Goal: Task Accomplishment & Management: Use online tool/utility

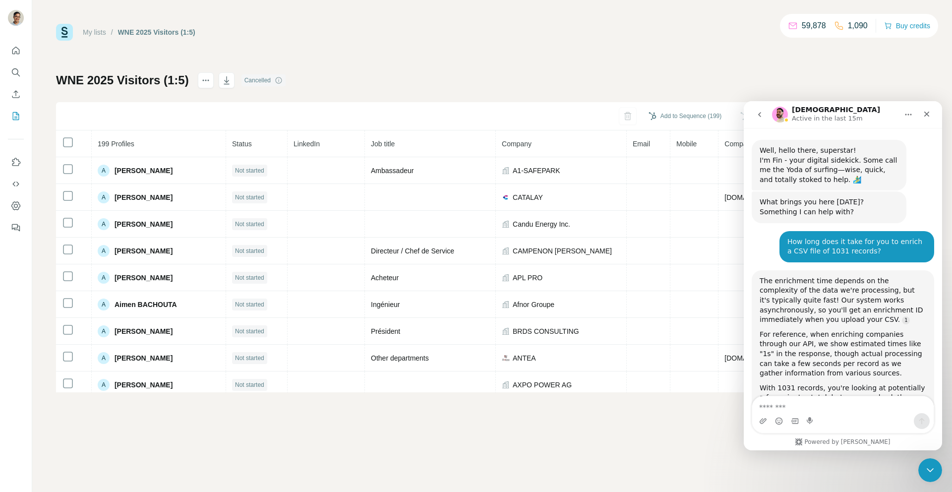
scroll to position [2096, 0]
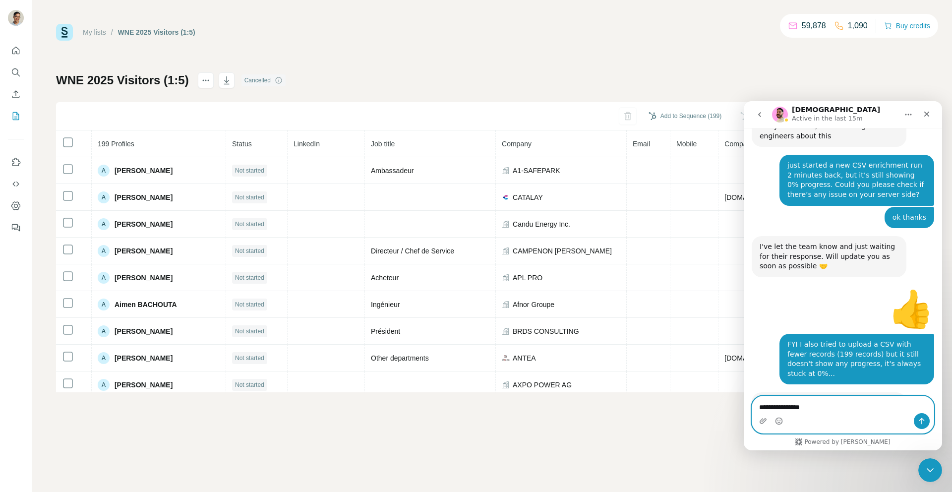
type textarea "**********"
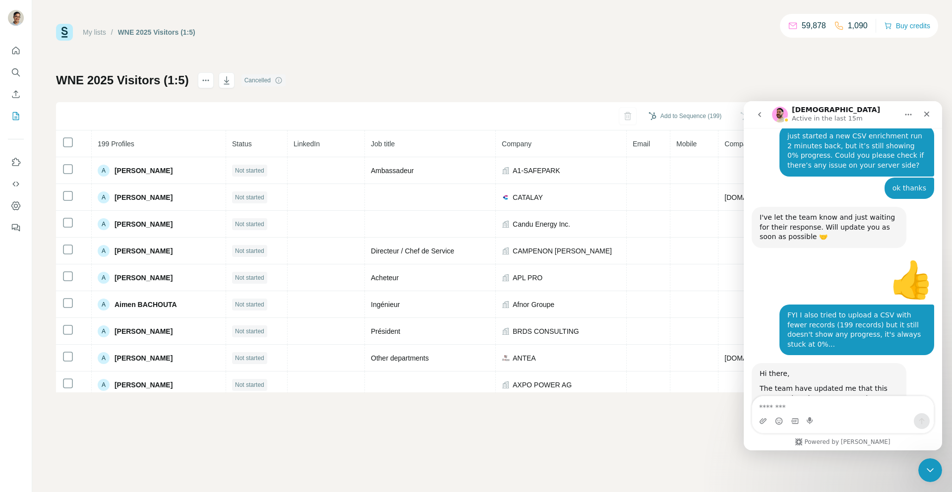
click at [101, 30] on link "My lists" at bounding box center [94, 32] width 23 height 8
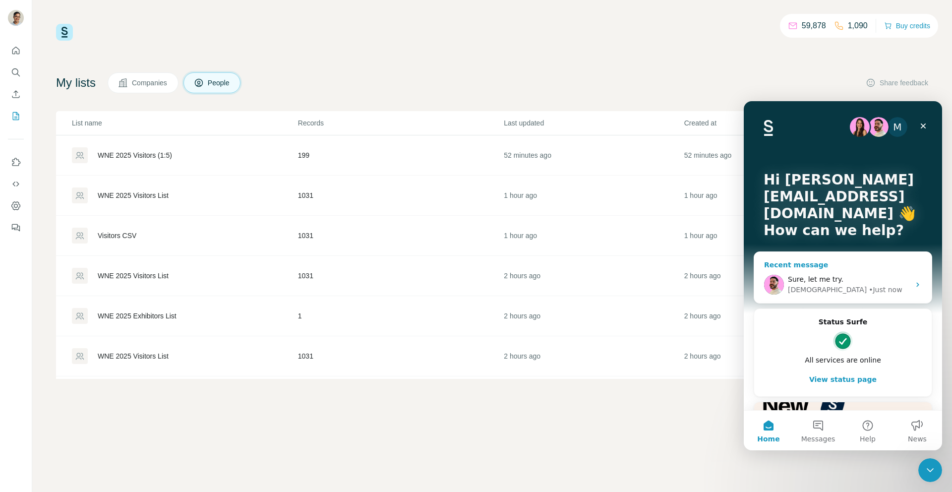
click at [821, 274] on div "Sure, let me try." at bounding box center [849, 279] width 122 height 10
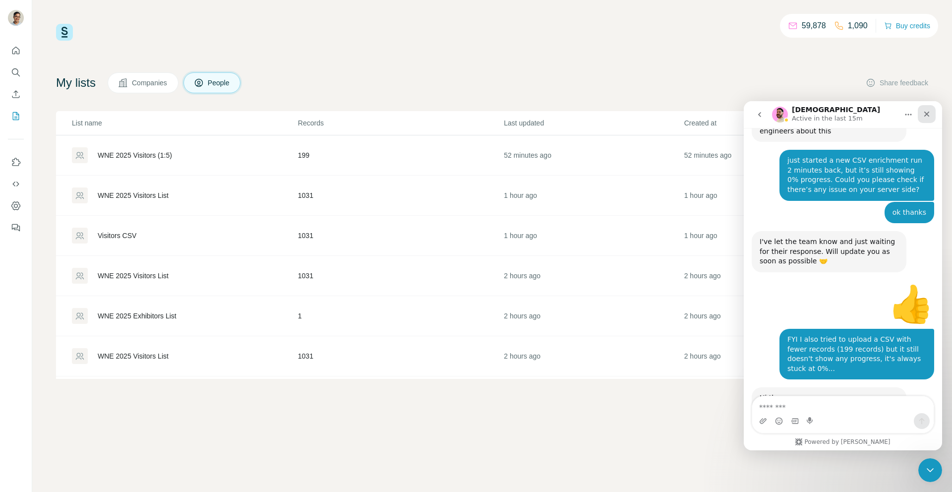
scroll to position [2126, 0]
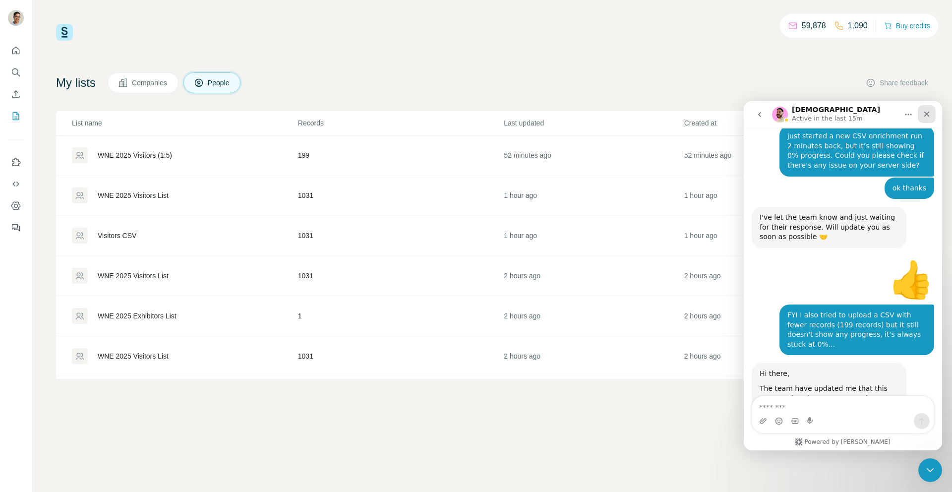
click at [924, 118] on div "Close" at bounding box center [927, 114] width 18 height 18
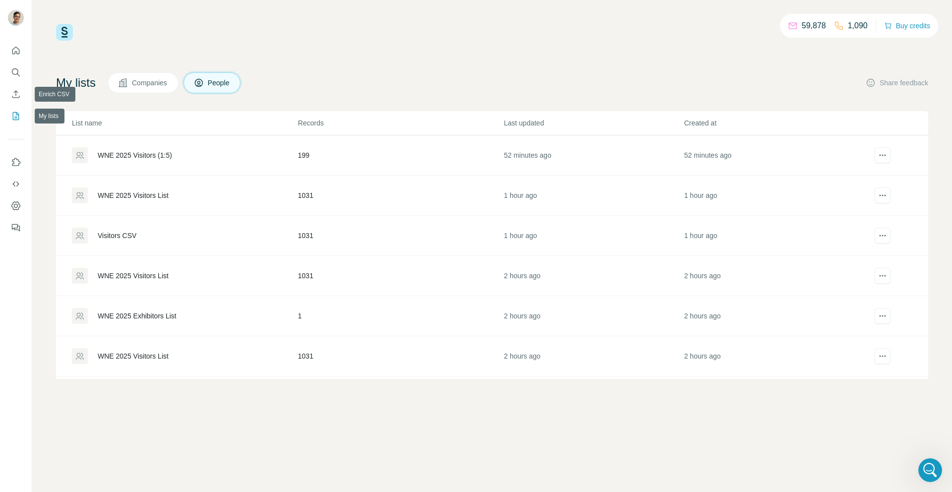
click at [16, 98] on icon "Enrich CSV" at bounding box center [16, 94] width 10 height 10
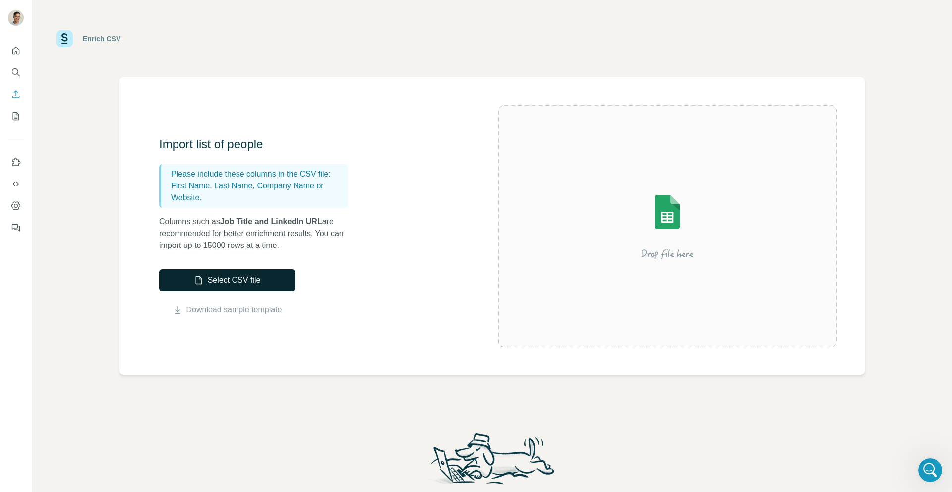
click at [255, 275] on button "Select CSV file" at bounding box center [227, 280] width 136 height 22
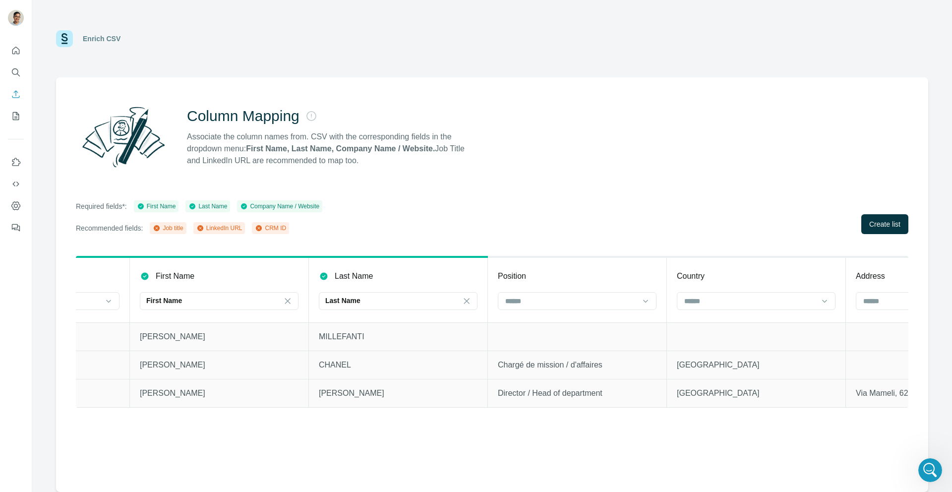
scroll to position [0, 526]
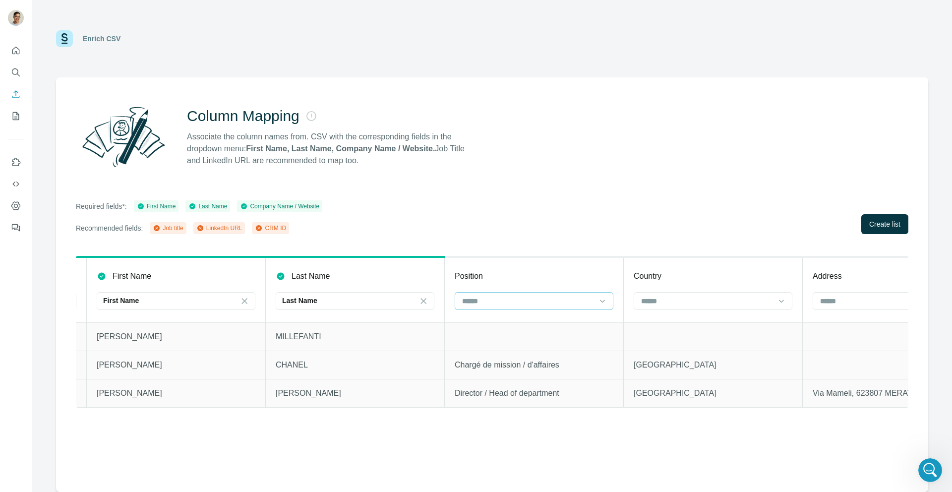
click at [554, 295] on input at bounding box center [528, 300] width 134 height 11
click at [541, 321] on div "Job title" at bounding box center [534, 323] width 142 height 10
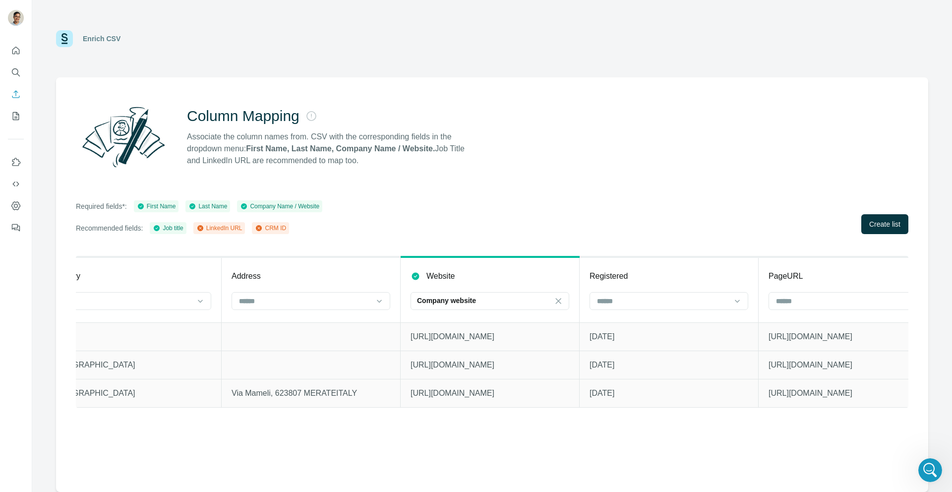
scroll to position [0, 1137]
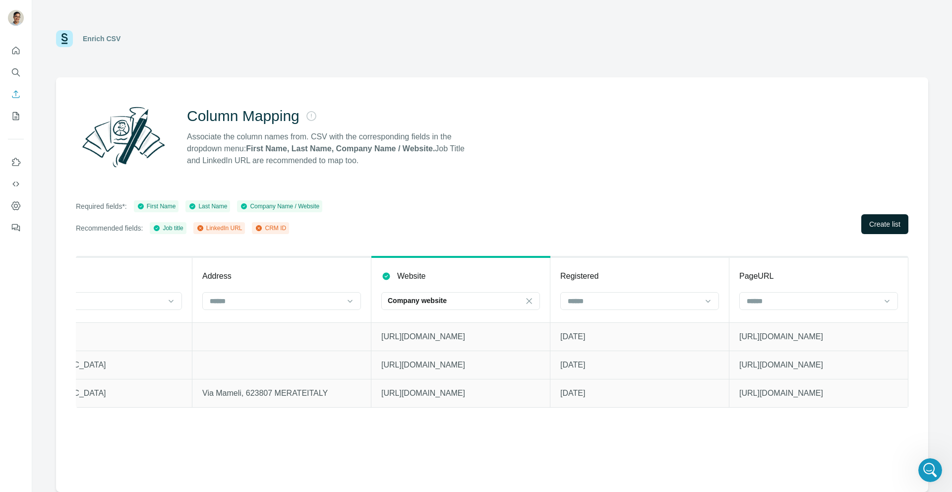
click at [881, 227] on span "Create list" at bounding box center [884, 224] width 31 height 10
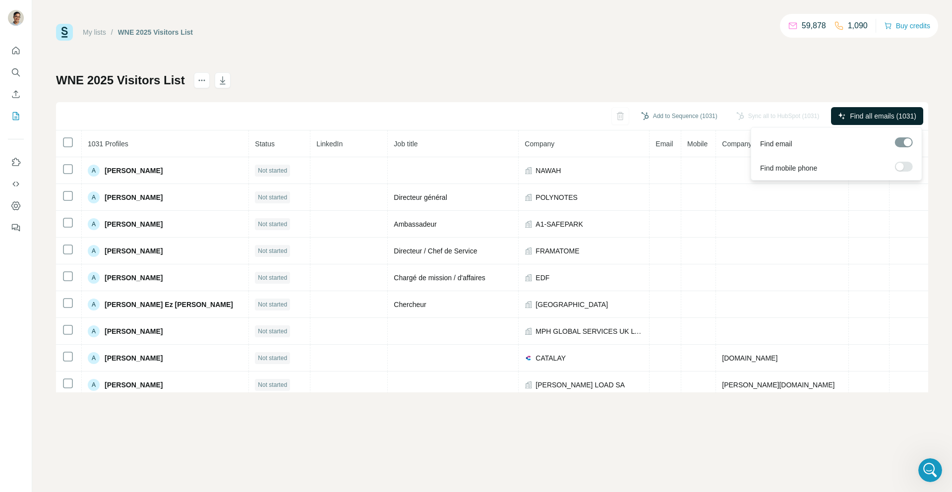
click at [879, 113] on span "Find all emails (1031)" at bounding box center [883, 116] width 66 height 10
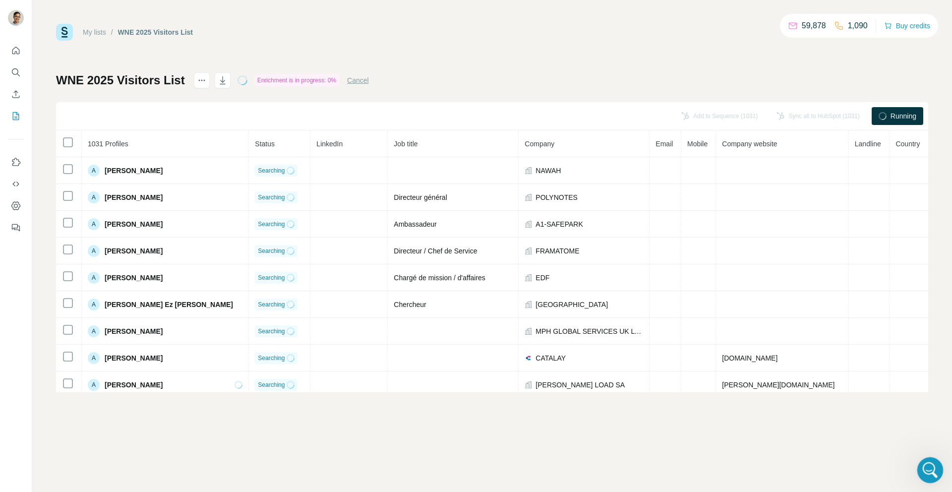
click at [933, 464] on icon "Open Intercom Messenger" at bounding box center [929, 469] width 16 height 16
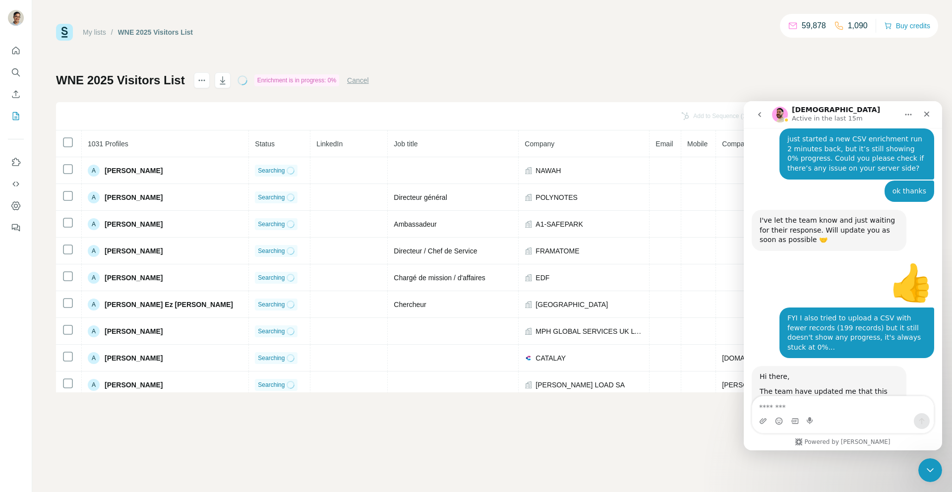
scroll to position [2126, 0]
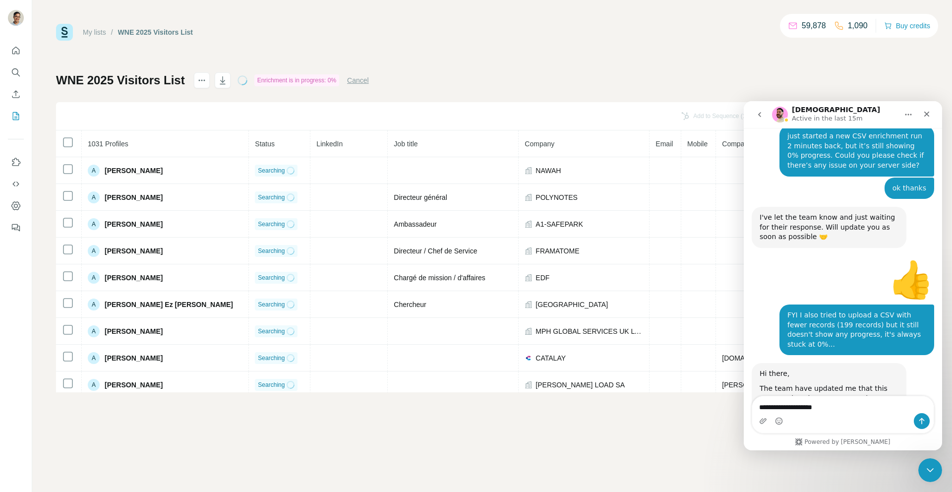
click at [810, 407] on textarea "**********" at bounding box center [842, 404] width 181 height 17
click at [811, 415] on div "Intercom messenger" at bounding box center [842, 421] width 181 height 16
click at [815, 412] on textarea "**********" at bounding box center [842, 404] width 181 height 17
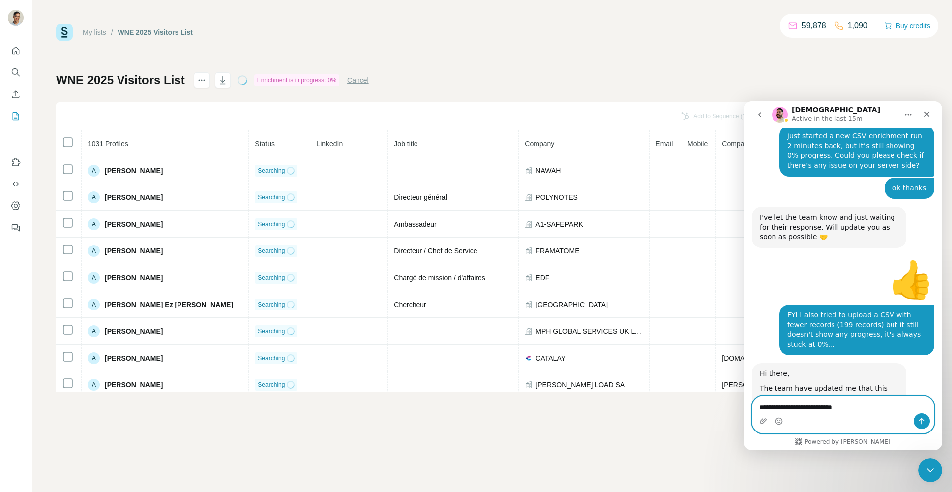
click at [815, 412] on textarea "**********" at bounding box center [842, 404] width 181 height 17
type textarea "**********"
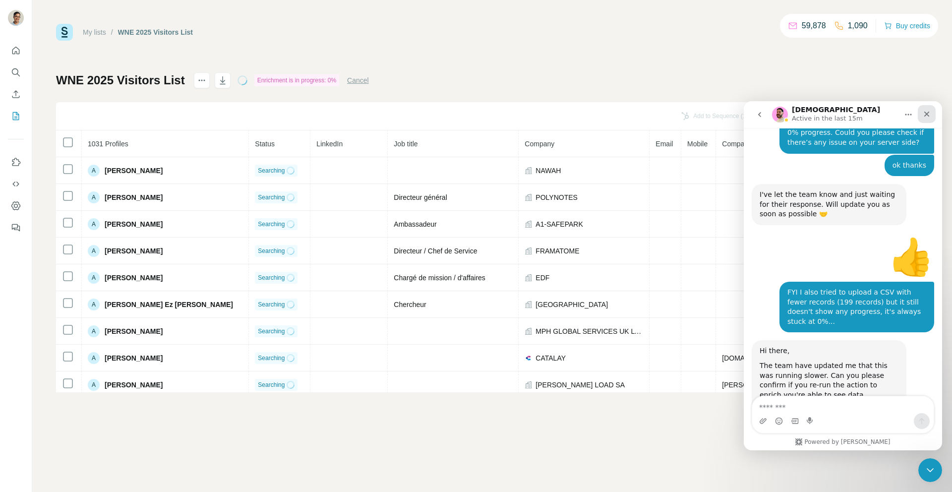
click at [927, 115] on icon "Close" at bounding box center [927, 114] width 8 height 8
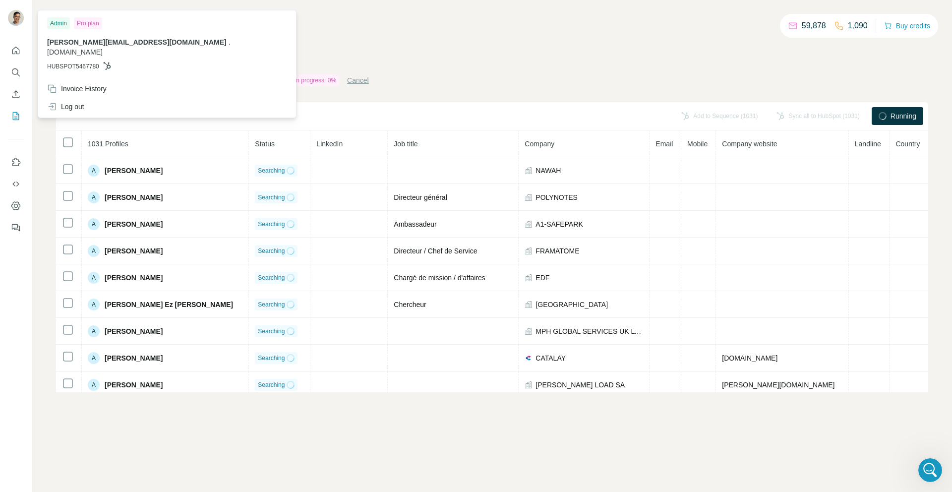
click at [328, 45] on div "My lists / WNE 2025 Visitors List 59,878 1,090 Buy credits WNE 2025 Visitors Li…" at bounding box center [492, 208] width 872 height 368
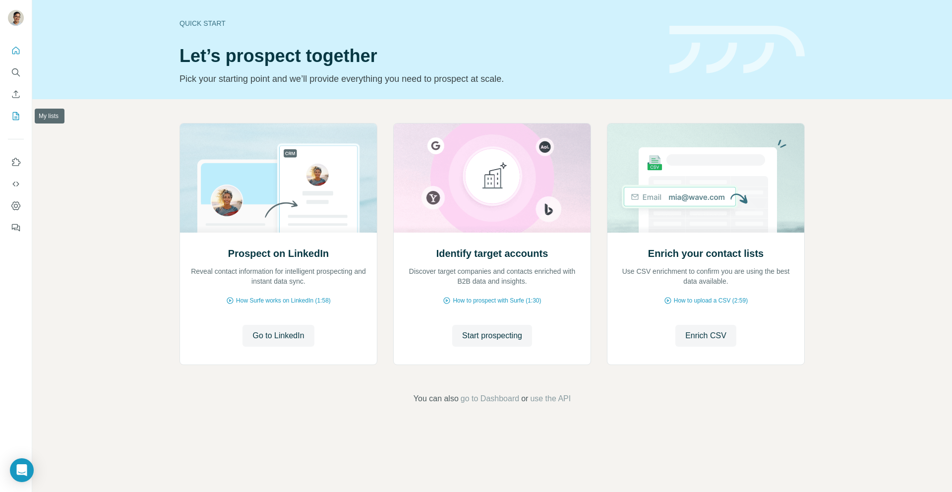
click at [17, 115] on icon "My lists" at bounding box center [16, 115] width 5 height 6
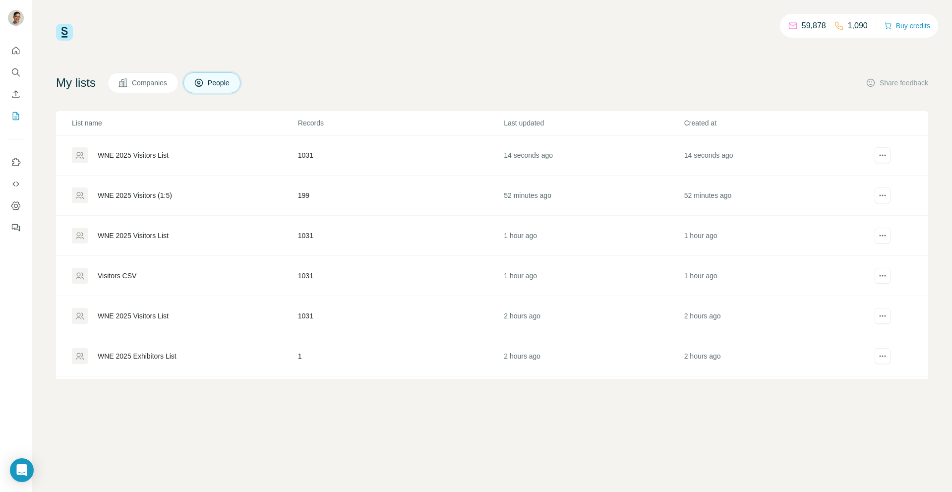
click at [179, 155] on div "WNE 2025 Visitors List" at bounding box center [184, 155] width 225 height 16
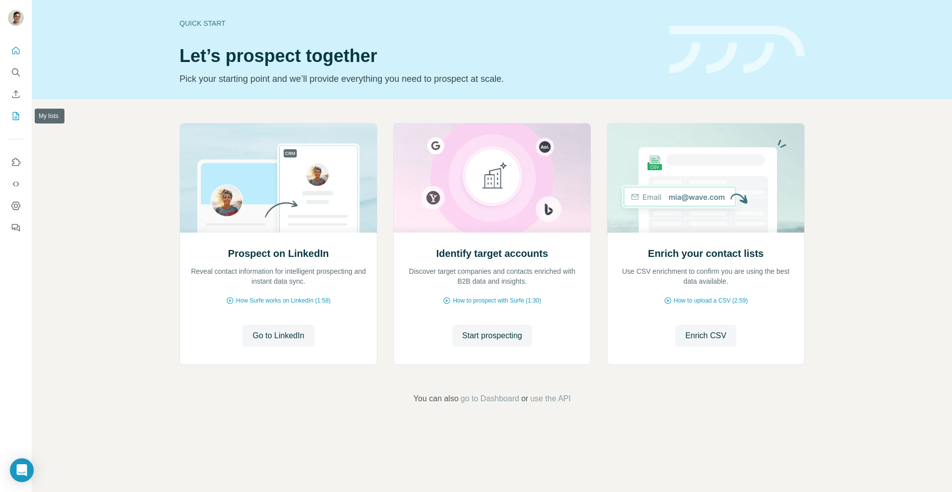
click at [16, 113] on icon "My lists" at bounding box center [16, 115] width 5 height 6
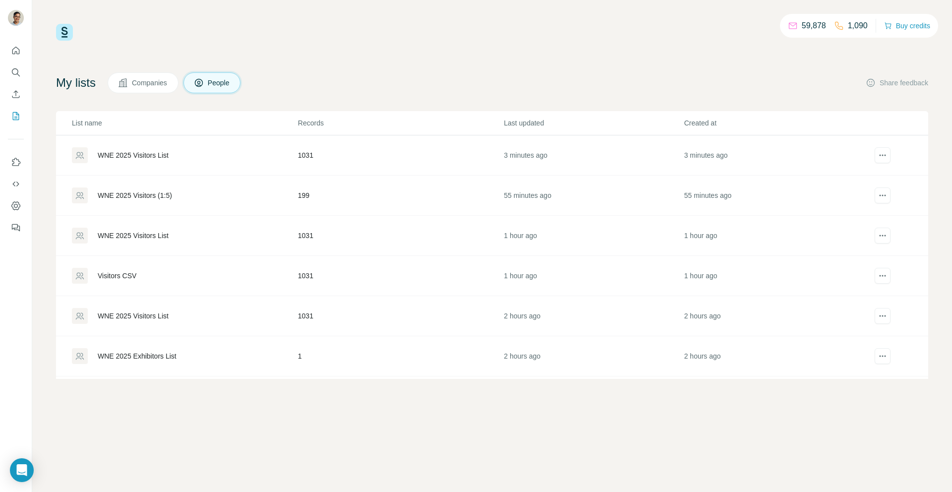
click at [214, 154] on div "WNE 2025 Visitors List" at bounding box center [184, 155] width 225 height 16
click at [17, 468] on icon "Open Intercom Messenger" at bounding box center [21, 469] width 11 height 13
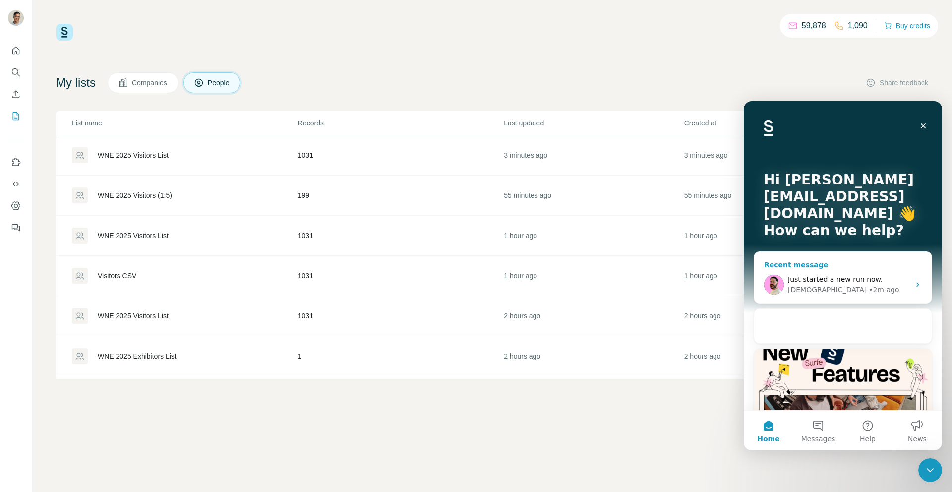
click at [874, 258] on div "Recent message Just started a new run now. Christian • 2m ago" at bounding box center [842, 277] width 178 height 52
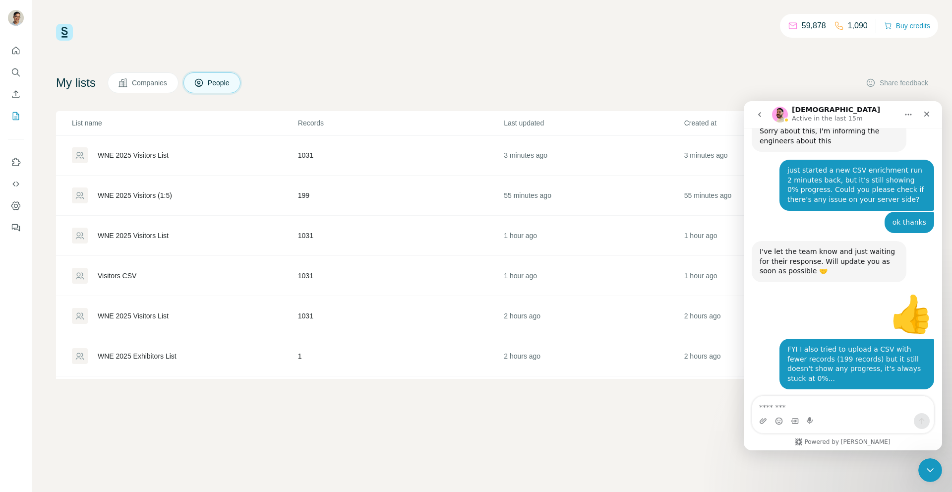
scroll to position [2148, 0]
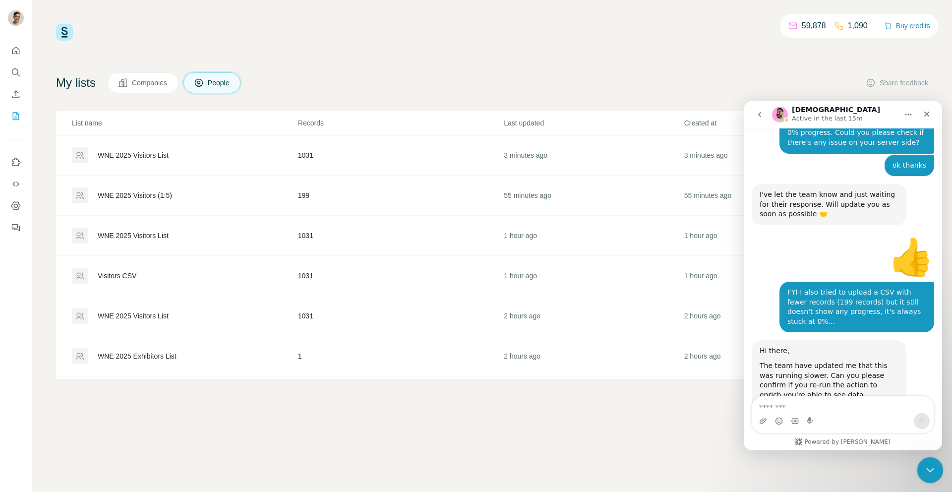
click at [927, 459] on div "Close Intercom Messenger" at bounding box center [929, 469] width 24 height 24
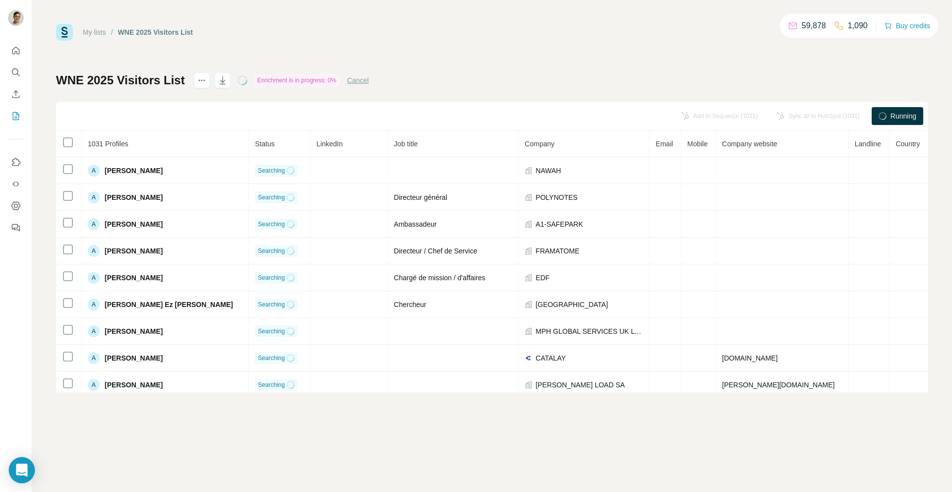
click at [28, 467] on div "Open Intercom Messenger" at bounding box center [22, 470] width 26 height 26
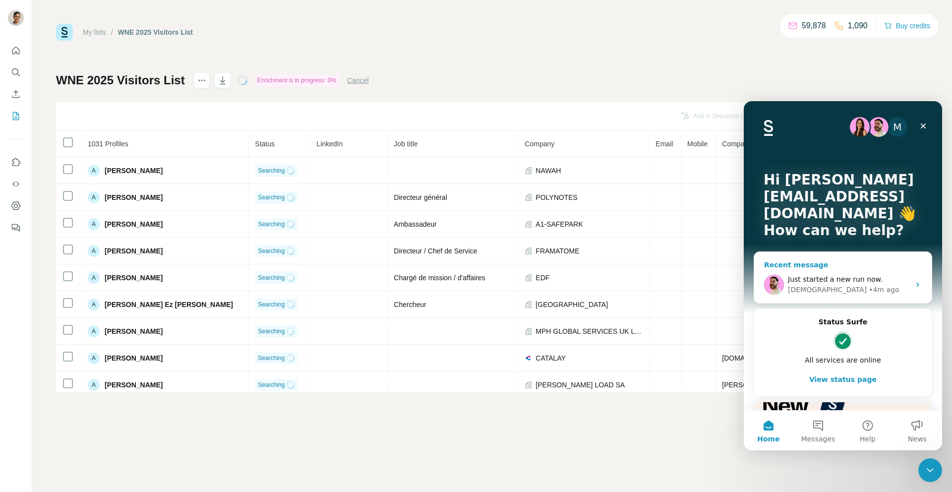
click at [837, 278] on span "Just started a new run now." at bounding box center [835, 279] width 95 height 8
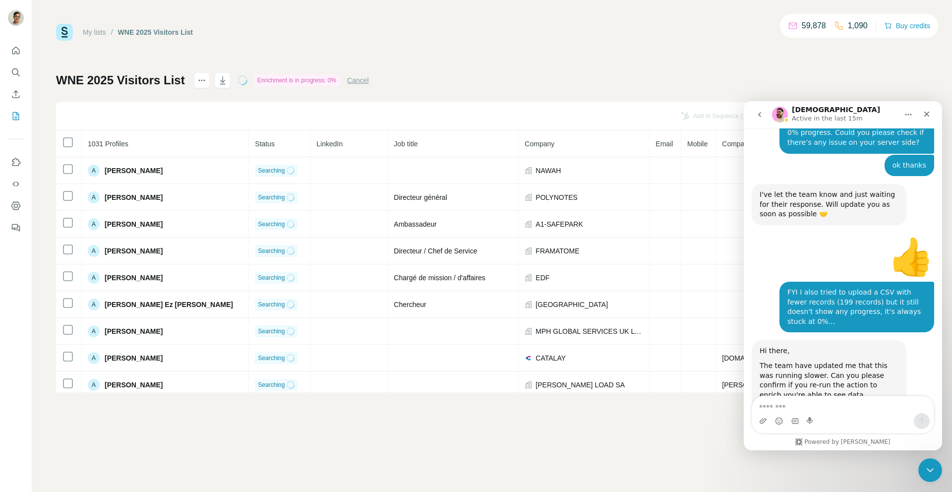
type textarea "**********"
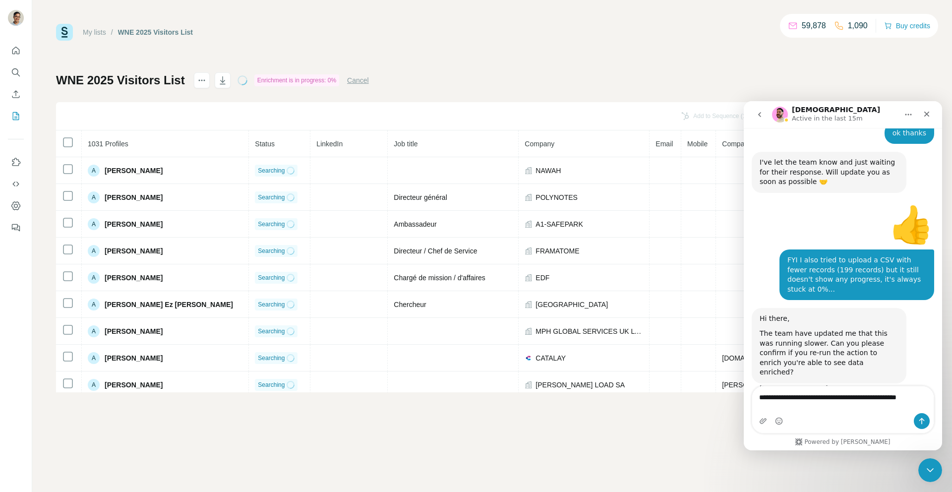
scroll to position [2191, 0]
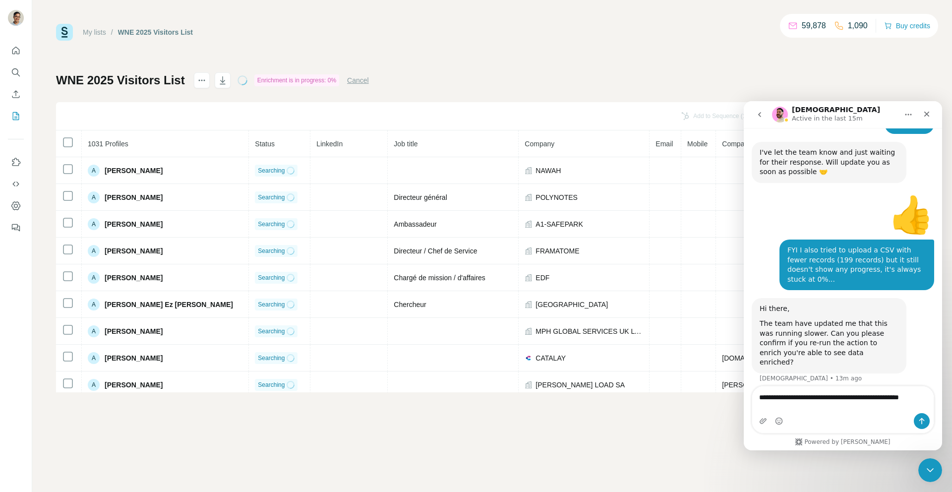
type textarea "**********"
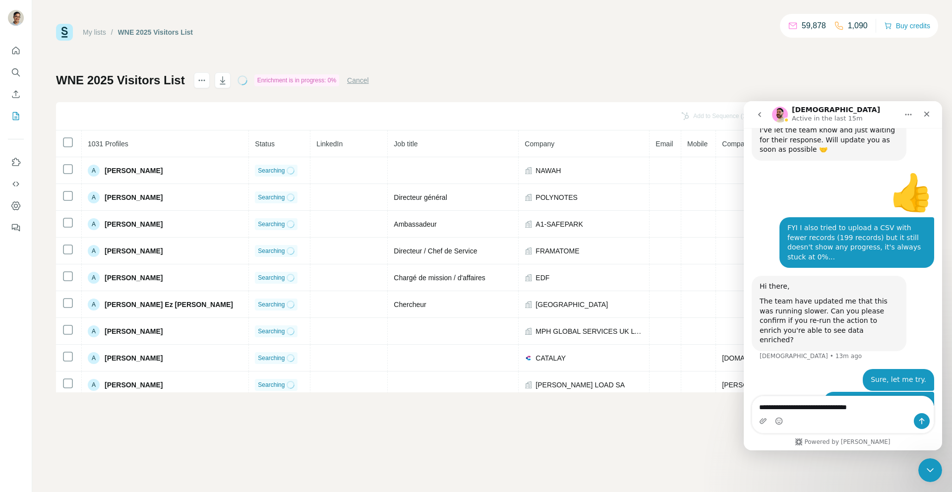
click at [800, 405] on textarea "**********" at bounding box center [842, 404] width 181 height 17
click at [874, 406] on textarea "**********" at bounding box center [842, 404] width 181 height 17
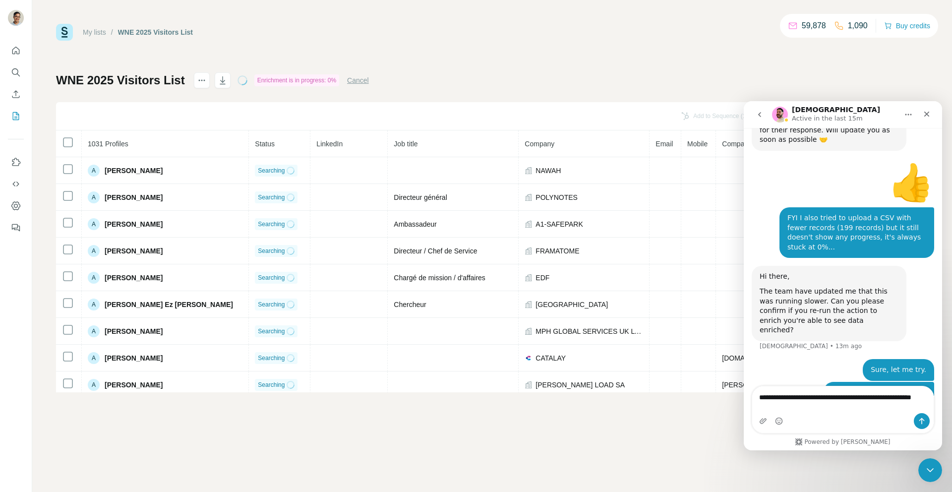
type textarea "**********"
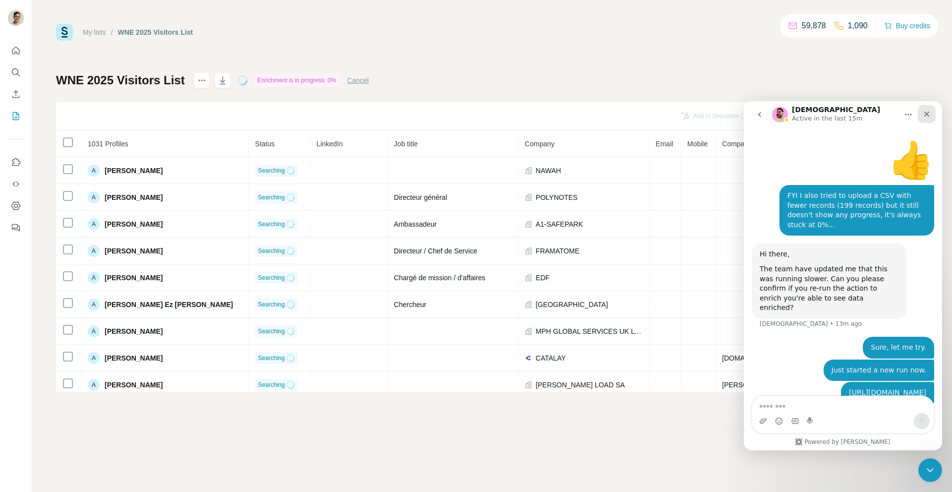
click at [925, 114] on icon "Close" at bounding box center [926, 114] width 5 height 5
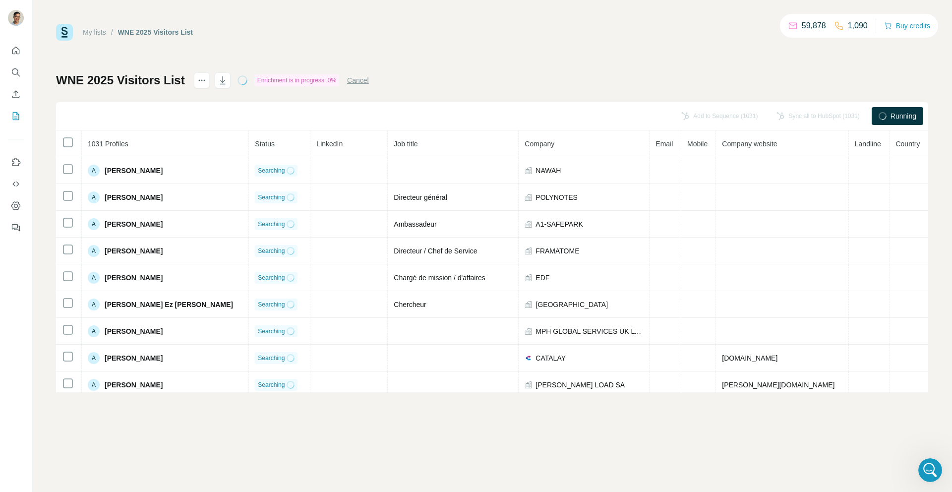
click at [748, 39] on div "My lists / WNE 2025 Visitors List 59,878 1,090 Buy credits" at bounding box center [492, 32] width 872 height 17
click at [362, 81] on button "Cancel" at bounding box center [358, 80] width 22 height 10
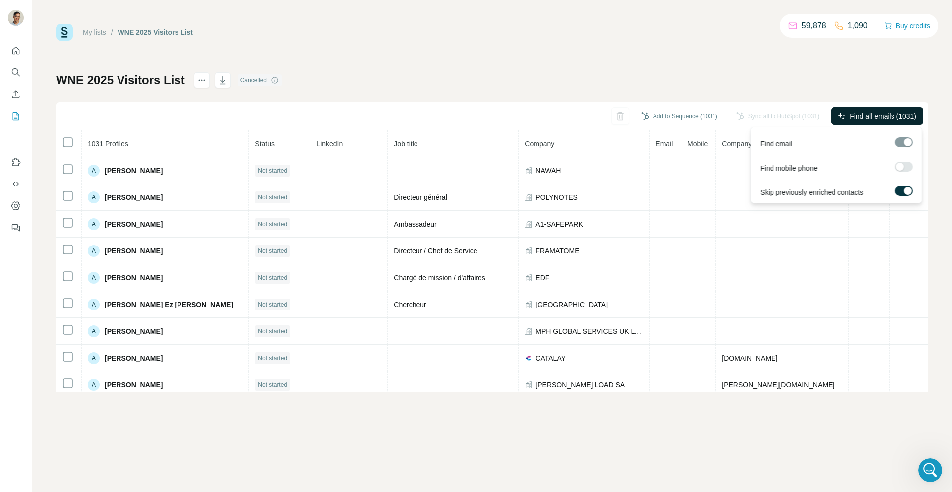
click at [892, 112] on span "Find all emails (1031)" at bounding box center [883, 116] width 66 height 10
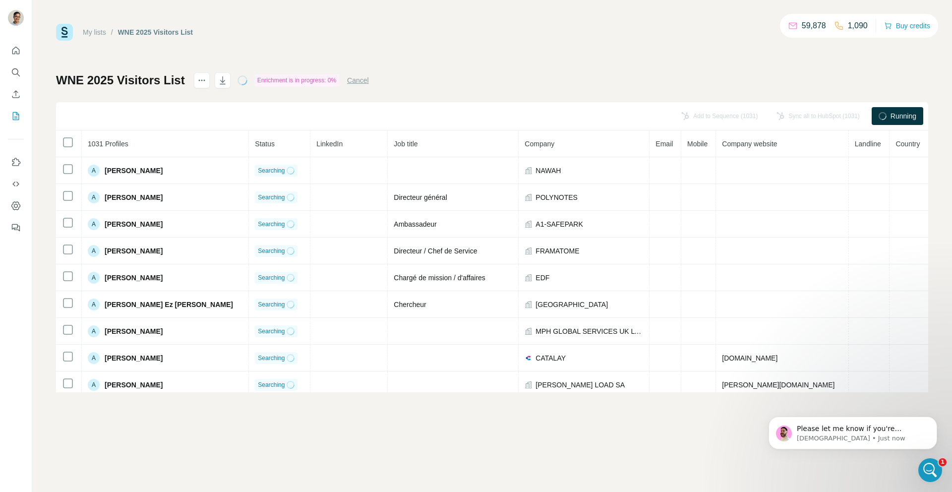
scroll to position [2285, 0]
click at [845, 434] on p "Christian • Just now" at bounding box center [861, 438] width 128 height 9
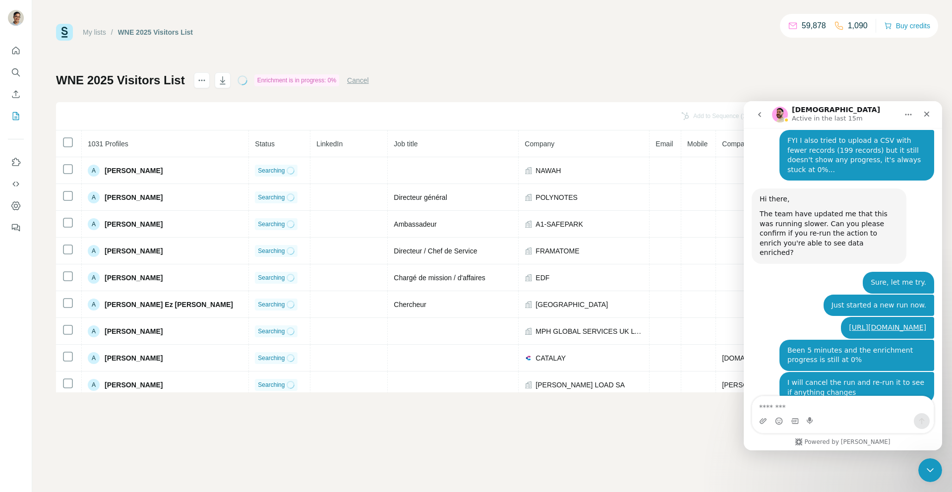
scroll to position [2301, 0]
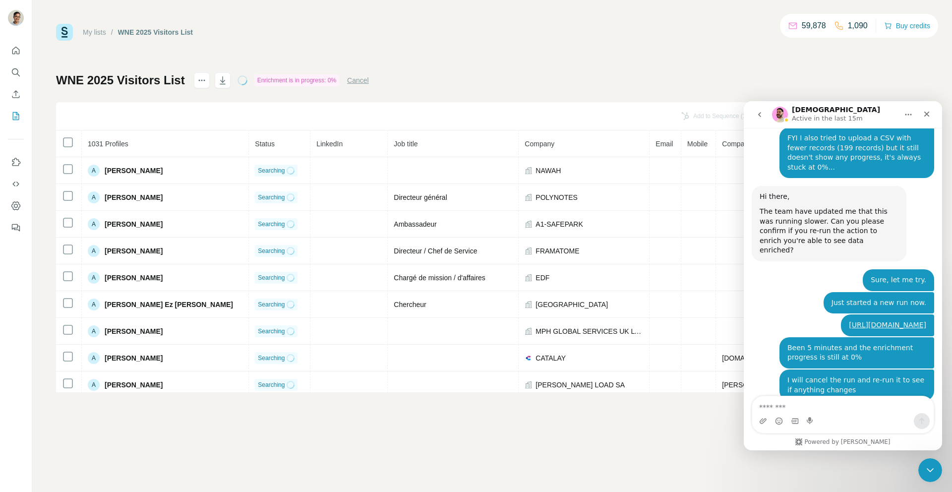
click at [842, 411] on textarea "Message…" at bounding box center [842, 404] width 181 height 17
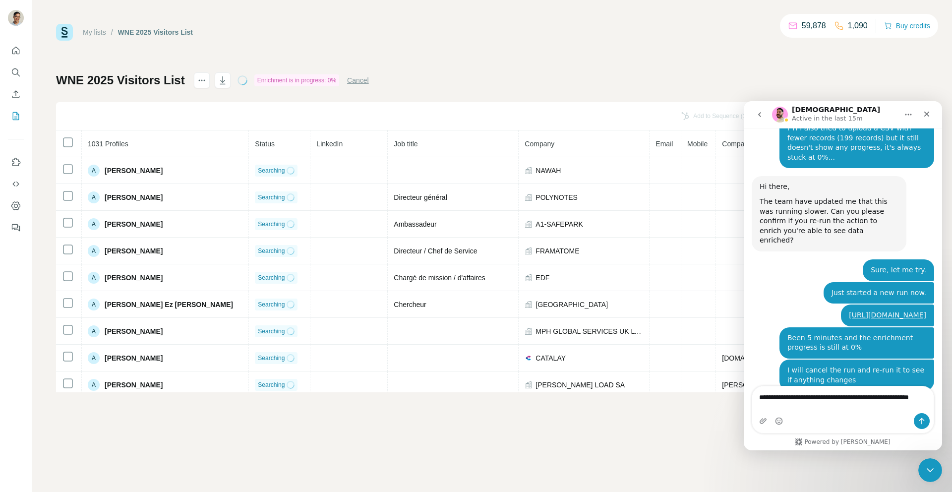
type textarea "**********"
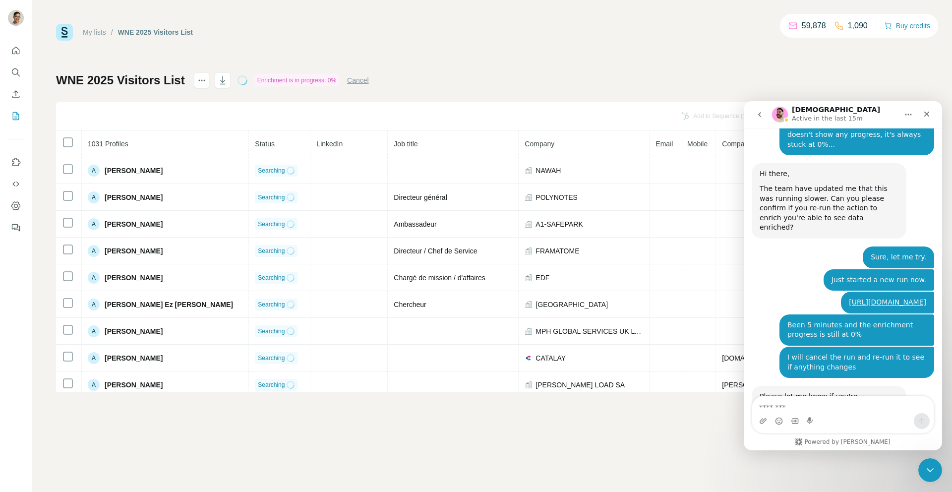
click at [864, 386] on div "Please let me know if you're experiencing issues 🙏 Christian • Just now" at bounding box center [828, 401] width 155 height 31
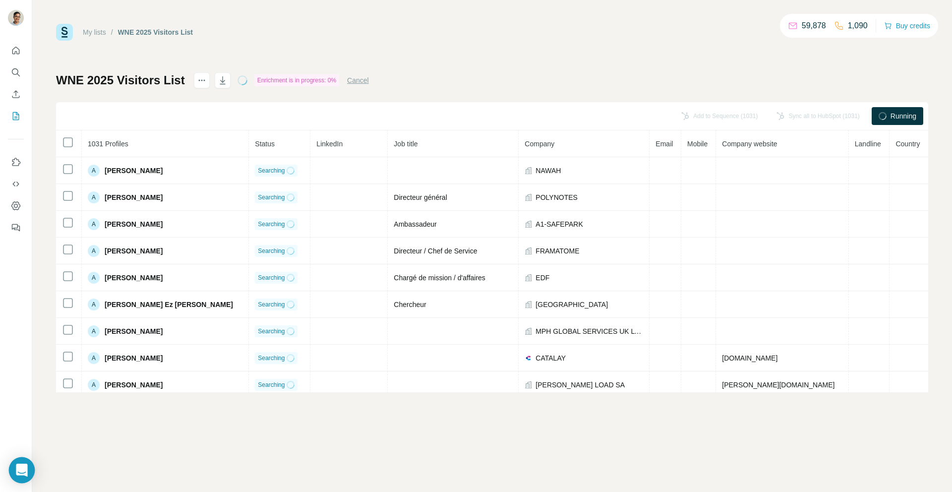
click at [11, 479] on div "Open Intercom Messenger" at bounding box center [22, 470] width 26 height 26
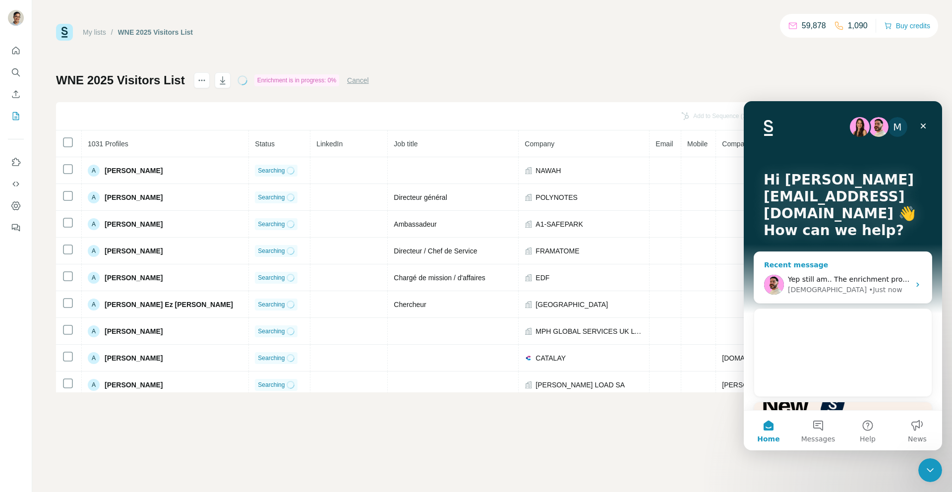
click at [839, 274] on div "Yep still am.. The enrichment progress isn't moving beyond 0%" at bounding box center [849, 279] width 122 height 10
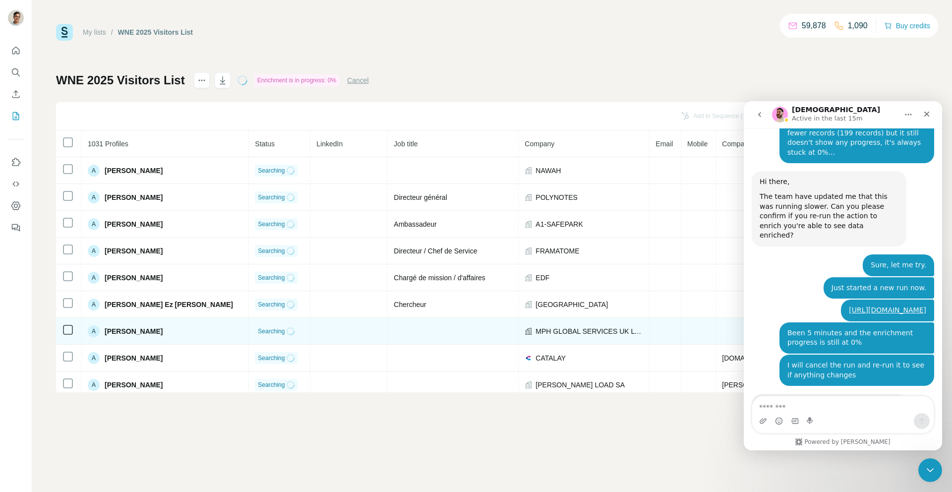
scroll to position [2324, 0]
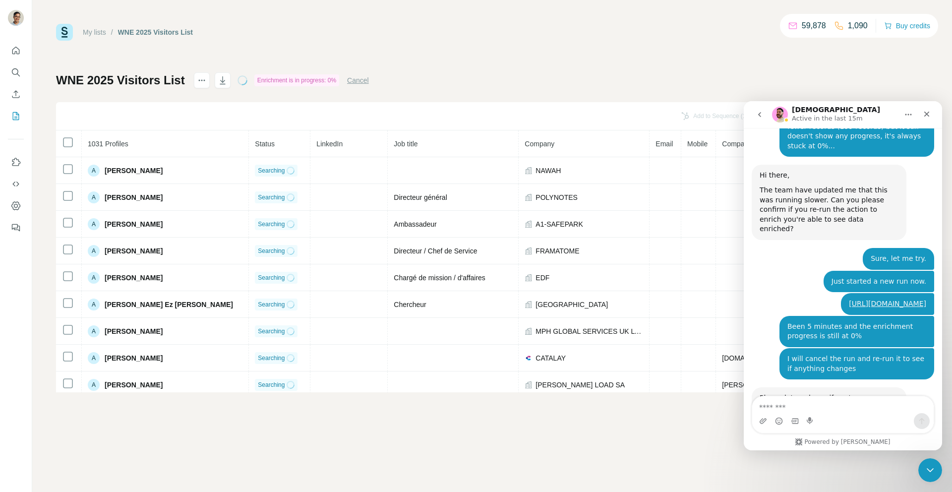
click at [852, 354] on div "I will cancel the run and re-run it to see if anything changes" at bounding box center [856, 363] width 139 height 19
click at [927, 113] on icon "Close" at bounding box center [926, 114] width 5 height 5
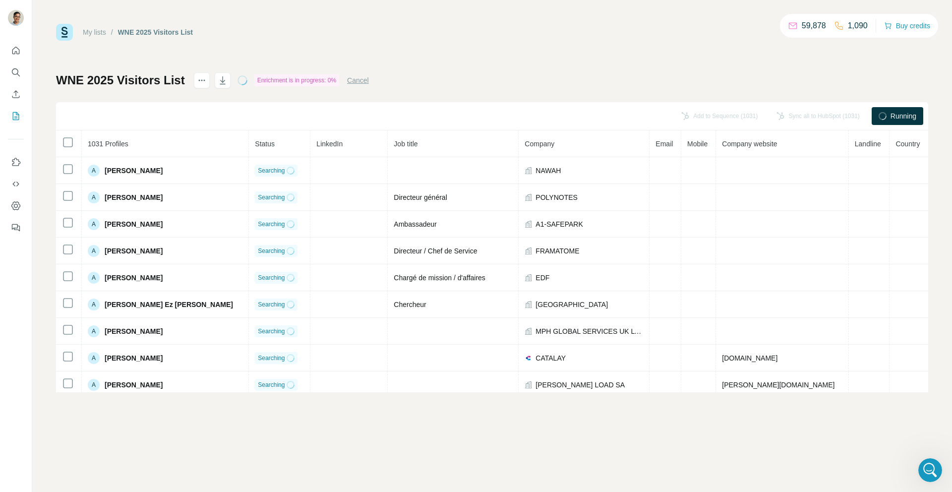
click at [366, 82] on button "Cancel" at bounding box center [358, 80] width 22 height 10
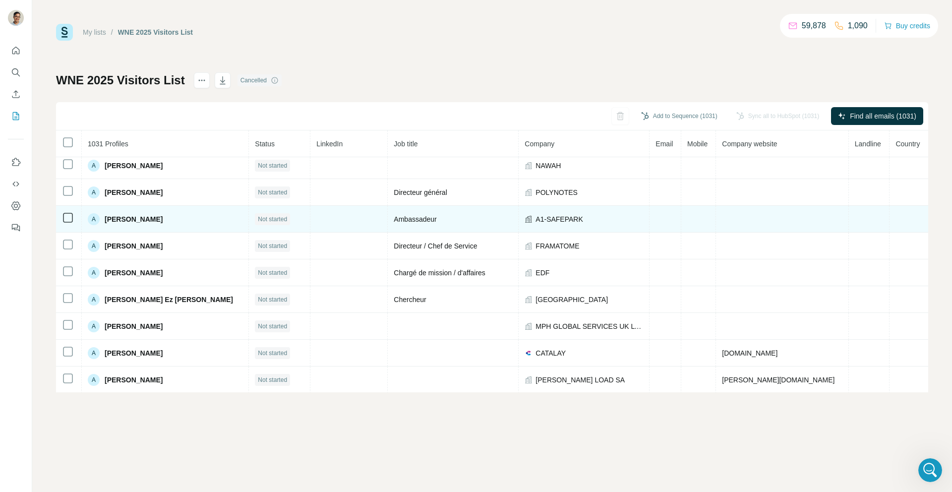
scroll to position [0, 0]
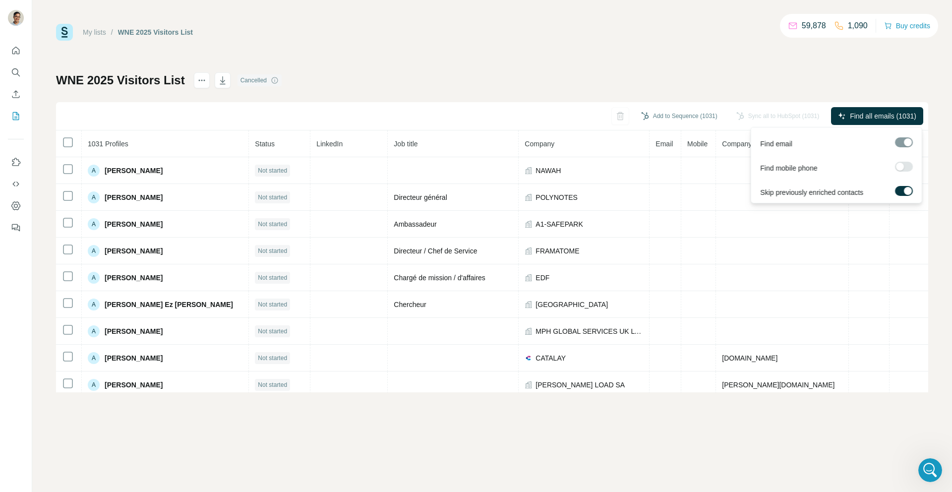
click at [908, 191] on div at bounding box center [908, 191] width 8 height 8
click at [891, 118] on span "Find all emails (1031)" at bounding box center [883, 116] width 66 height 10
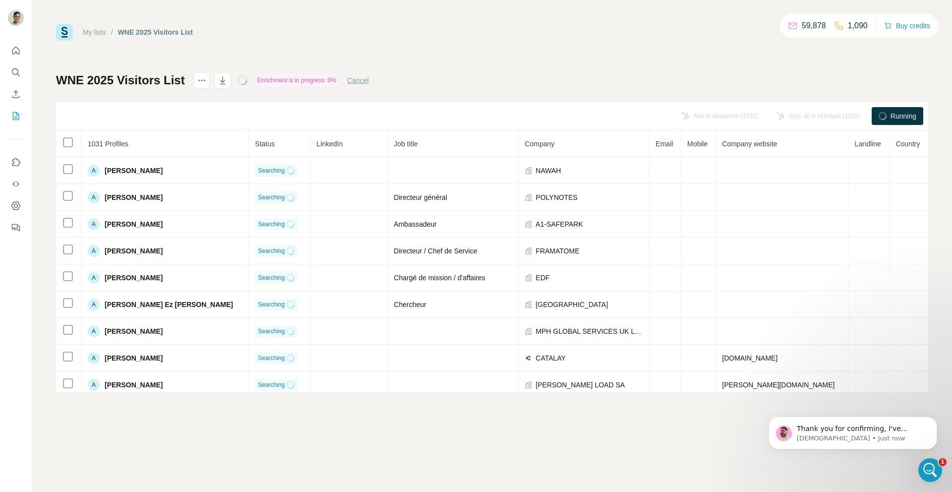
scroll to position [2373, 0]
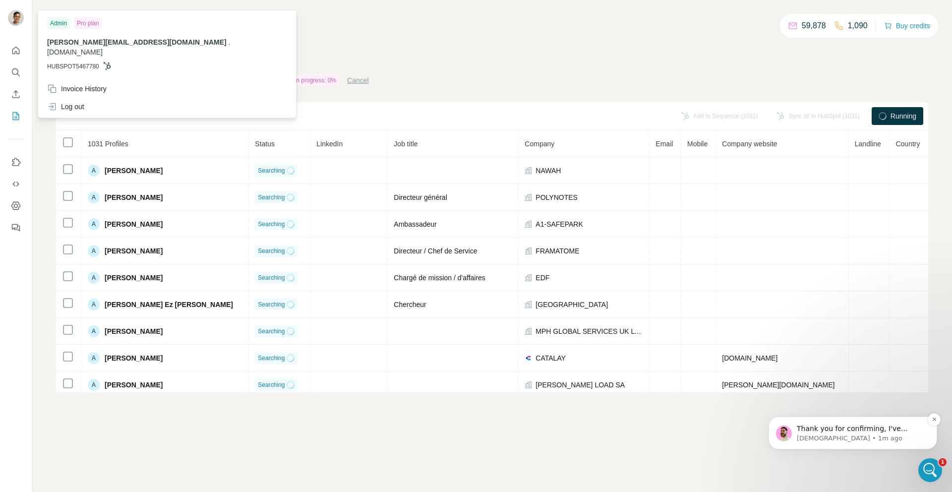
click at [832, 437] on p "Christian • 1m ago" at bounding box center [861, 438] width 128 height 9
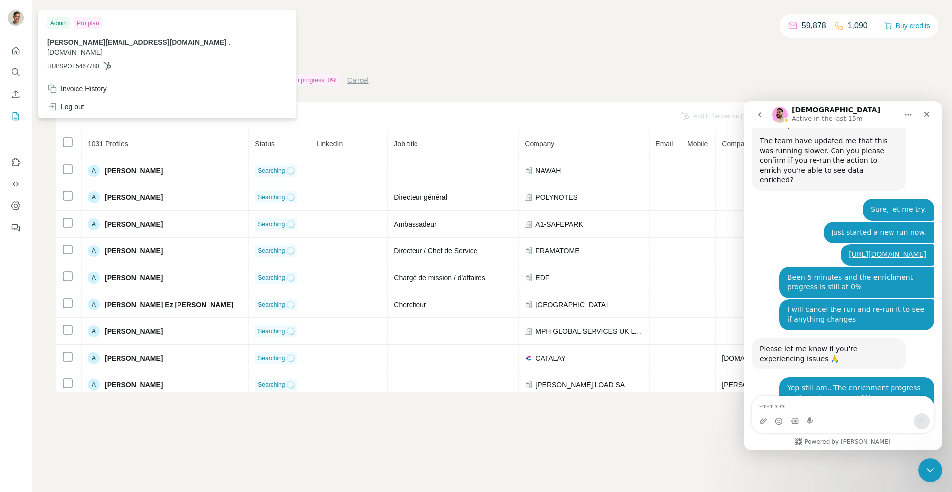
click at [815, 409] on textarea "Message…" at bounding box center [842, 404] width 181 height 17
type textarea "*****"
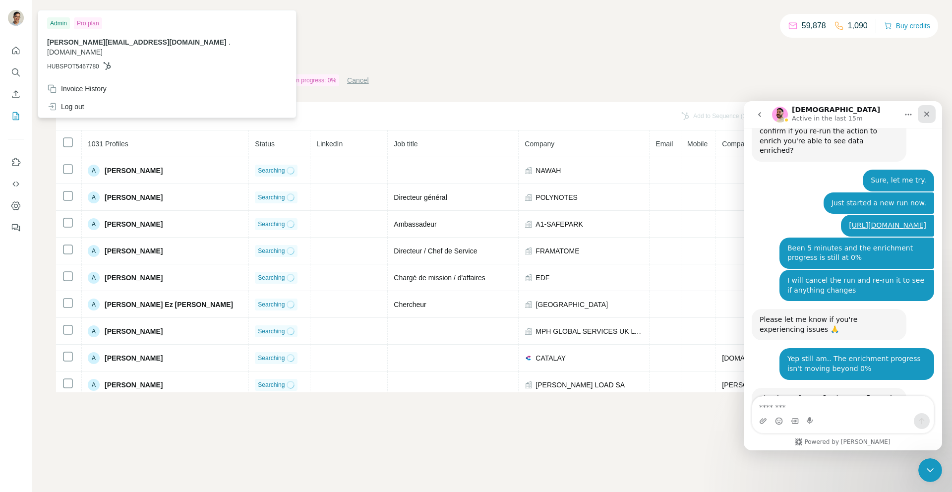
click at [931, 112] on div "Close" at bounding box center [927, 114] width 18 height 18
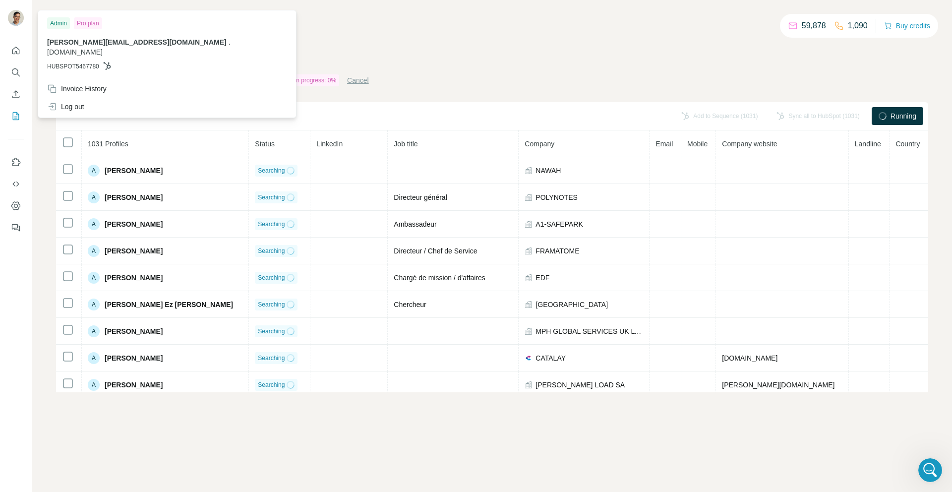
click at [551, 55] on div "My lists / WNE 2025 Visitors List 59,878 1,090 Buy credits WNE 2025 Visitors Li…" at bounding box center [492, 208] width 872 height 368
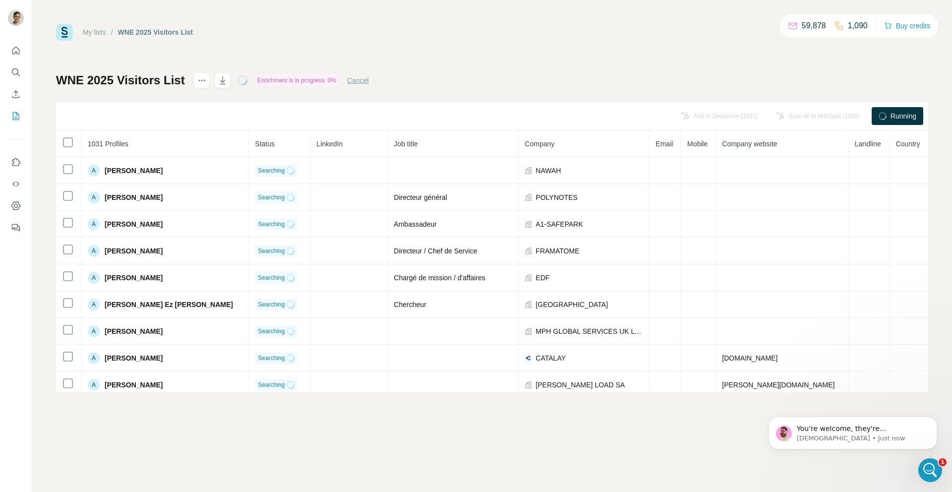
scroll to position [0, 0]
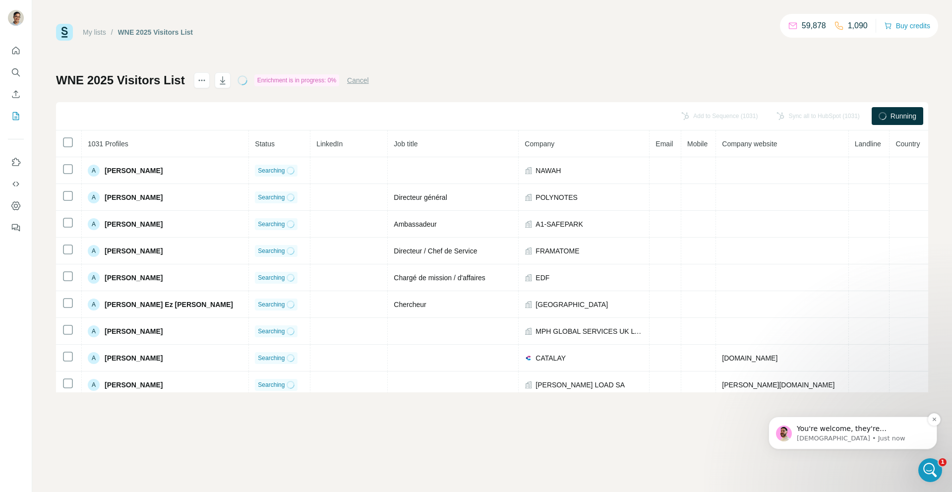
click at [838, 441] on p "Christian • Just now" at bounding box center [861, 438] width 128 height 9
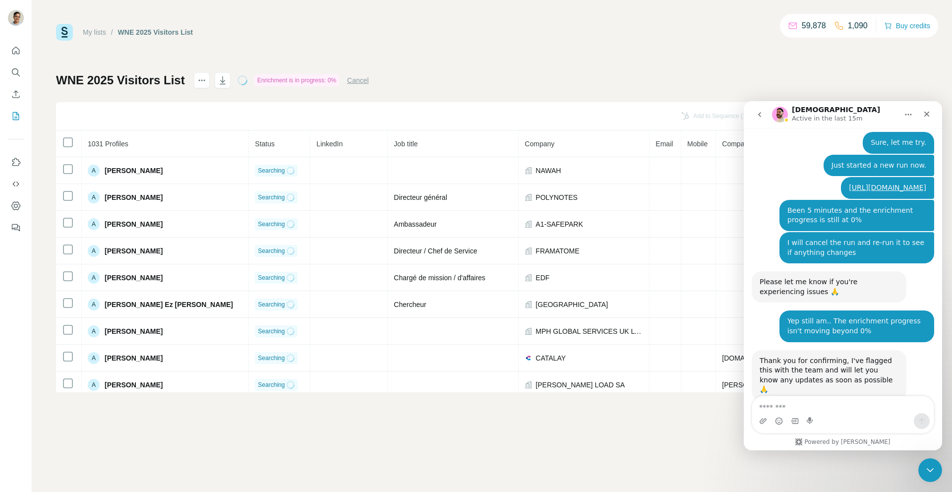
scroll to position [2458, 0]
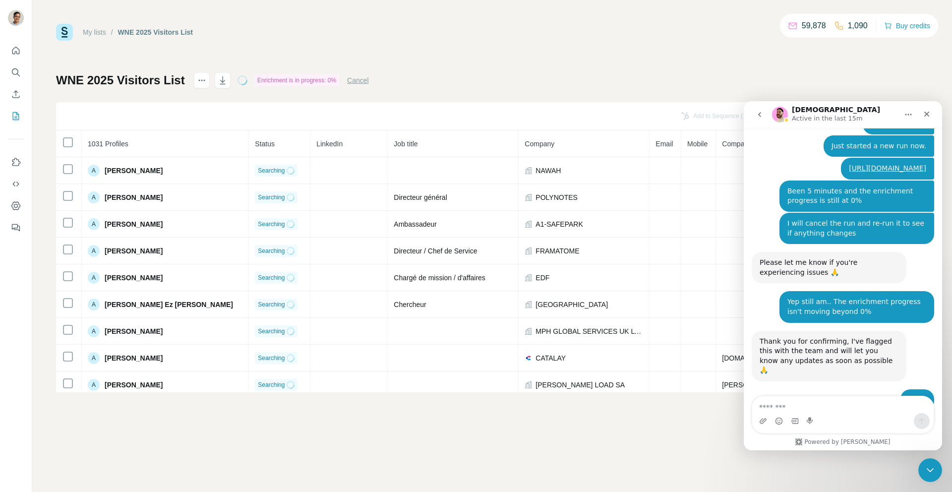
click at [835, 389] on div "Thx ! yuvraj.sharma@metroscope.tech • 2m ago" at bounding box center [842, 404] width 182 height 30
click at [796, 409] on textarea "Message…" at bounding box center [842, 404] width 181 height 17
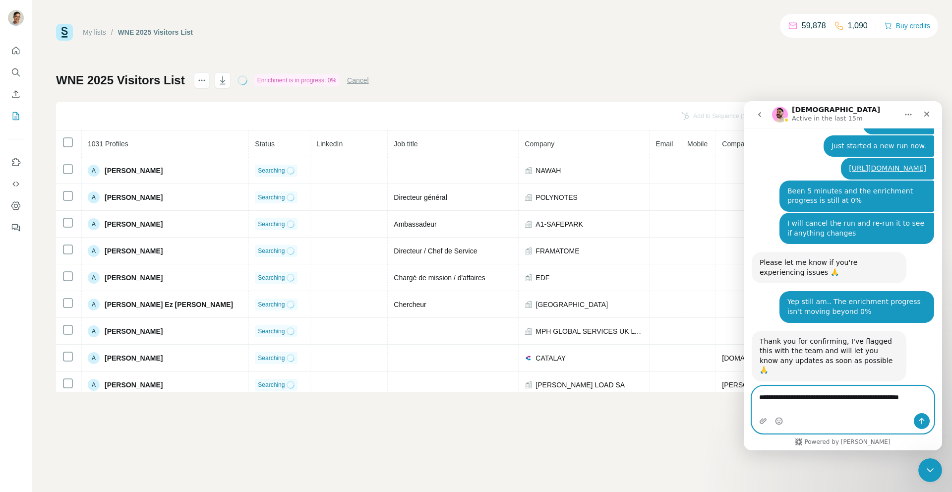
scroll to position [2468, 0]
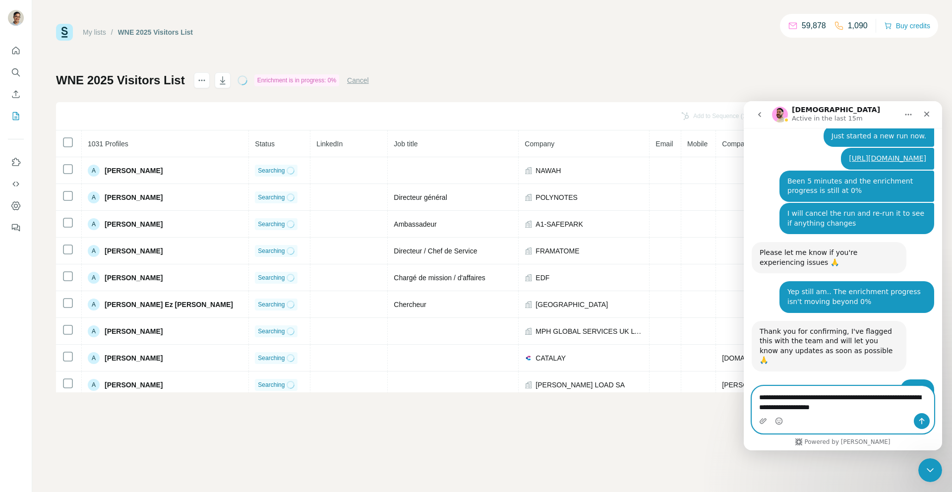
click at [864, 405] on textarea "**********" at bounding box center [842, 399] width 181 height 27
click at [859, 404] on textarea "**********" at bounding box center [842, 399] width 181 height 27
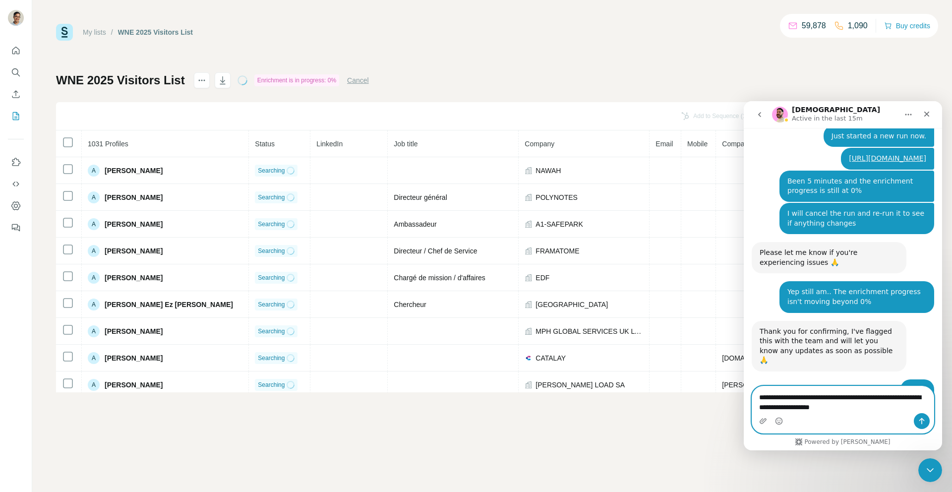
click at [859, 404] on textarea "**********" at bounding box center [842, 399] width 181 height 27
paste textarea "**********"
type textarea "**********"
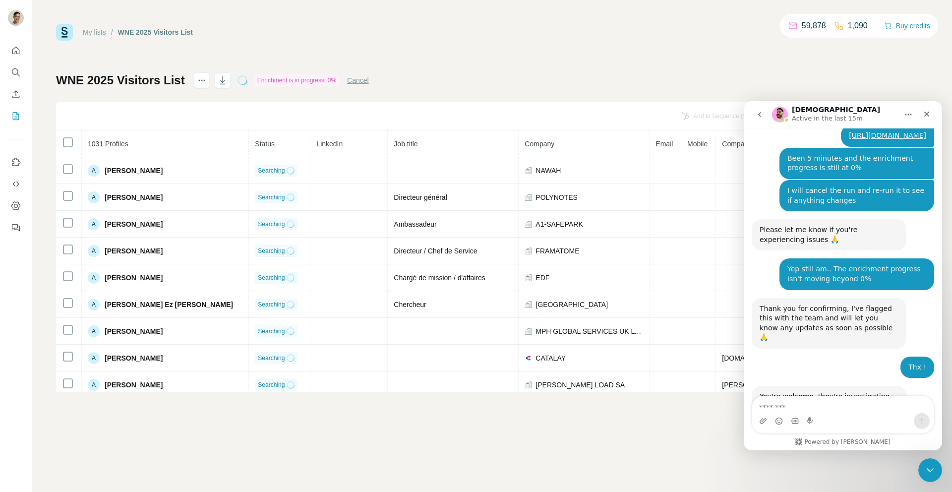
scroll to position [1, 0]
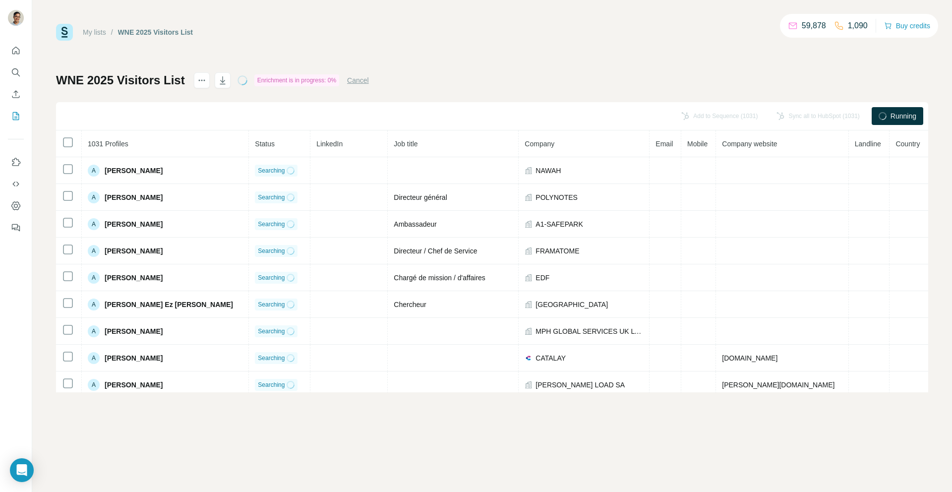
click at [91, 31] on link "My lists" at bounding box center [94, 32] width 23 height 8
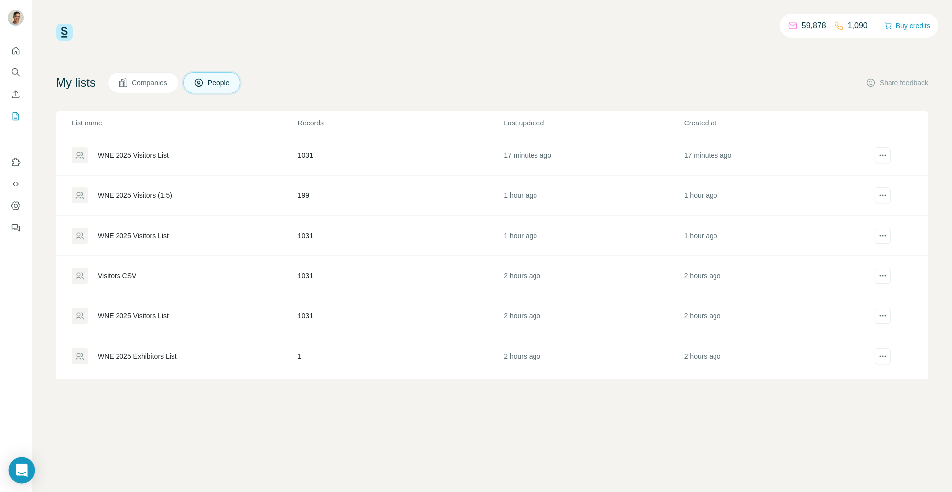
click at [22, 477] on div "Open Intercom Messenger" at bounding box center [22, 470] width 26 height 26
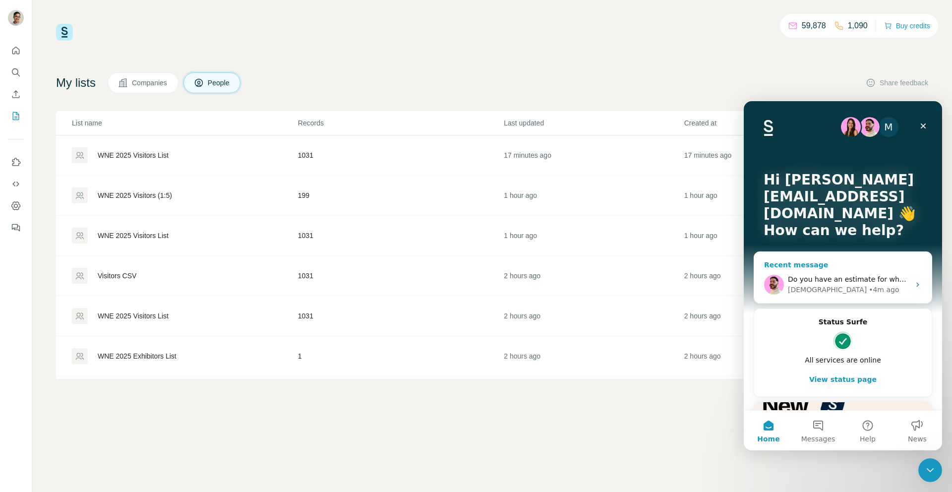
click at [868, 292] on div "• 4m ago" at bounding box center [883, 290] width 30 height 10
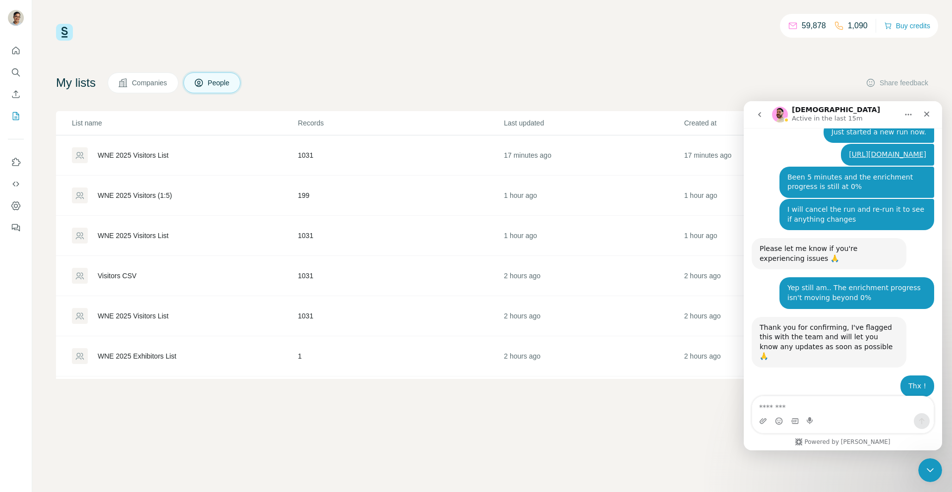
scroll to position [2490, 0]
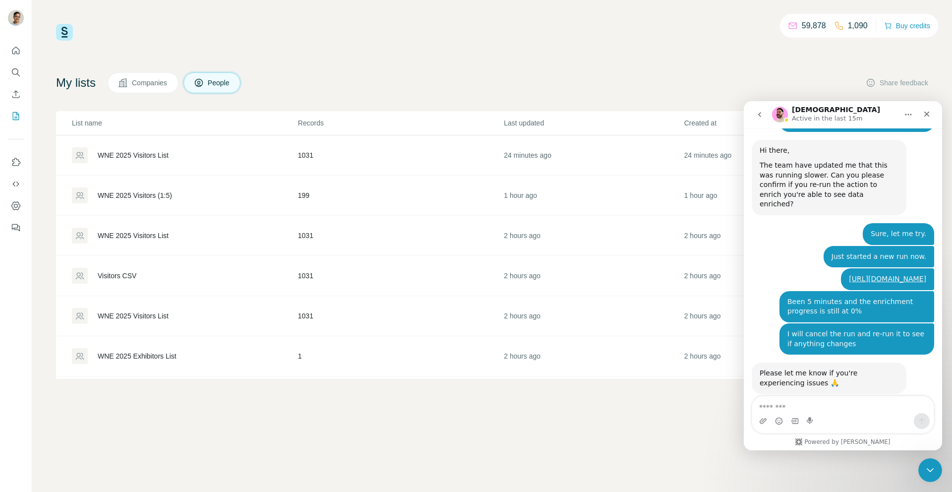
scroll to position [2438, 0]
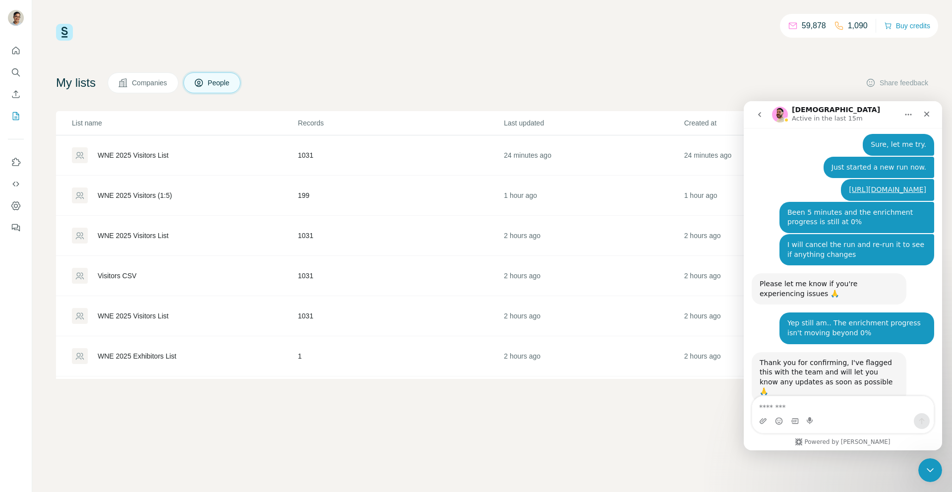
click at [927, 117] on icon "Close" at bounding box center [927, 114] width 8 height 8
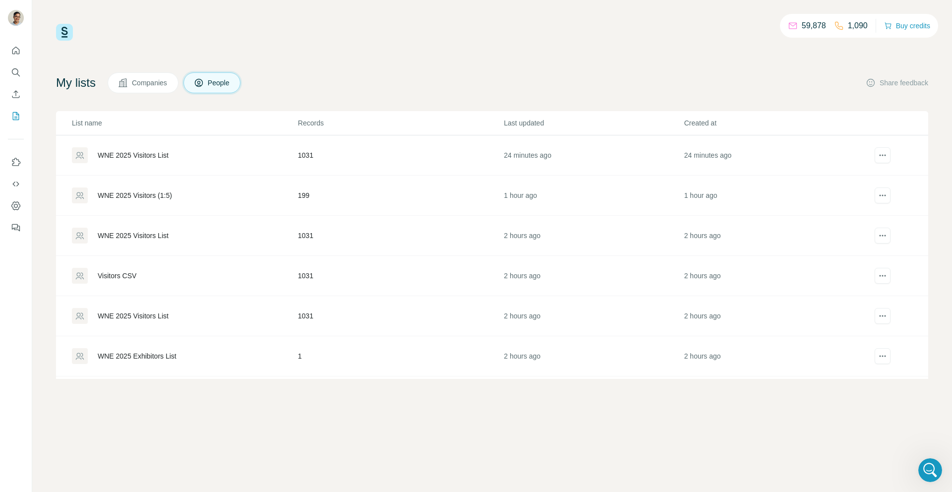
scroll to position [2490, 0]
click at [168, 157] on div "WNE 2025 Visitors List" at bounding box center [133, 155] width 71 height 10
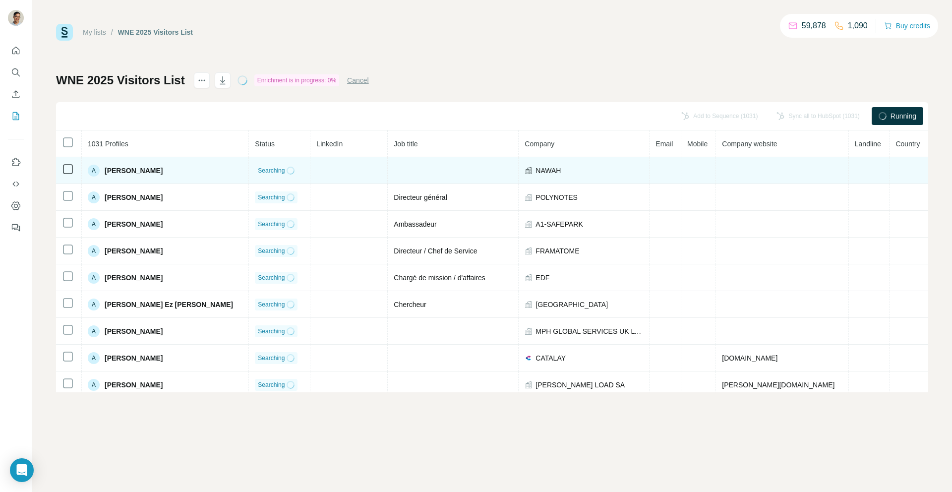
click at [131, 168] on span "[PERSON_NAME]" at bounding box center [134, 171] width 58 height 10
click at [100, 172] on div "A" at bounding box center [94, 171] width 12 height 12
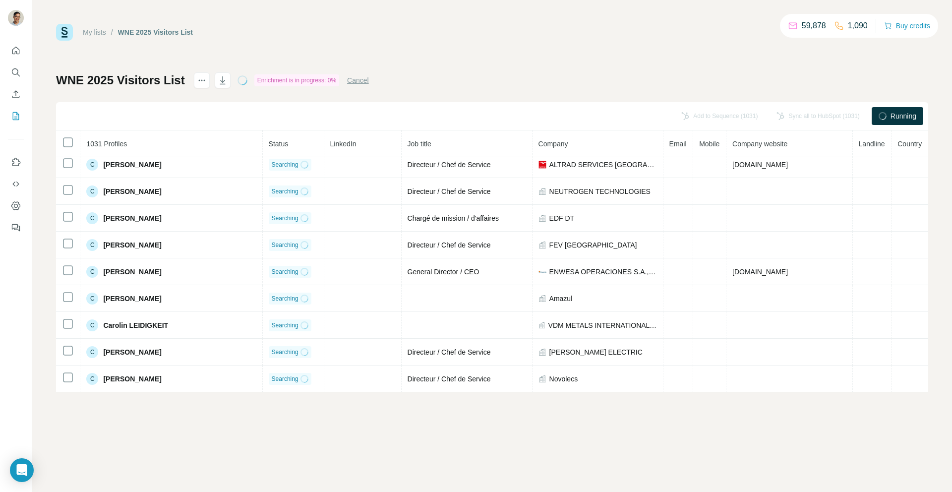
scroll to position [4331, 0]
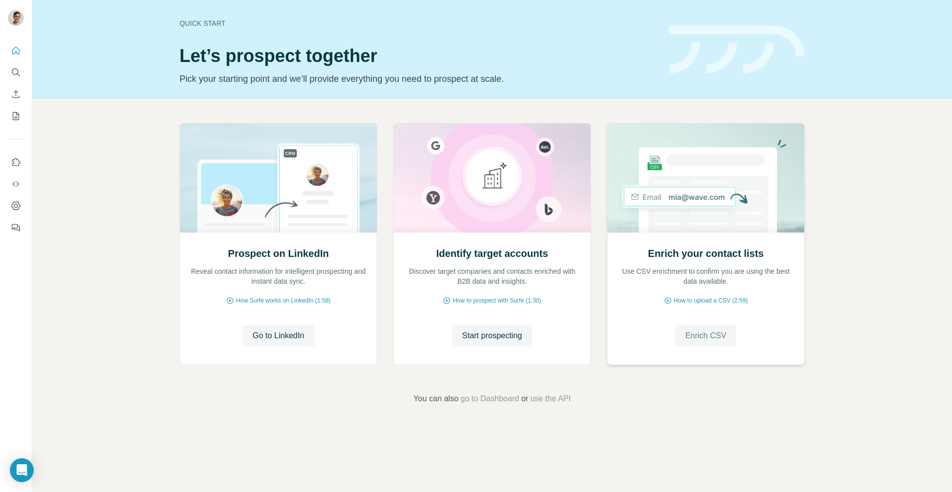
click at [716, 337] on span "Enrich CSV" at bounding box center [705, 336] width 41 height 12
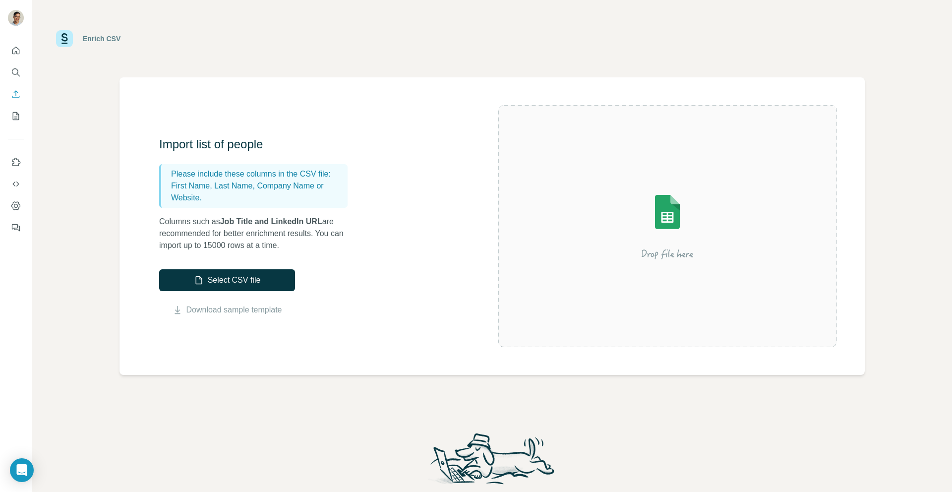
click at [217, 295] on div "Select CSV file Download sample template" at bounding box center [227, 292] width 136 height 47
click at [226, 284] on button "Select CSV file" at bounding box center [227, 280] width 136 height 22
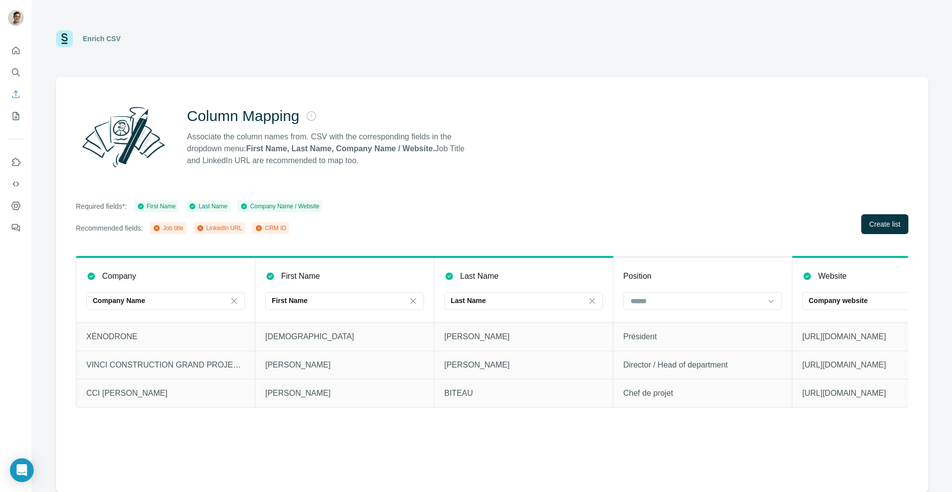
scroll to position [0, 4]
click at [671, 300] on input at bounding box center [692, 300] width 134 height 11
click at [686, 322] on div "Job title" at bounding box center [698, 323] width 142 height 10
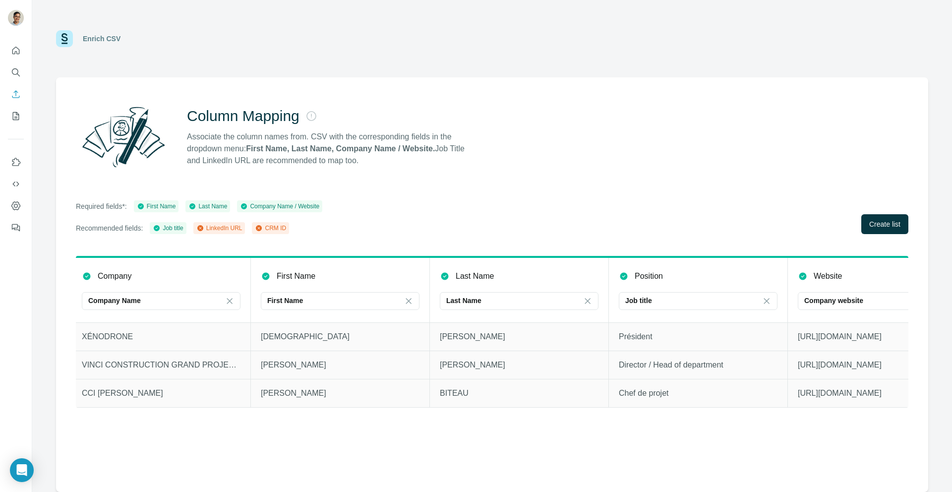
scroll to position [0, 63]
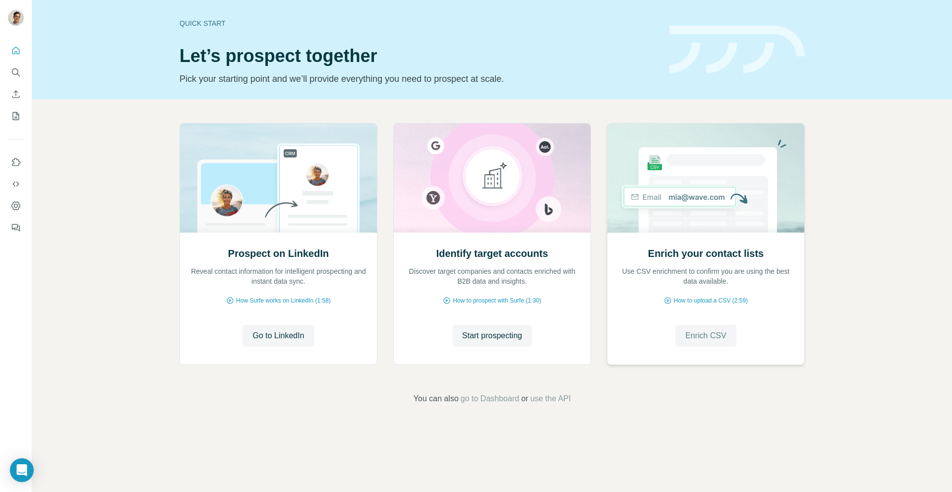
click at [695, 335] on span "Enrich CSV" at bounding box center [705, 336] width 41 height 12
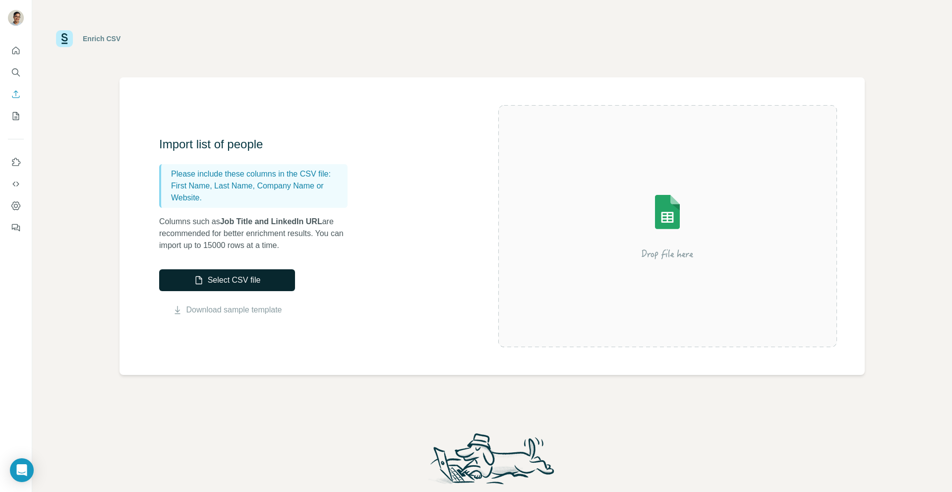
click at [272, 282] on button "Select CSV file" at bounding box center [227, 280] width 136 height 22
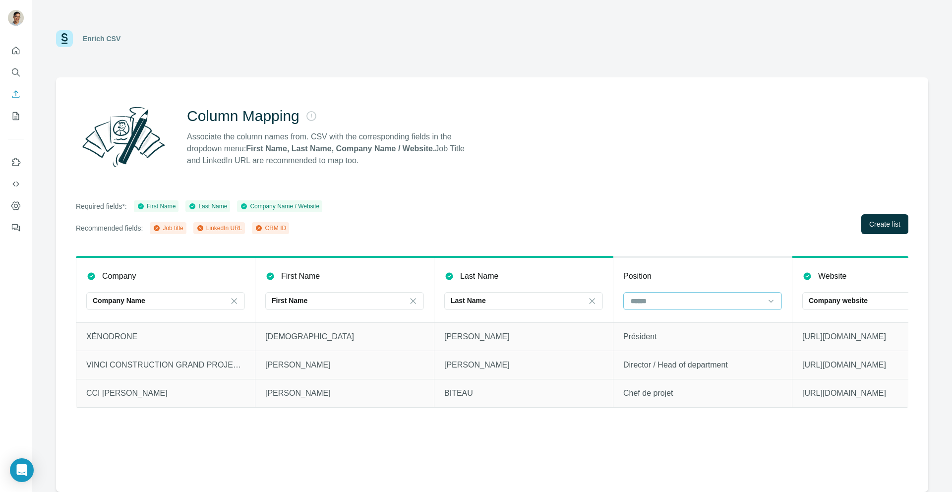
click at [641, 302] on input at bounding box center [697, 300] width 134 height 11
click at [667, 320] on div "Job title" at bounding box center [703, 323] width 142 height 10
click at [873, 224] on span "Create list" at bounding box center [884, 224] width 31 height 10
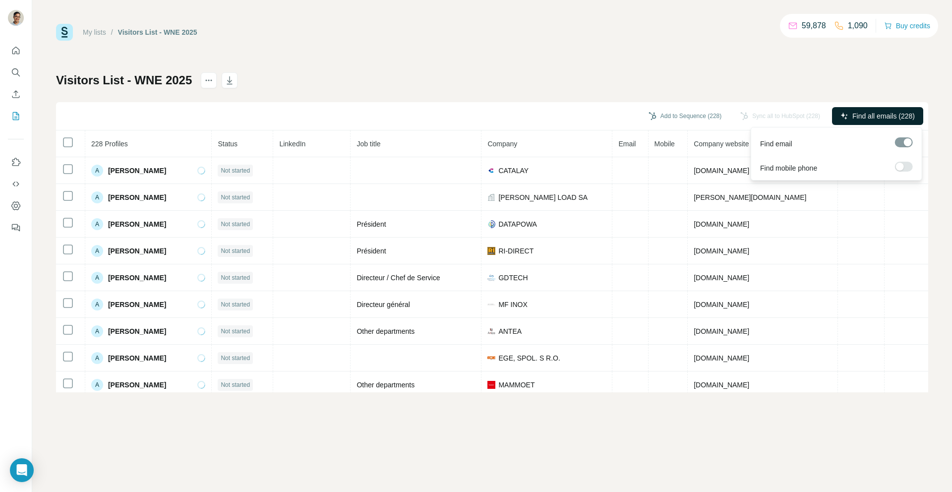
click at [847, 113] on button "Find all emails (228)" at bounding box center [877, 116] width 91 height 18
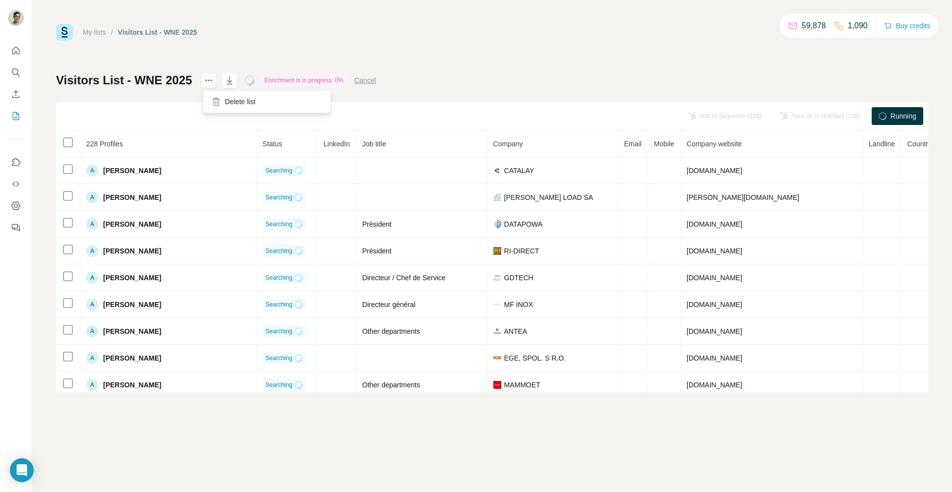
click at [209, 82] on icon "actions" at bounding box center [209, 80] width 10 height 10
click at [230, 55] on div "My lists / Visitors List - WNE 2025 59,878 1,090 Buy credits Visitors List - WN…" at bounding box center [492, 208] width 872 height 368
click at [17, 165] on icon "Use Surfe on LinkedIn" at bounding box center [16, 162] width 10 height 10
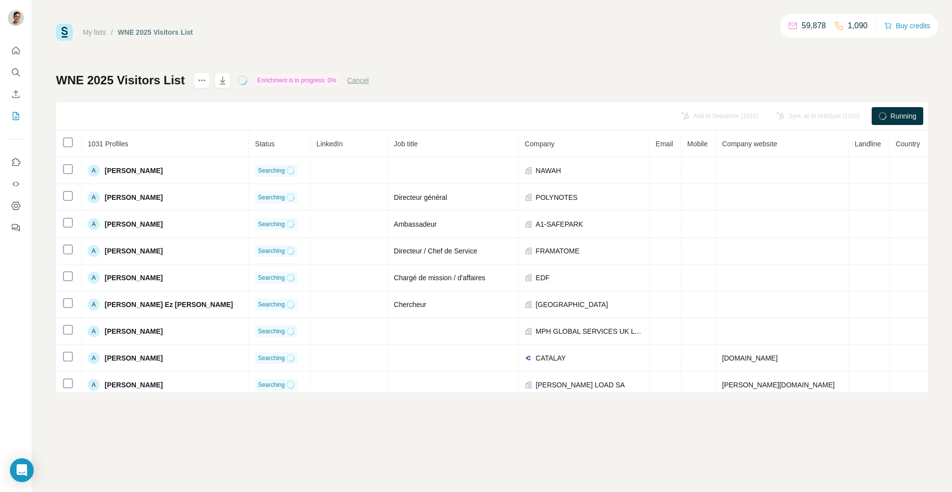
click at [364, 78] on button "Cancel" at bounding box center [358, 80] width 22 height 10
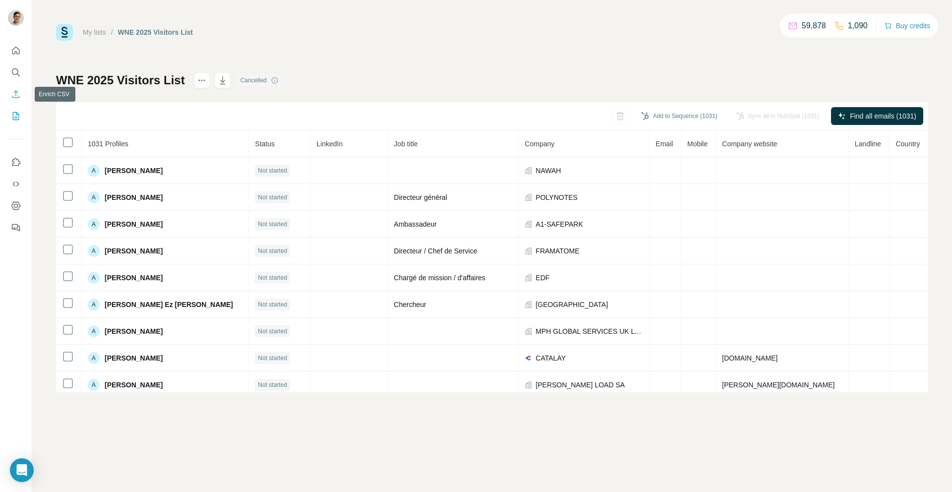
click at [11, 98] on icon "Enrich CSV" at bounding box center [16, 94] width 10 height 10
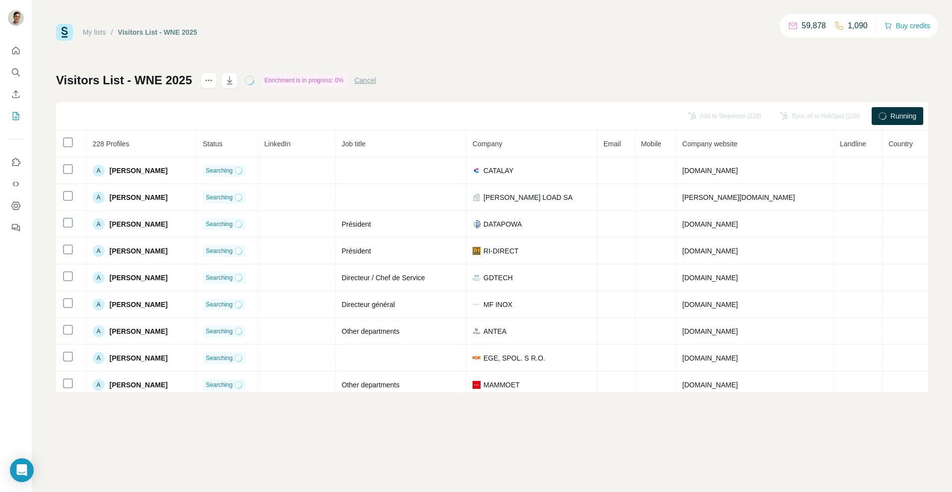
click at [281, 27] on div "My lists / Visitors List - WNE 2025 59,878 1,090 Buy credits" at bounding box center [492, 32] width 872 height 17
click at [362, 85] on button "Cancel" at bounding box center [365, 80] width 22 height 10
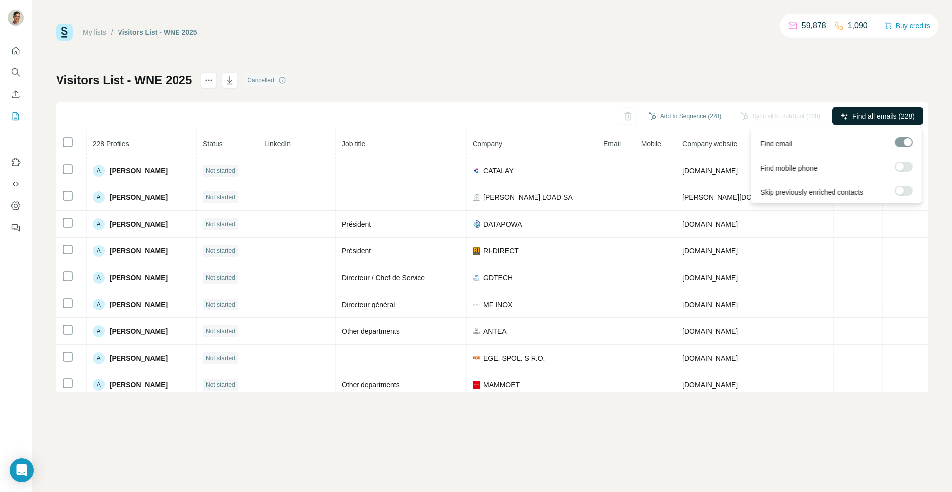
click at [844, 118] on icon "button" at bounding box center [844, 116] width 8 height 8
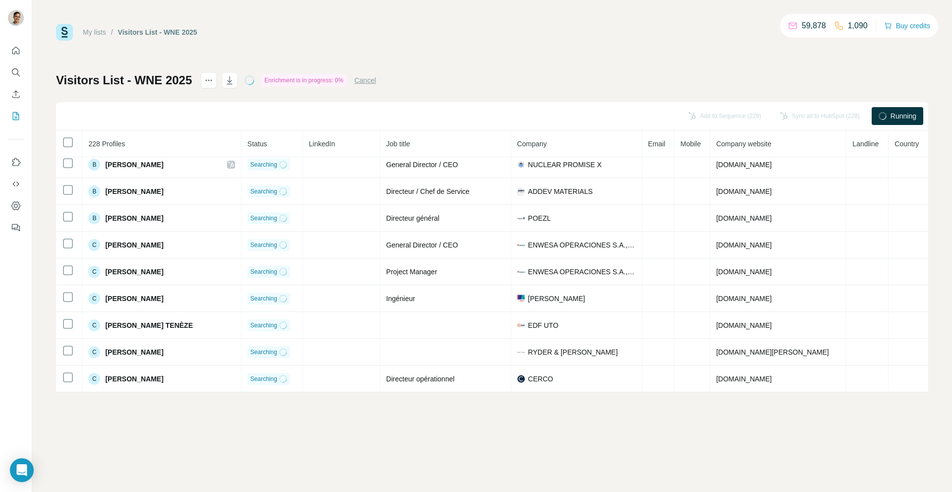
scroll to position [926, 0]
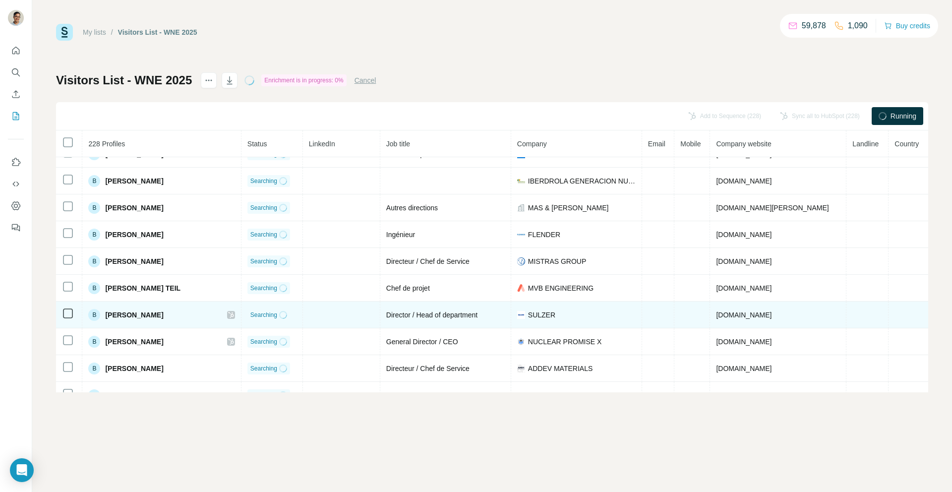
click at [228, 313] on icon at bounding box center [231, 315] width 6 height 8
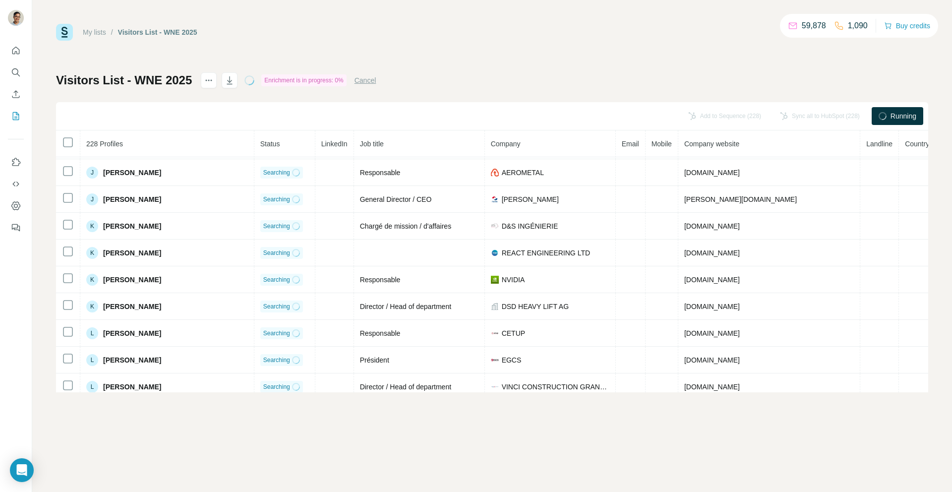
scroll to position [3474, 0]
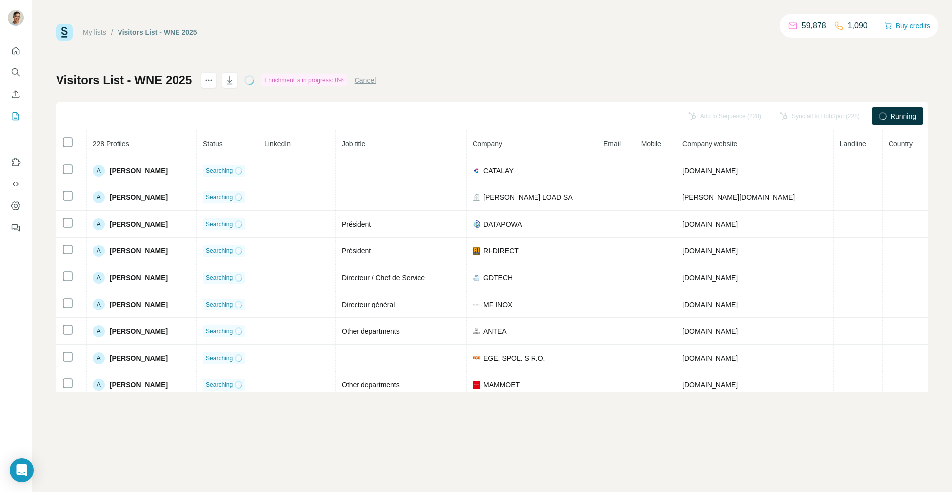
click at [369, 78] on button "Cancel" at bounding box center [365, 80] width 22 height 10
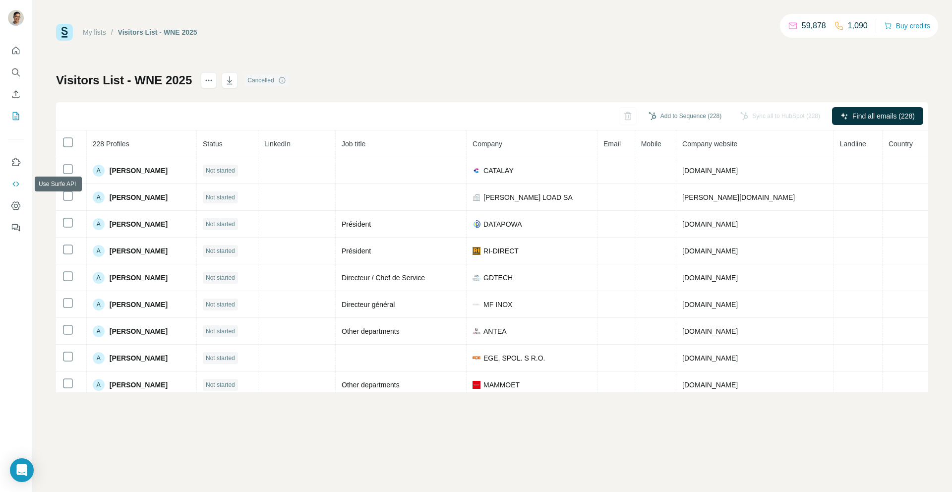
click at [15, 185] on icon "Use Surfe API" at bounding box center [16, 184] width 10 height 10
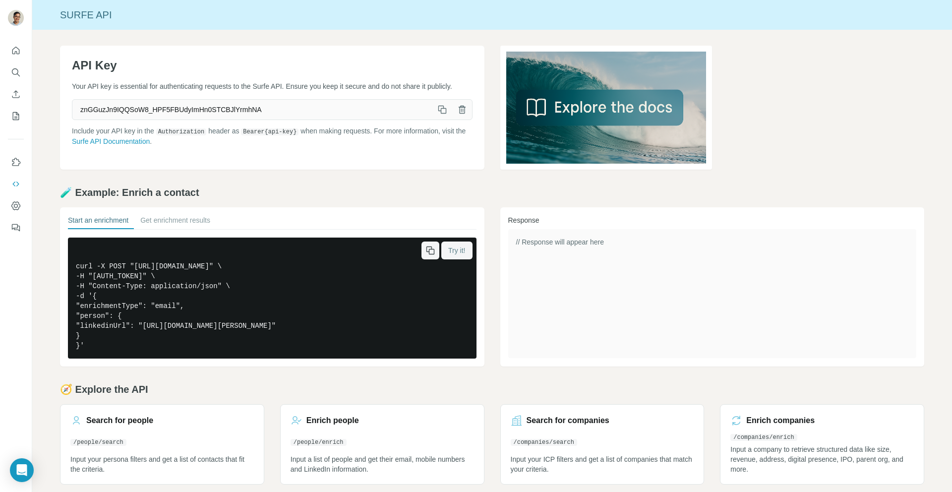
click at [456, 254] on span "Try it!" at bounding box center [456, 250] width 17 height 10
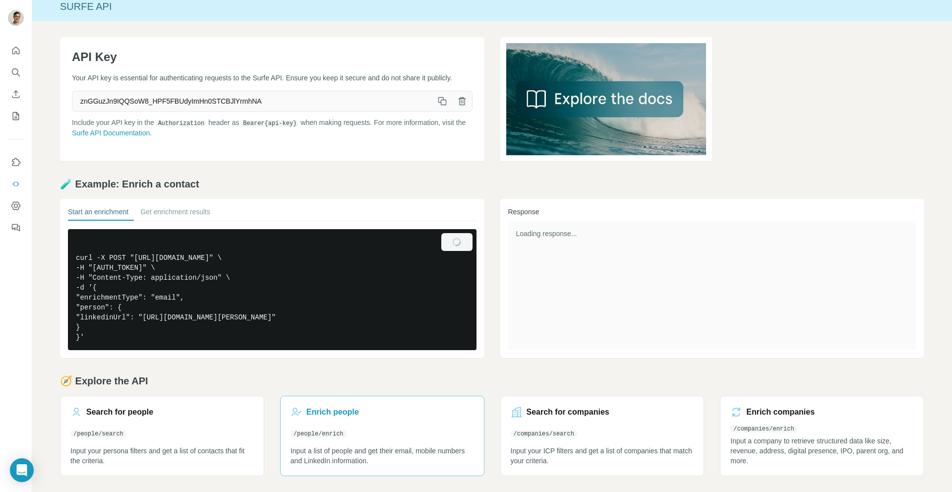
click at [340, 403] on link "Enrich people /people/enrich Input a list of people and get their email, mobile…" at bounding box center [382, 436] width 204 height 80
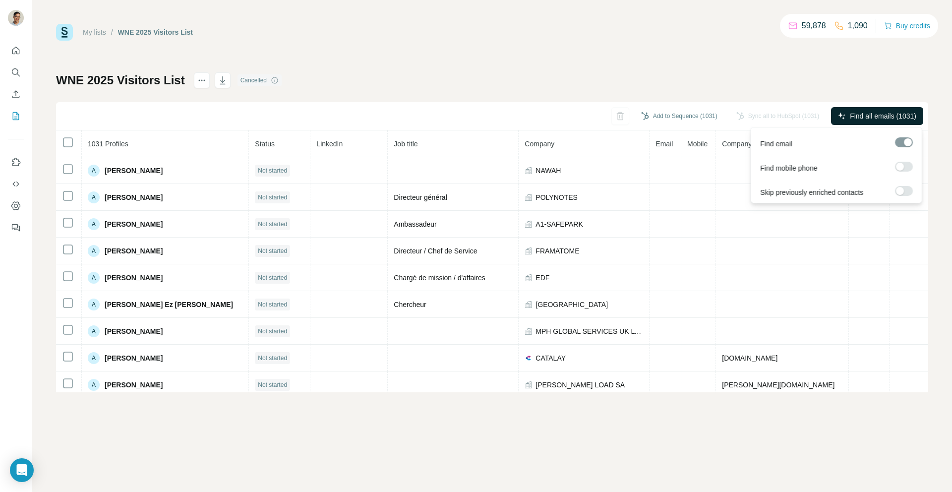
click at [886, 116] on span "Find all emails (1031)" at bounding box center [883, 116] width 66 height 10
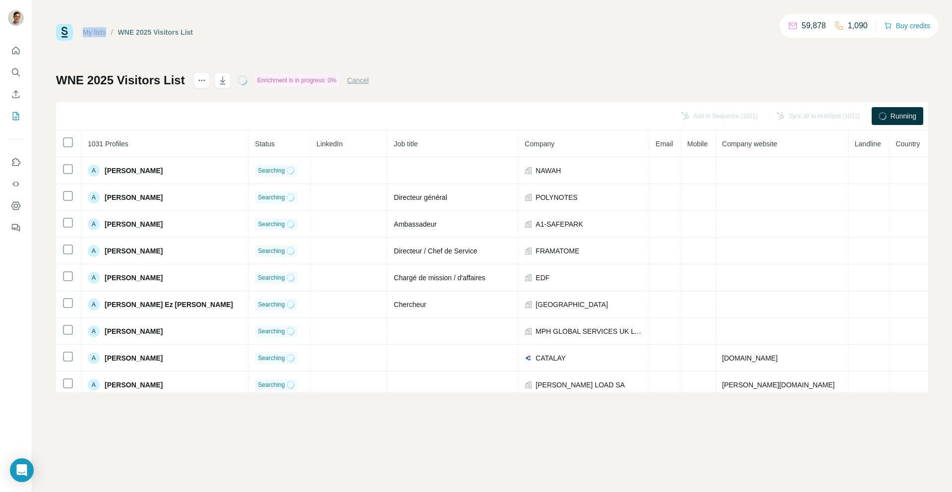
click at [362, 79] on button "Cancel" at bounding box center [358, 80] width 22 height 10
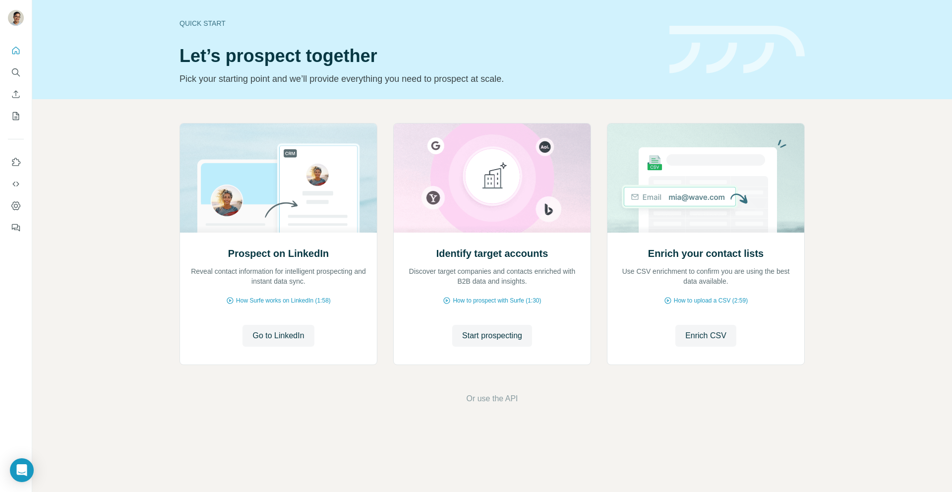
click at [6, 115] on div at bounding box center [16, 136] width 32 height 201
click at [14, 116] on icon "My lists" at bounding box center [16, 115] width 5 height 6
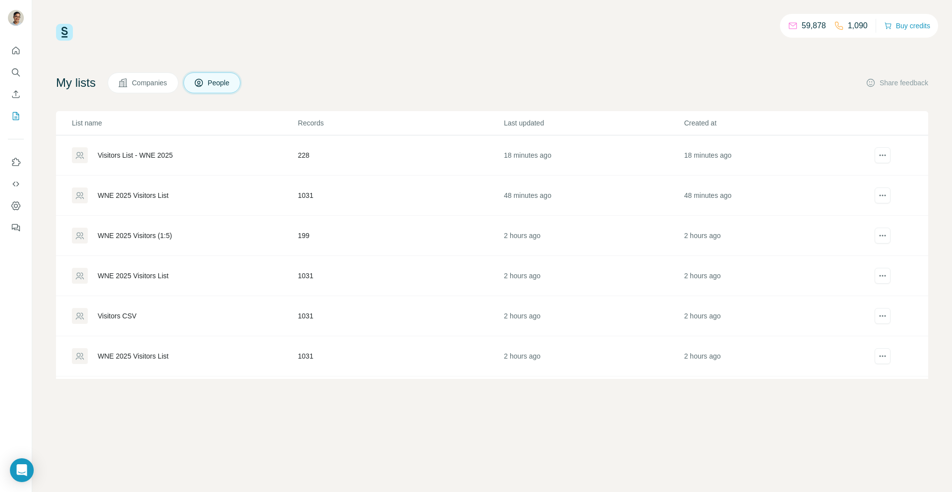
click at [150, 196] on div "WNE 2025 Visitors List" at bounding box center [133, 195] width 71 height 10
click at [140, 158] on div "Visitors List - WNE 2025" at bounding box center [135, 155] width 75 height 10
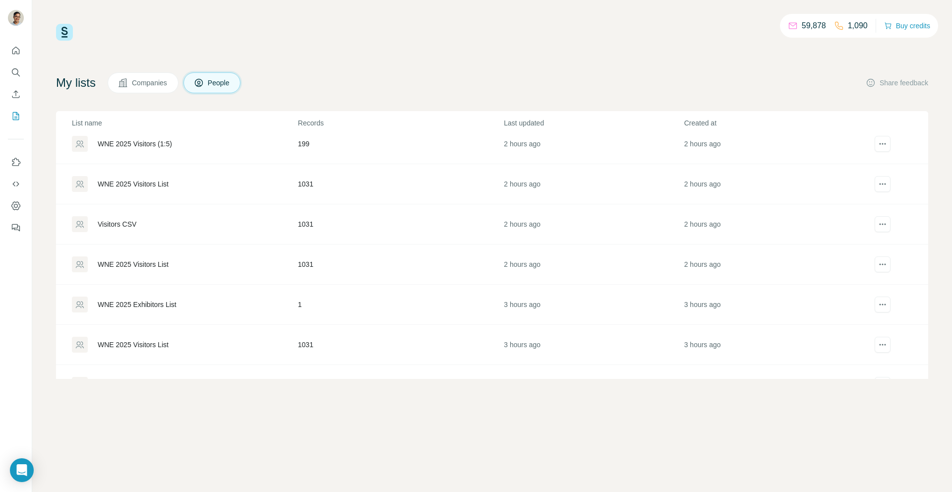
scroll to position [118, 0]
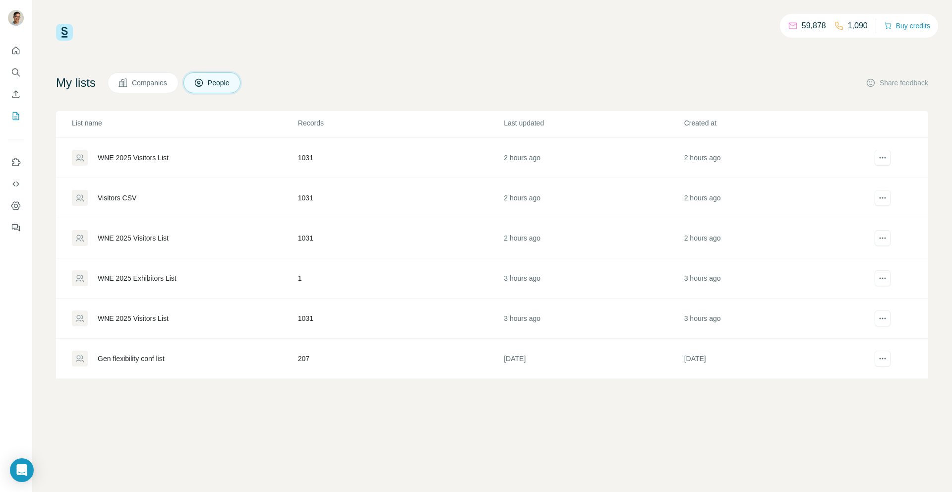
click at [138, 314] on div "WNE 2025 Visitors List" at bounding box center [133, 318] width 71 height 10
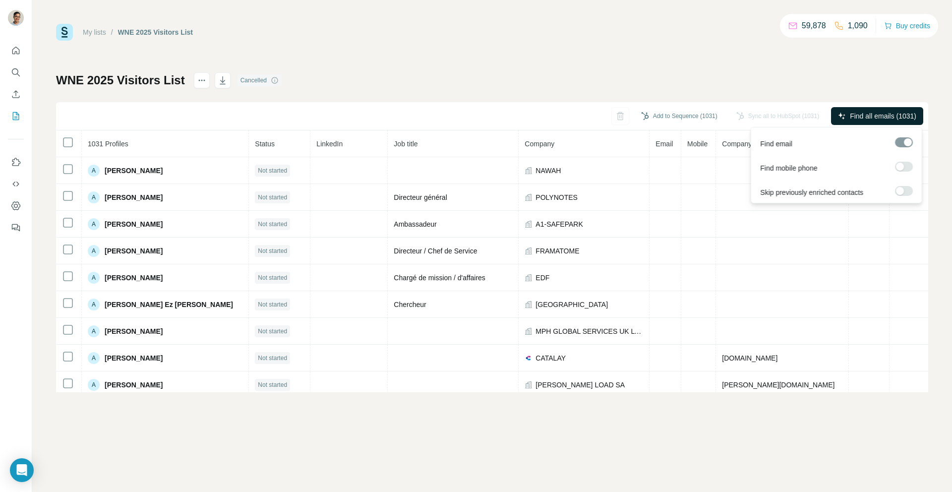
click at [878, 113] on span "Find all emails (1031)" at bounding box center [883, 116] width 66 height 10
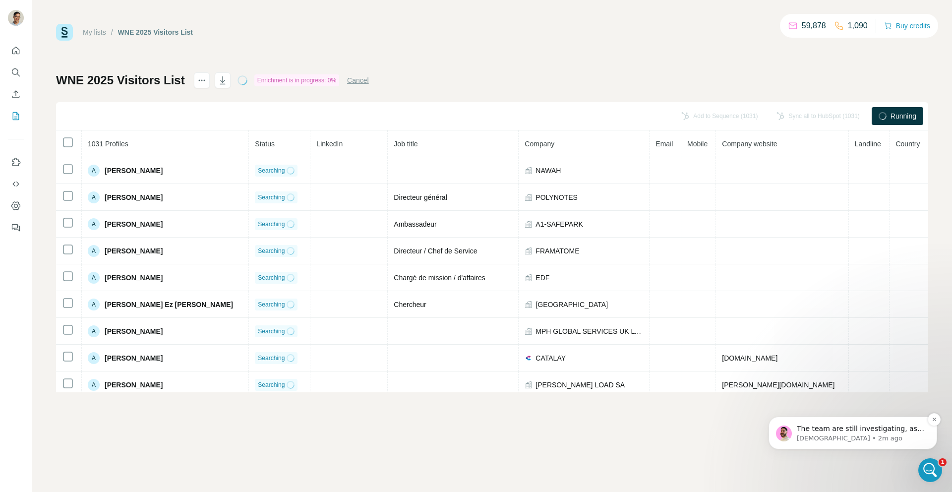
click at [818, 426] on span "The team are still investigating, as soon as I have any update on this I'll sha…" at bounding box center [860, 438] width 127 height 28
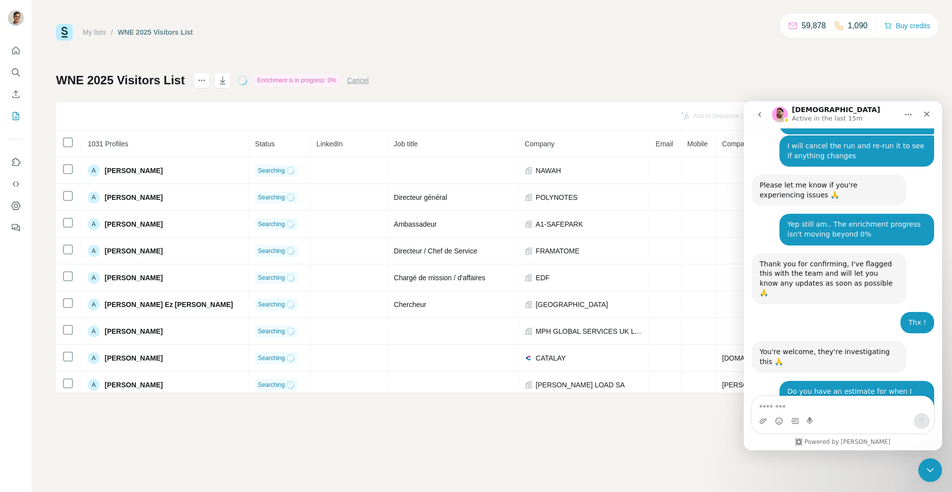
scroll to position [2556, 0]
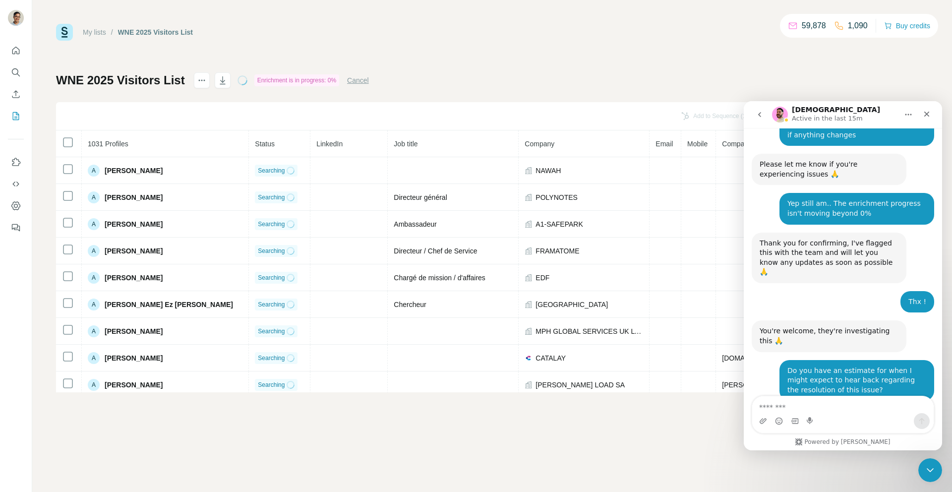
click at [836, 431] on div "The team are still investigating, as soon as I have any update on this I'll sha…" at bounding box center [828, 445] width 139 height 29
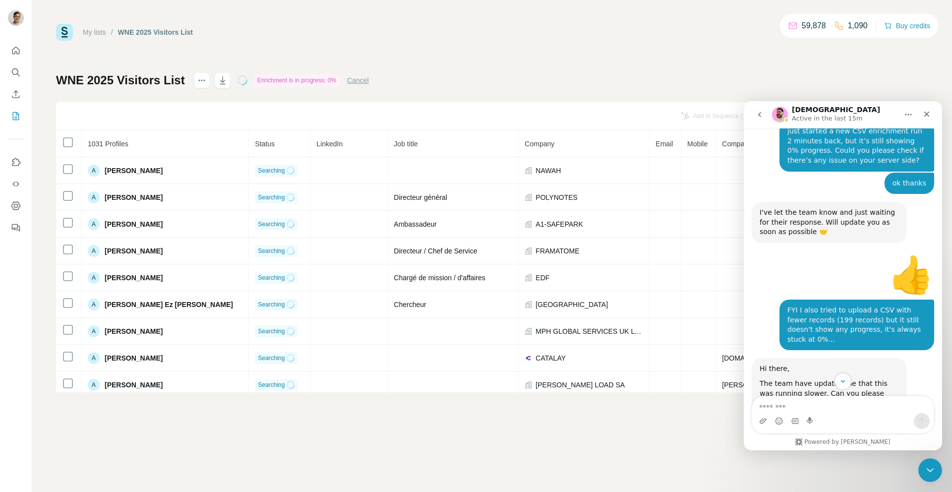
scroll to position [2029, 0]
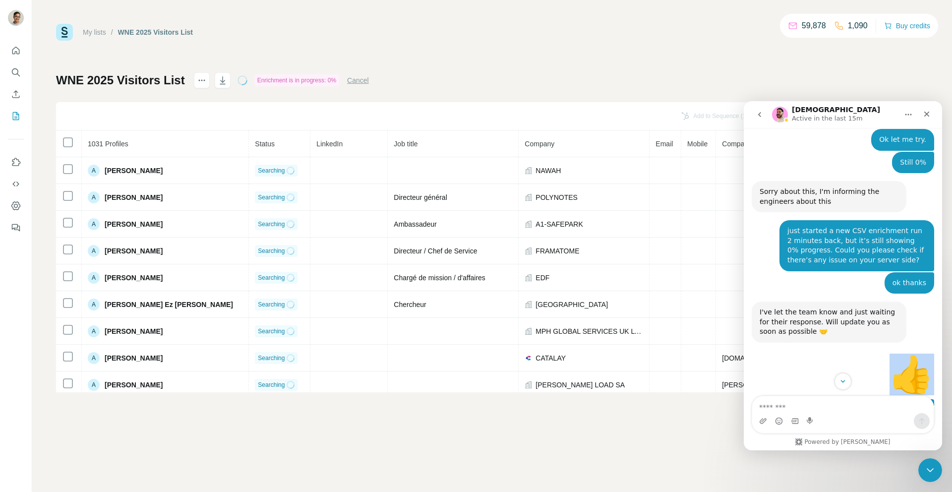
drag, startPoint x: 899, startPoint y: 279, endPoint x: 921, endPoint y: 280, distance: 21.3
click at [921, 356] on div "👍" at bounding box center [911, 374] width 45 height 36
copy div "👍"
click at [824, 398] on textarea "Message…" at bounding box center [842, 404] width 181 height 17
paste textarea "**"
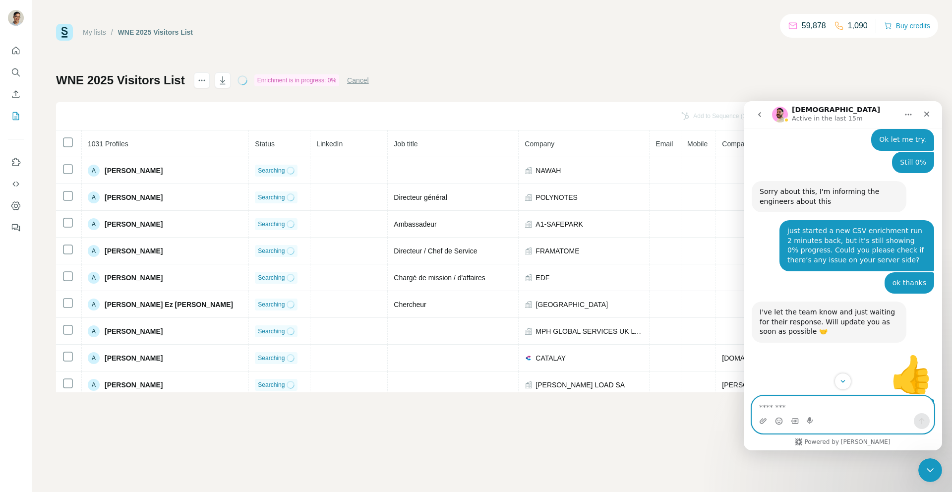
type textarea "**"
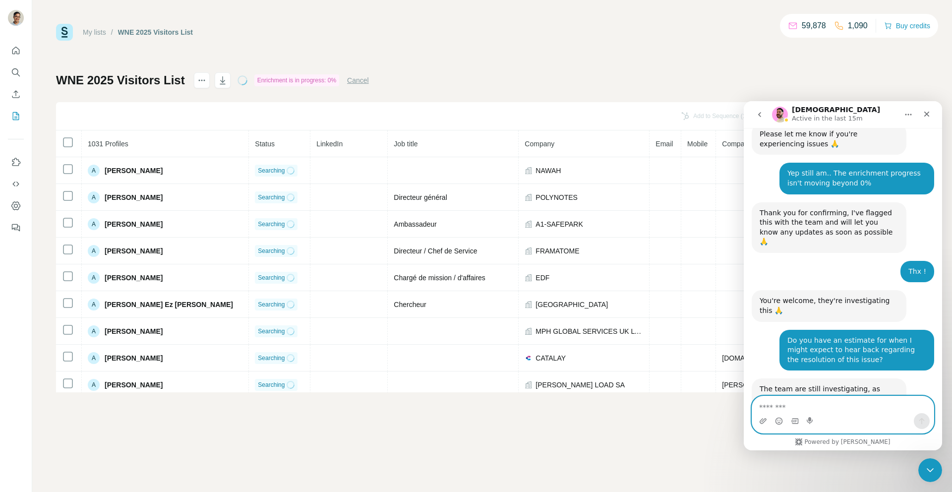
scroll to position [2595, 0]
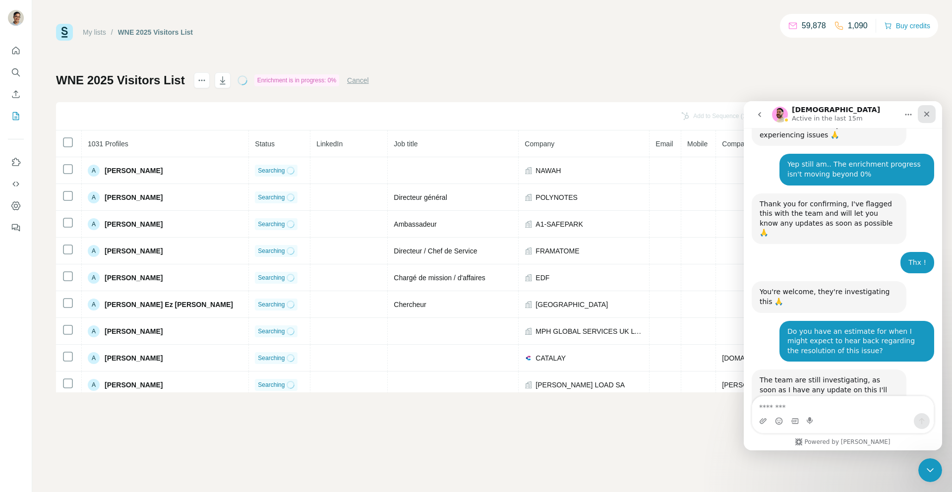
click at [926, 115] on icon "Close" at bounding box center [927, 114] width 8 height 8
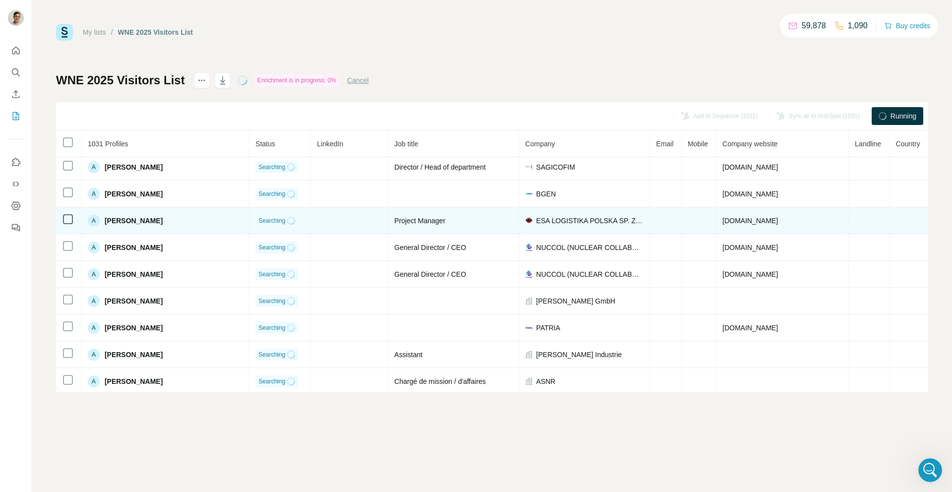
scroll to position [1815, 0]
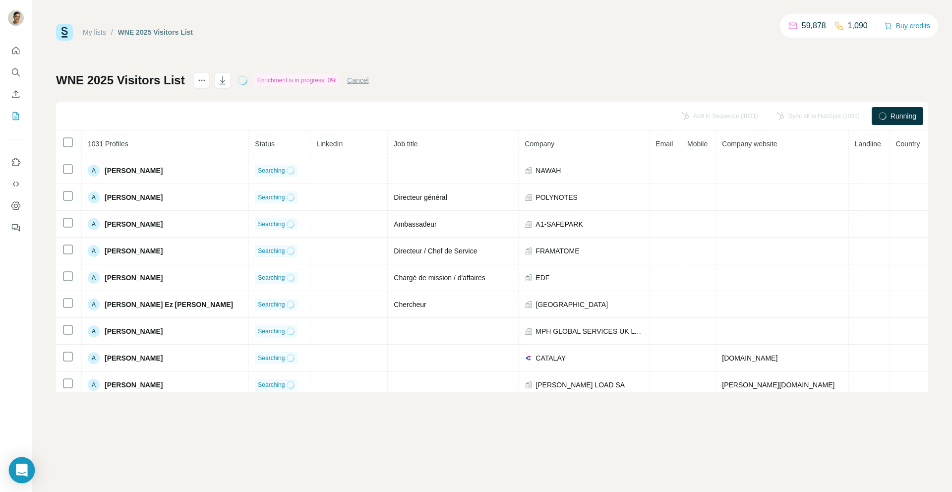
click at [14, 459] on body "My lists / WNE 2025 Visitors List 59,878 1,090 Buy credits WNE 2025 Visitors Li…" at bounding box center [476, 246] width 952 height 492
click at [22, 465] on icon "Open Intercom Messenger" at bounding box center [21, 469] width 11 height 13
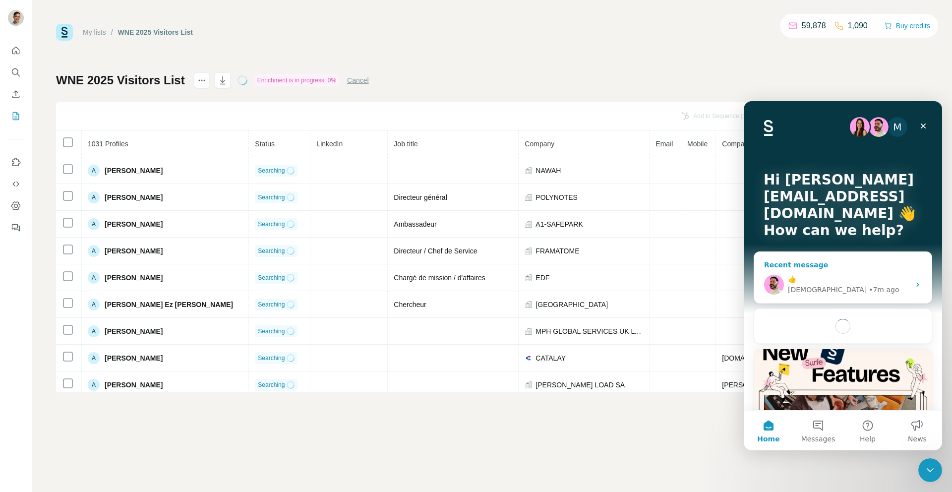
click at [826, 278] on div "👍" at bounding box center [849, 279] width 122 height 10
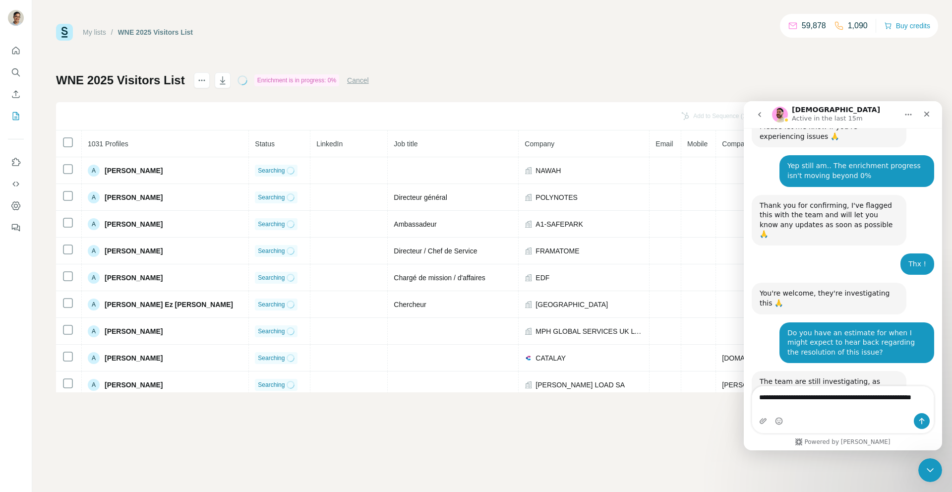
scroll to position [2605, 0]
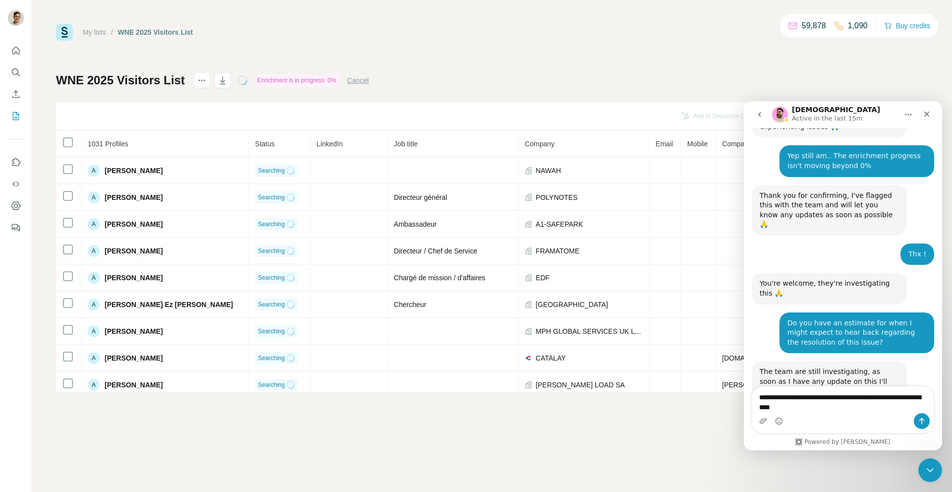
type textarea "**********"
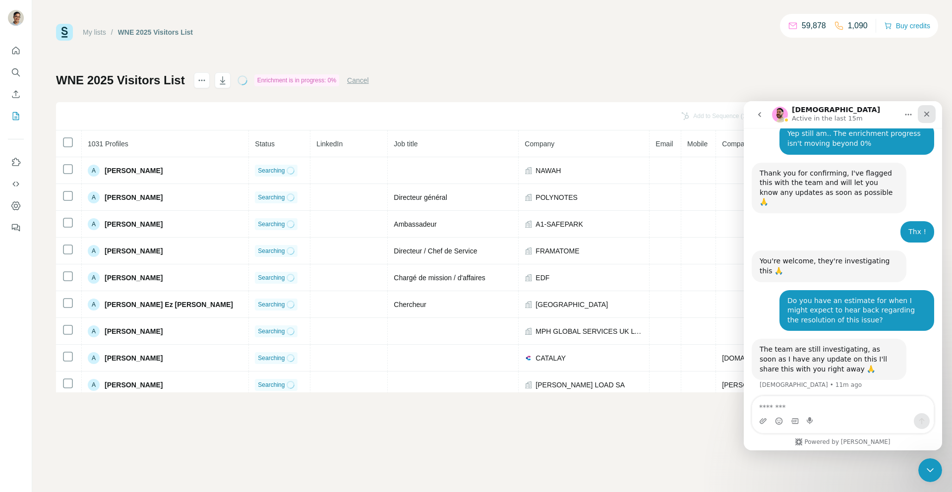
click at [924, 116] on icon "Close" at bounding box center [927, 114] width 8 height 8
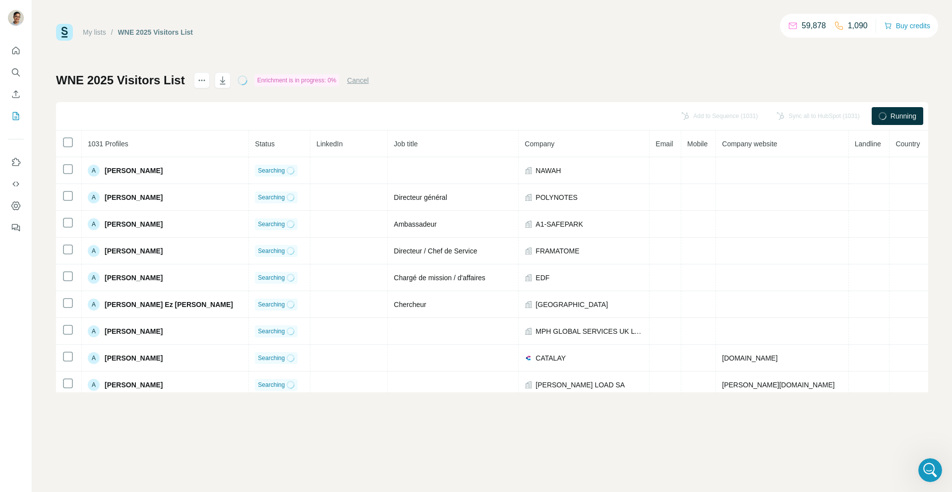
click at [789, 23] on icon at bounding box center [793, 26] width 10 height 10
click at [921, 460] on div "Open Intercom Messenger" at bounding box center [928, 468] width 33 height 33
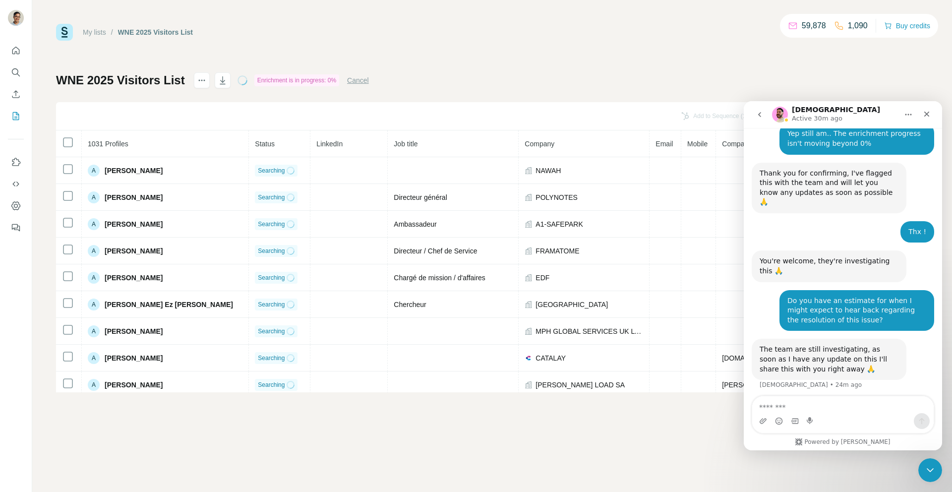
click at [822, 452] on div "Is this a site-wide issue or is it just me who's facing this problem?" at bounding box center [856, 461] width 139 height 19
drag, startPoint x: 822, startPoint y: 363, endPoint x: 822, endPoint y: 306, distance: 56.5
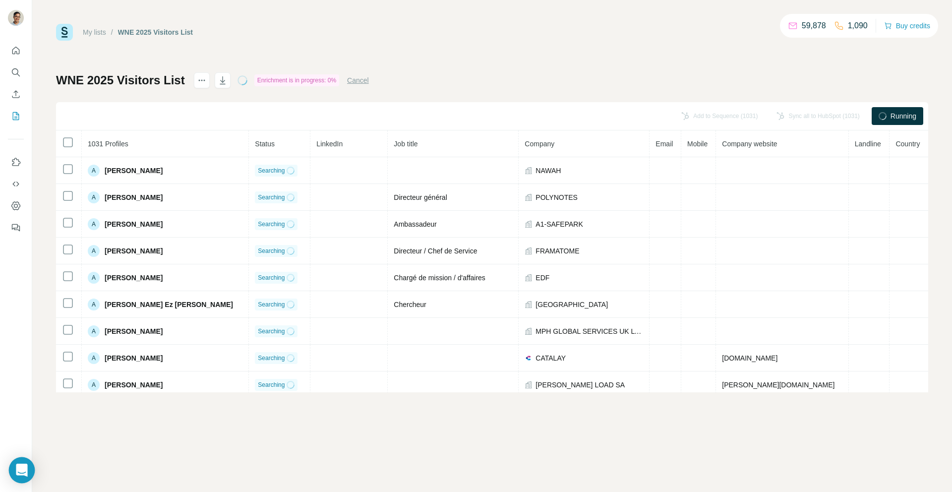
click at [18, 472] on icon "Open Intercom Messenger" at bounding box center [21, 469] width 13 height 13
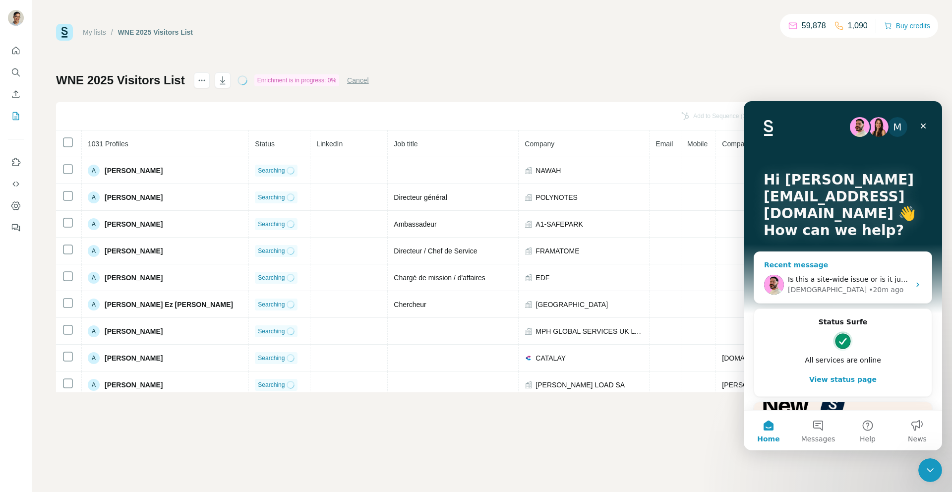
click at [884, 279] on span "Is this a site-wide issue or is it just me who's facing this problem?" at bounding box center [902, 279] width 228 height 8
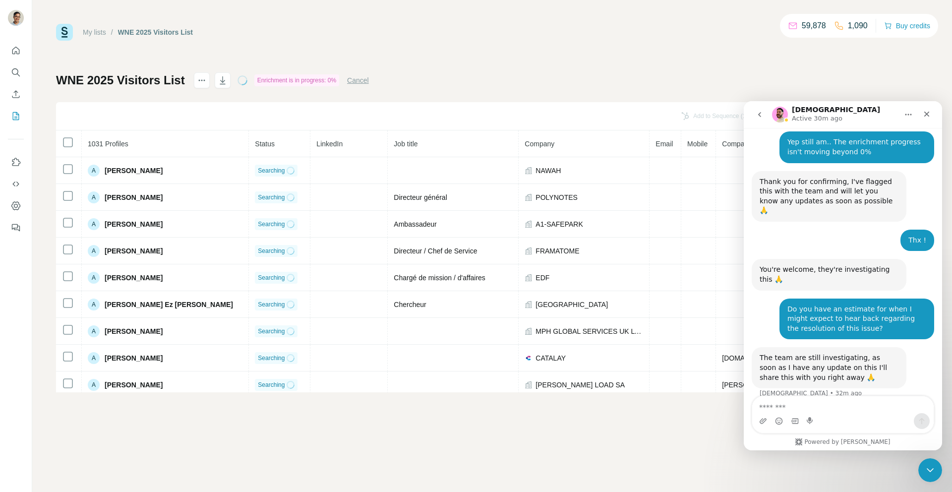
scroll to position [2627, 0]
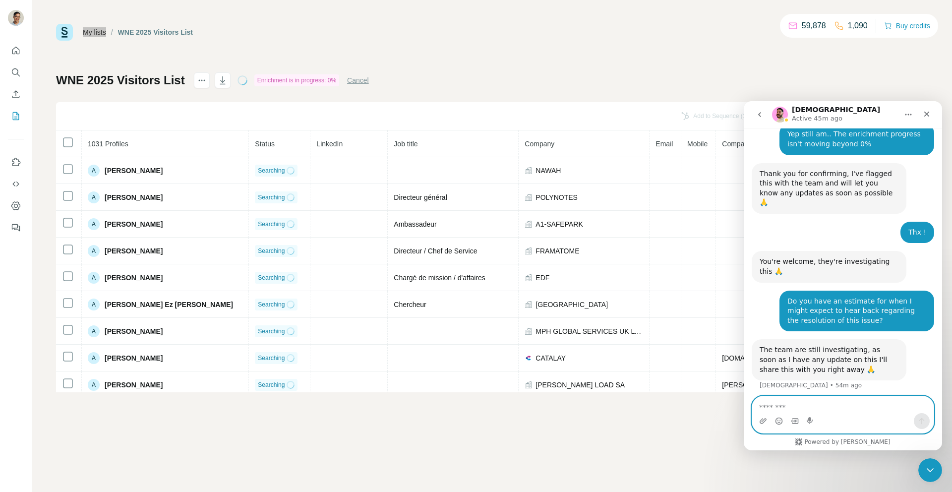
scroll to position [2627, 0]
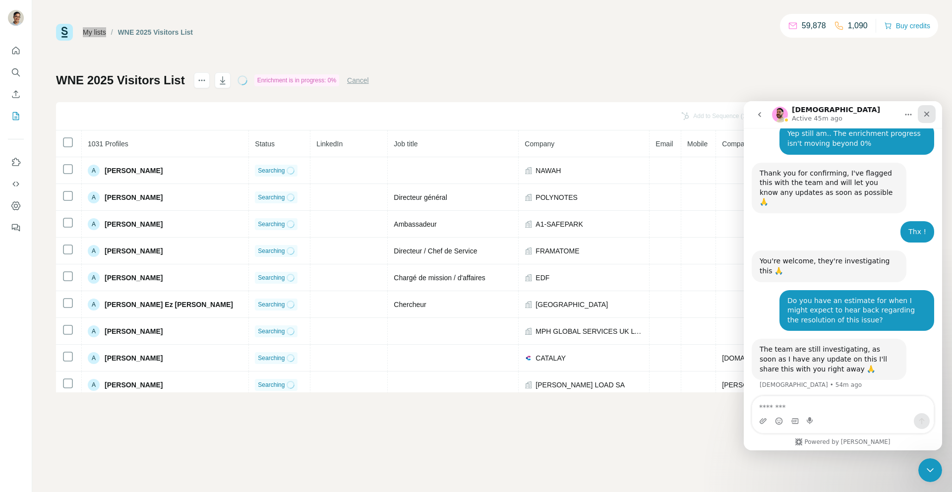
click at [929, 118] on div "Close" at bounding box center [927, 114] width 18 height 18
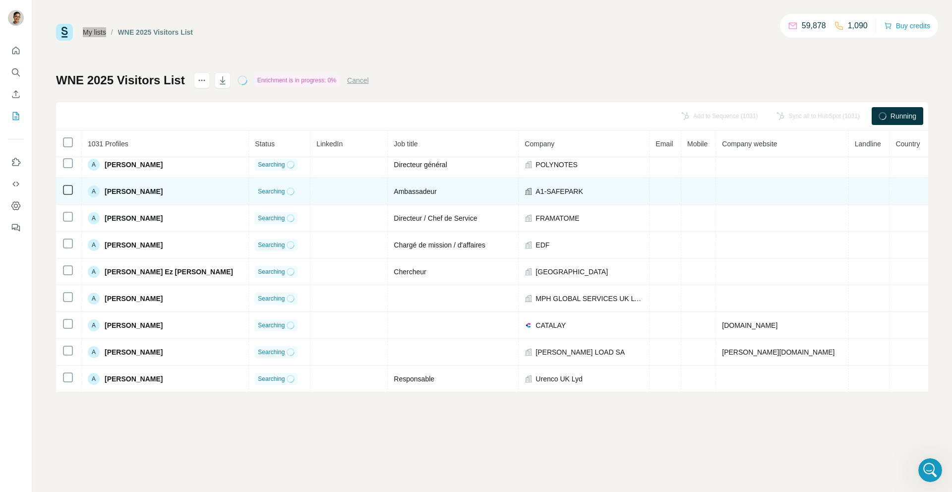
scroll to position [0, 0]
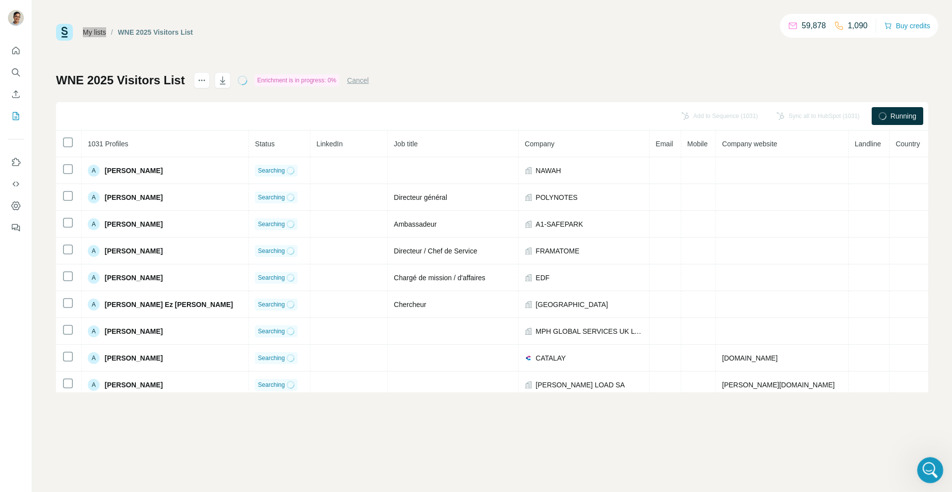
click at [926, 468] on icon "Open Intercom Messenger" at bounding box center [929, 469] width 16 height 16
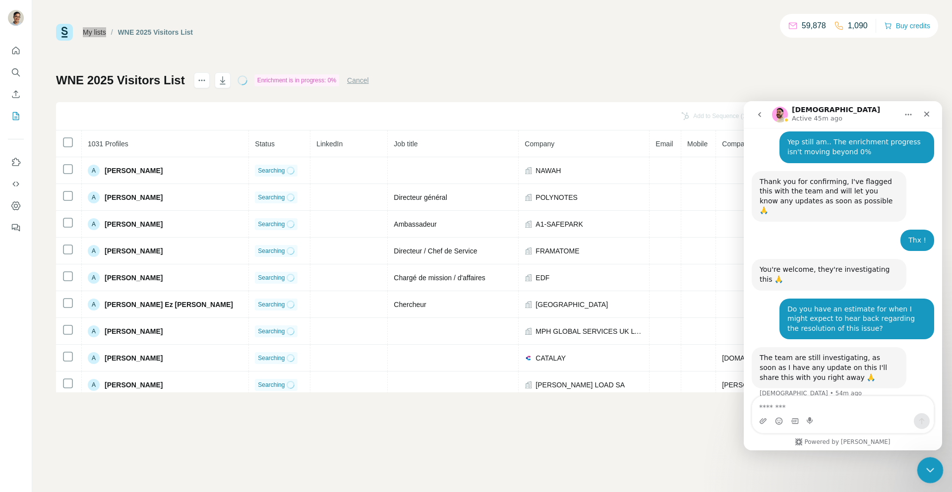
scroll to position [2627, 0]
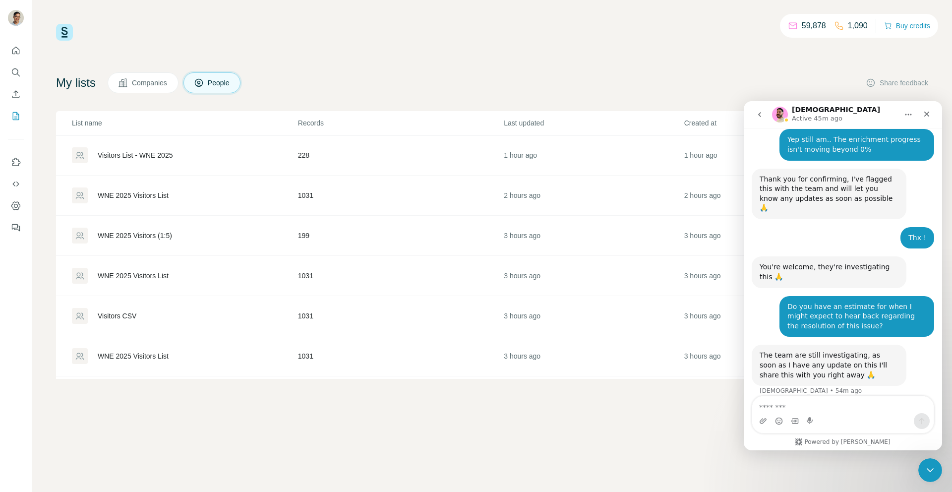
scroll to position [2627, 0]
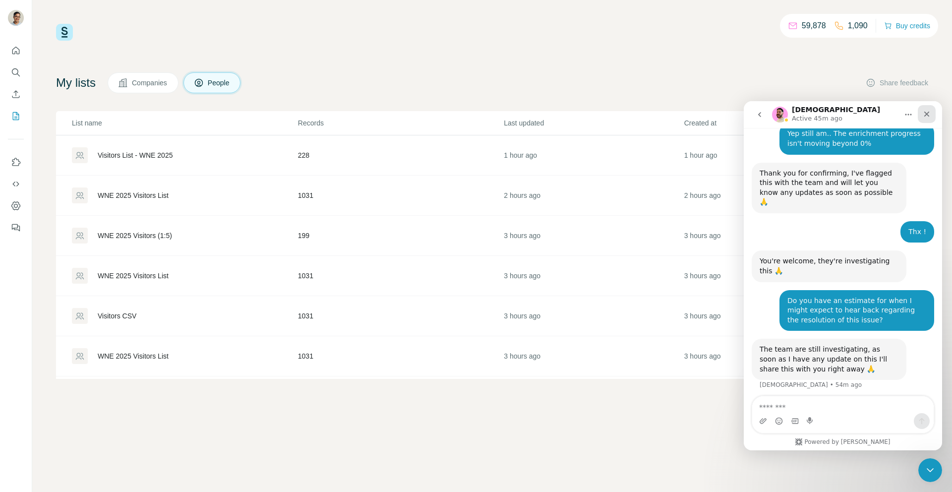
click at [927, 110] on icon "Close" at bounding box center [927, 114] width 8 height 8
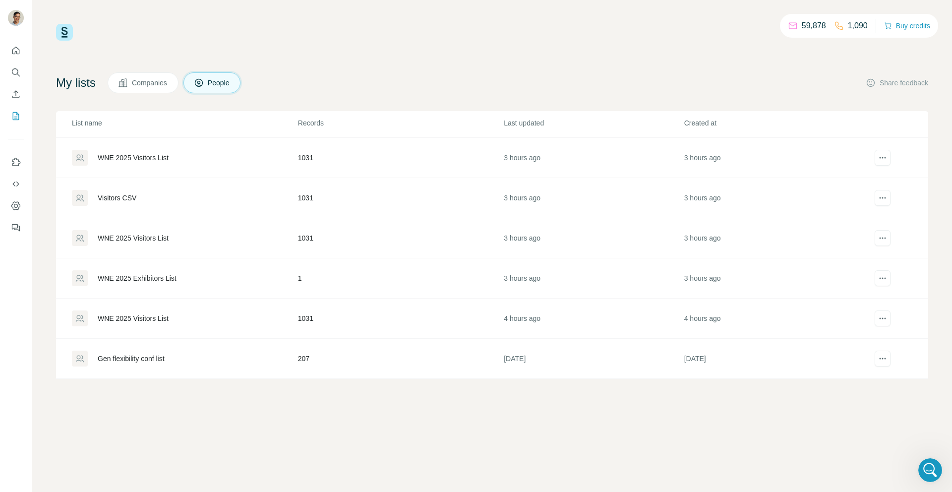
click at [124, 319] on div "WNE 2025 Visitors List" at bounding box center [133, 318] width 71 height 10
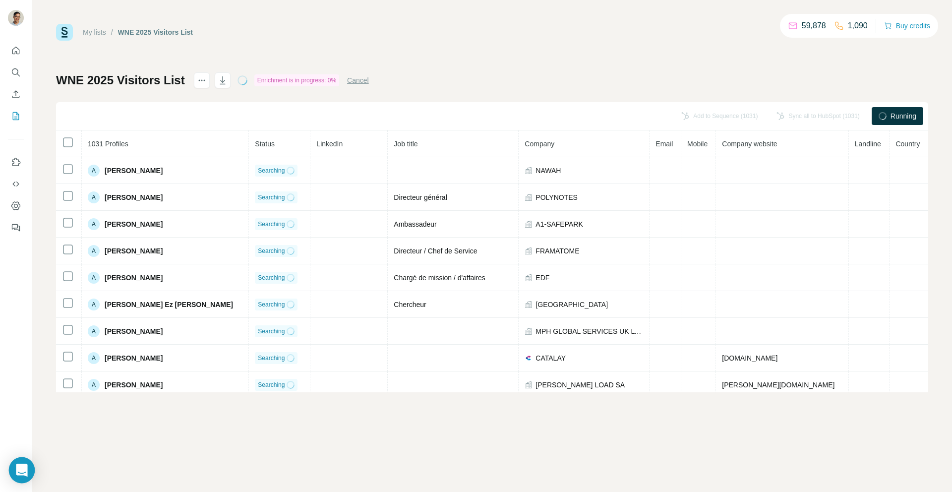
click at [20, 468] on icon "Open Intercom Messenger" at bounding box center [21, 469] width 11 height 13
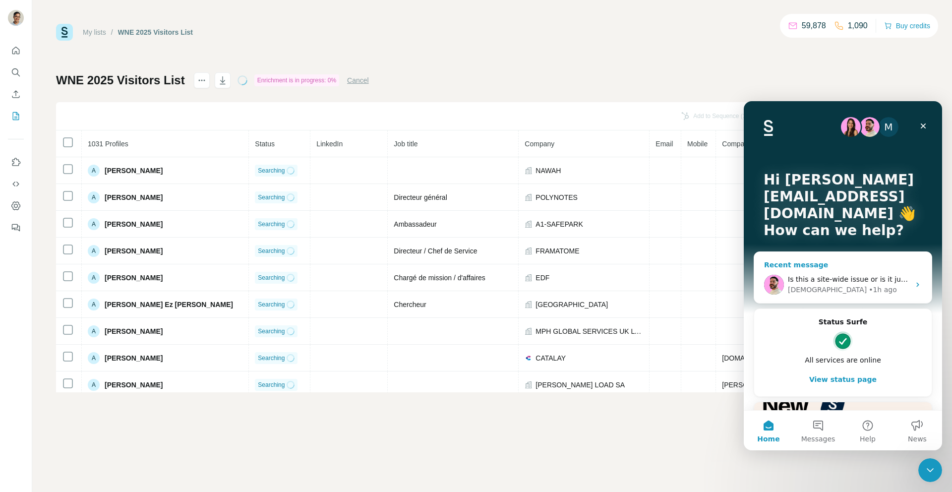
click at [827, 268] on div "Is this a site-wide issue or is it just me who's facing this problem? Christian…" at bounding box center [842, 284] width 177 height 37
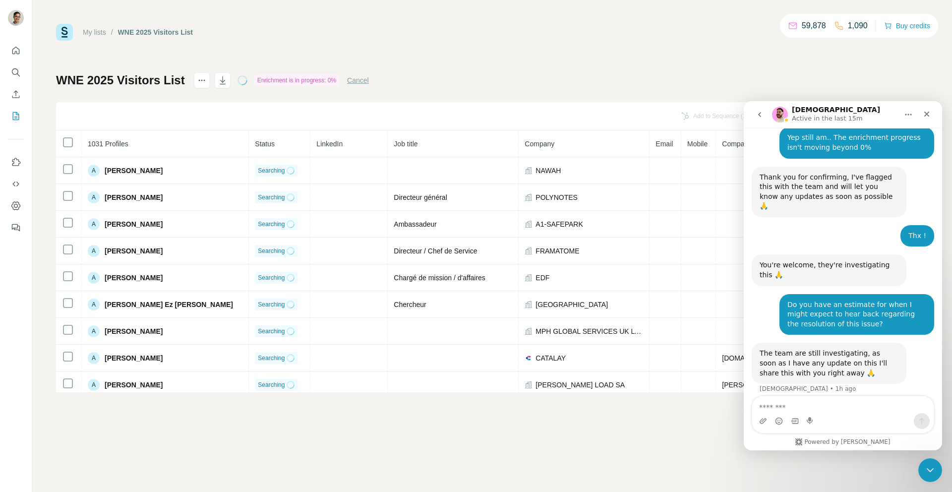
scroll to position [2627, 0]
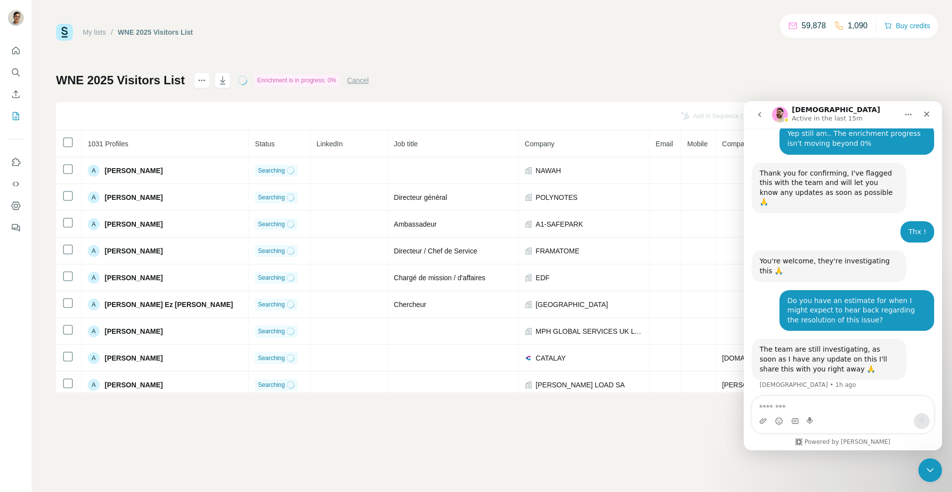
click at [827, 345] on div "The team are still investigating, as soon as I have any update on this I'll sha…" at bounding box center [828, 359] width 139 height 29
click at [926, 114] on icon "Close" at bounding box center [926, 114] width 5 height 5
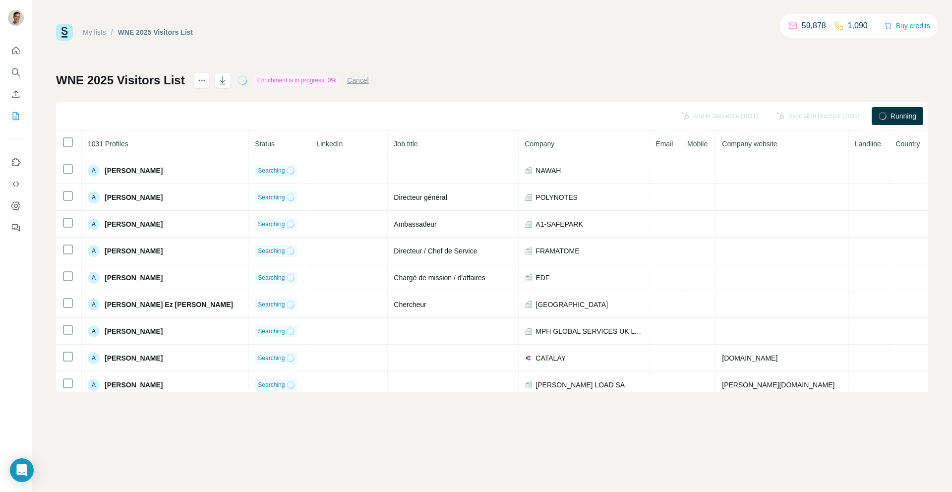
click at [306, 79] on div "Enrichment is in progress: 0%" at bounding box center [296, 80] width 85 height 12
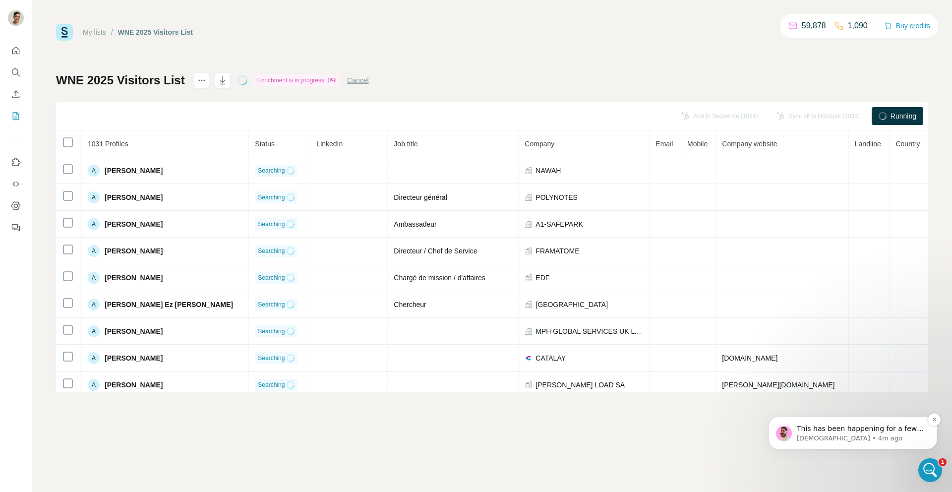
click at [821, 426] on span "This has been happening for a few users, the team have been investigating and t…" at bounding box center [860, 462] width 127 height 77
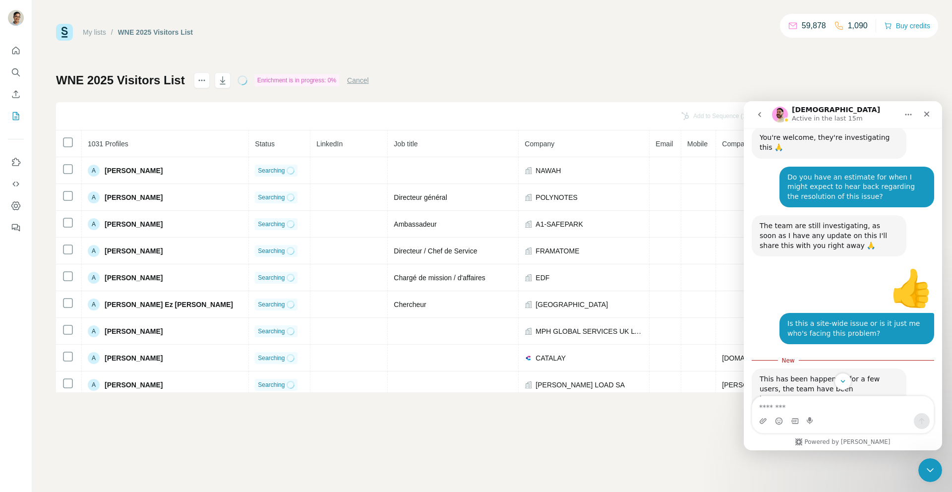
scroll to position [2751, 0]
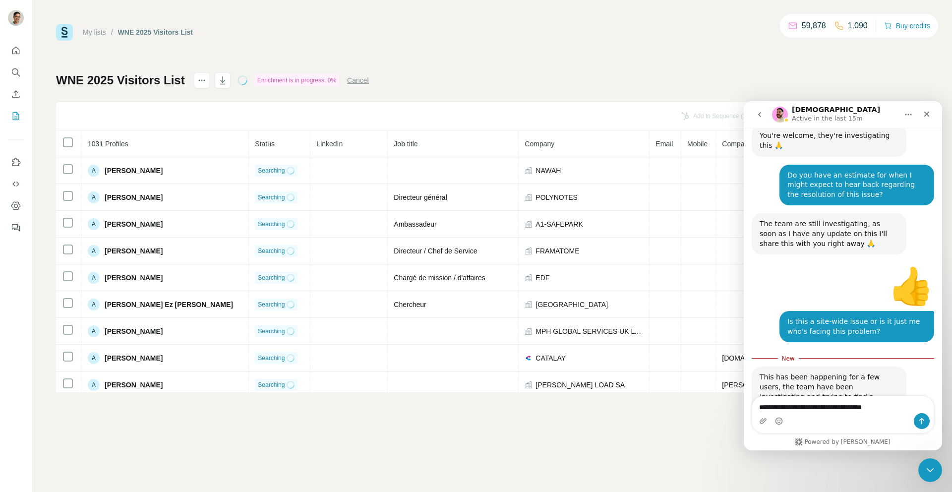
type textarea "**********"
click at [923, 419] on icon "Send a message…" at bounding box center [922, 421] width 8 height 8
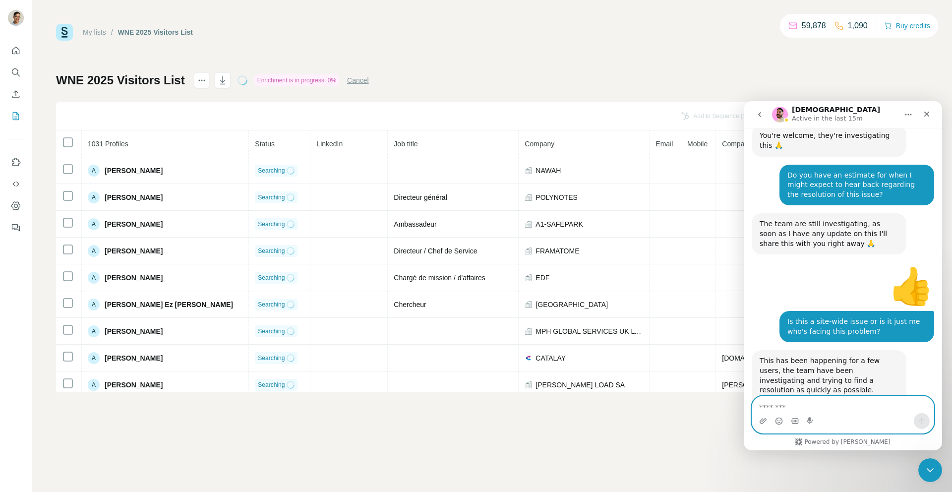
scroll to position [2764, 0]
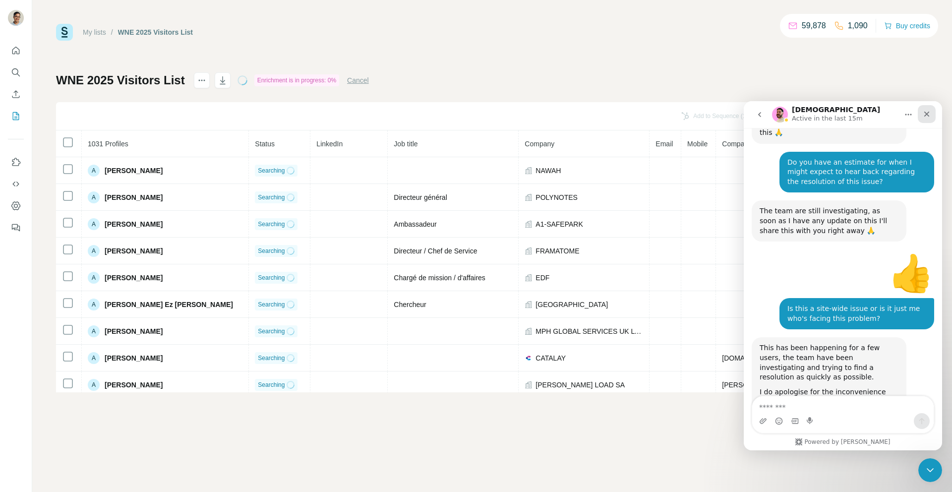
click at [926, 116] on icon "Close" at bounding box center [927, 114] width 8 height 8
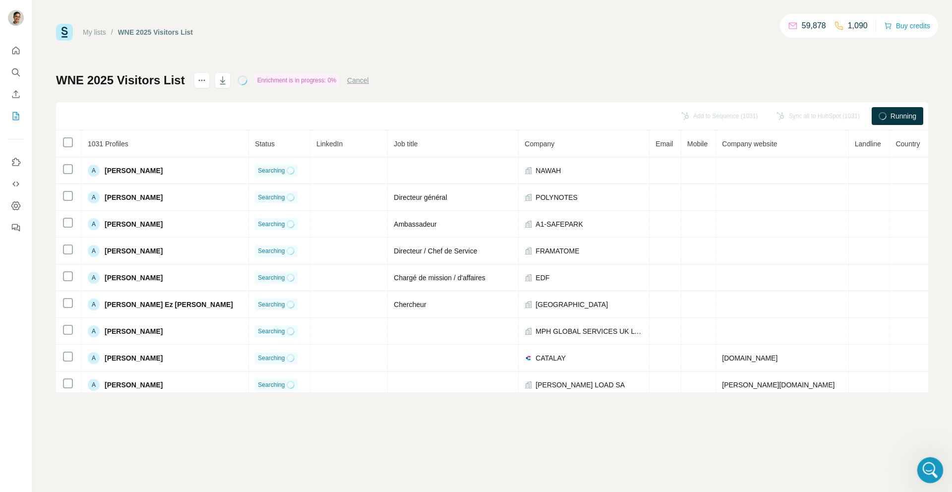
click at [929, 463] on icon "Open Intercom Messenger" at bounding box center [929, 469] width 16 height 16
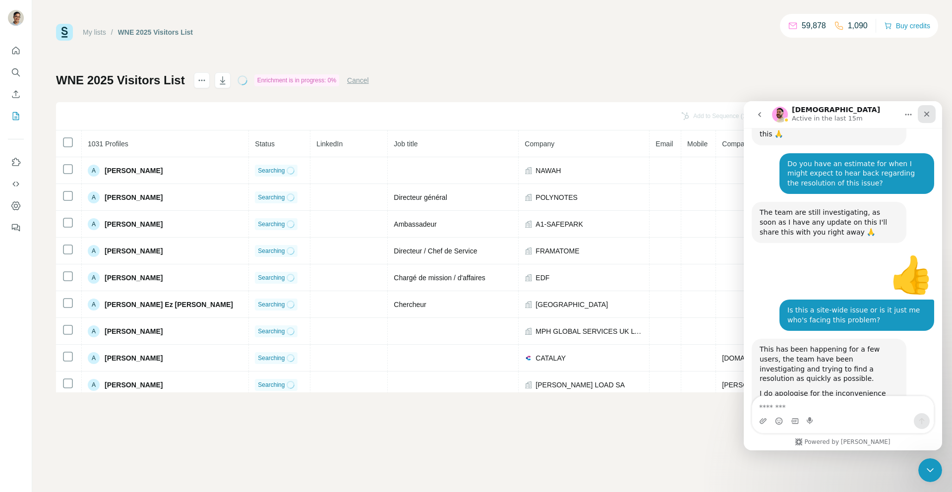
click at [925, 120] on div "Close" at bounding box center [927, 114] width 18 height 18
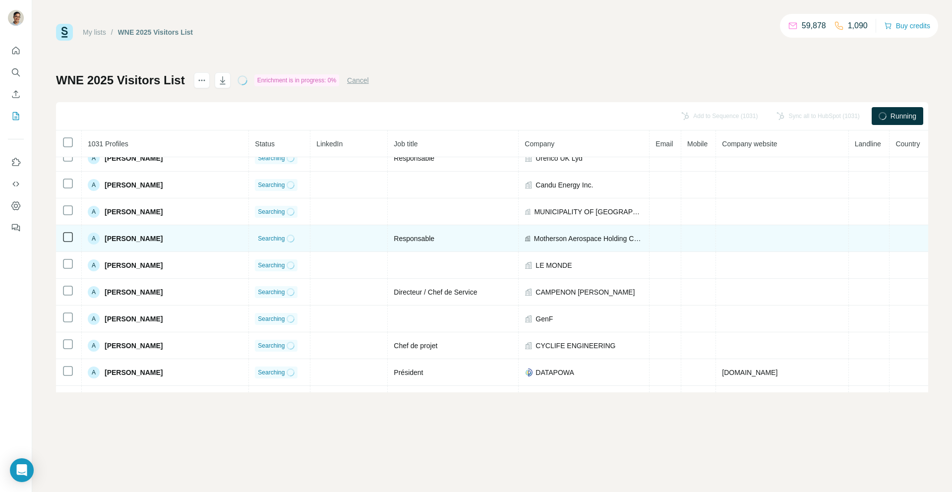
scroll to position [300, 0]
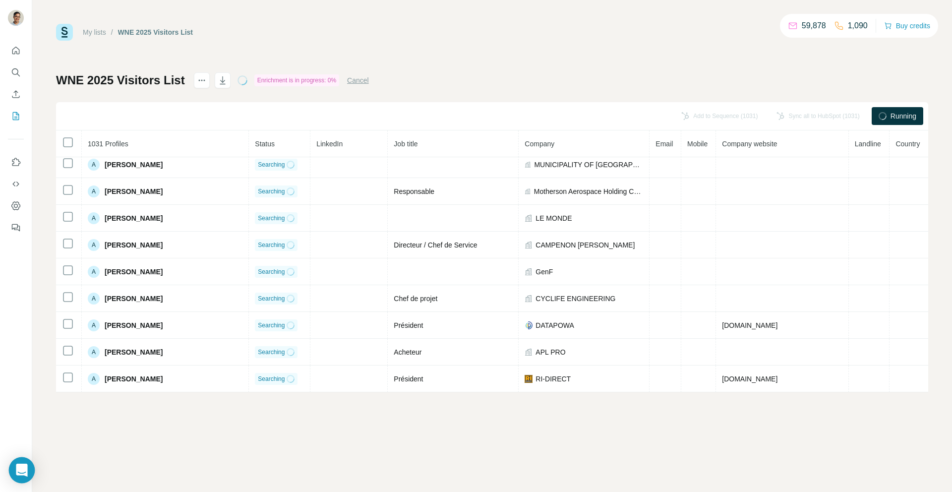
click at [20, 475] on icon "Open Intercom Messenger" at bounding box center [21, 469] width 13 height 13
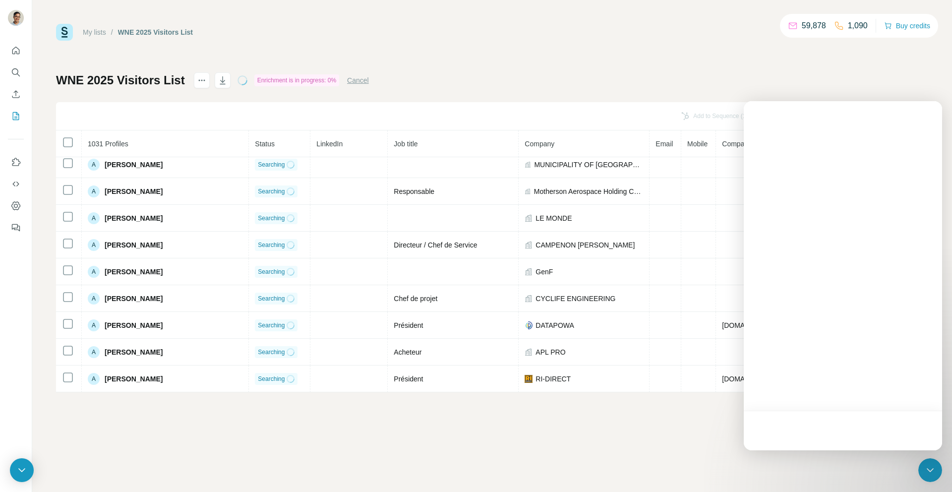
scroll to position [0, 0]
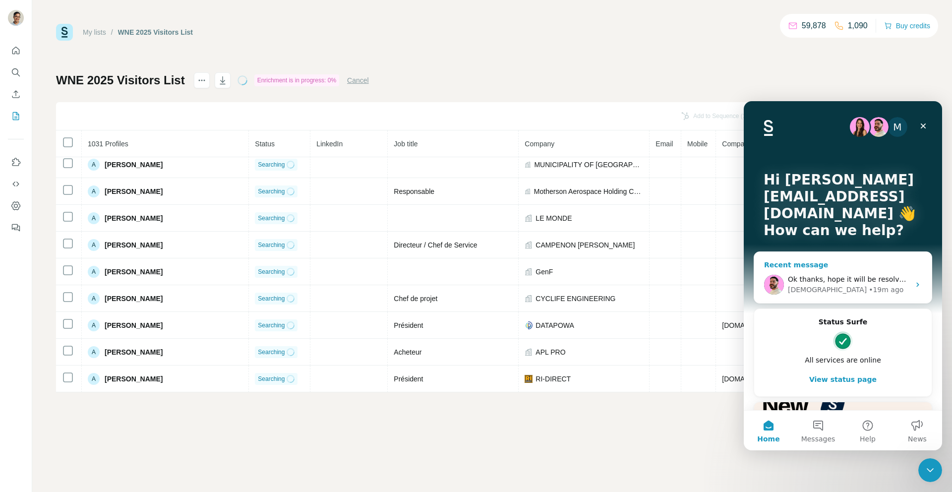
click at [868, 292] on div "• 19m ago" at bounding box center [885, 290] width 35 height 10
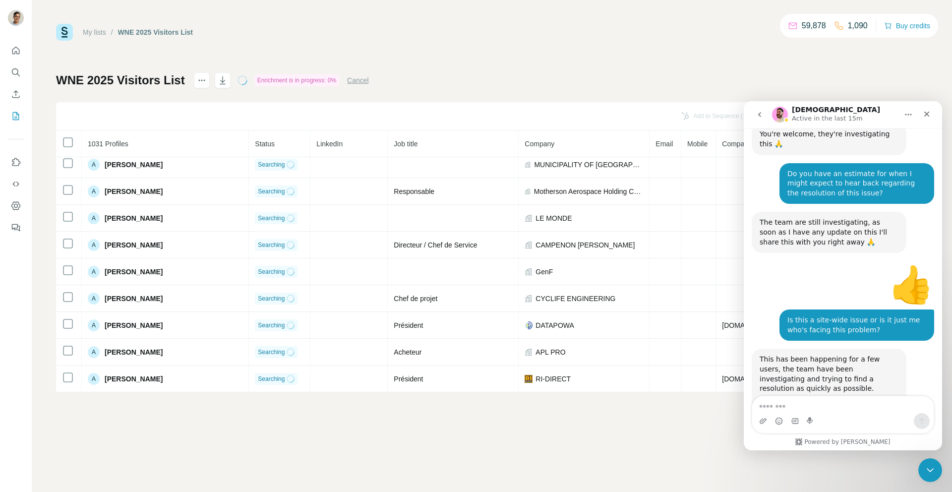
scroll to position [2764, 0]
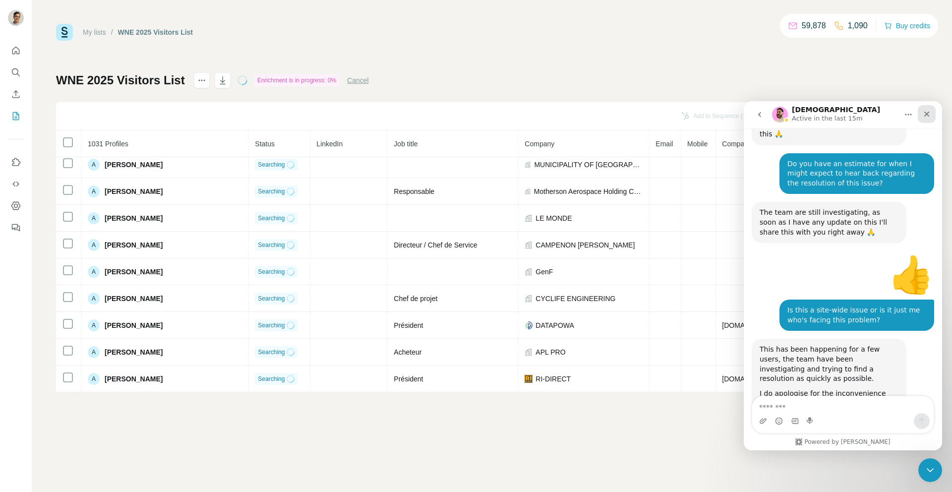
click at [927, 113] on icon "Close" at bounding box center [926, 114] width 5 height 5
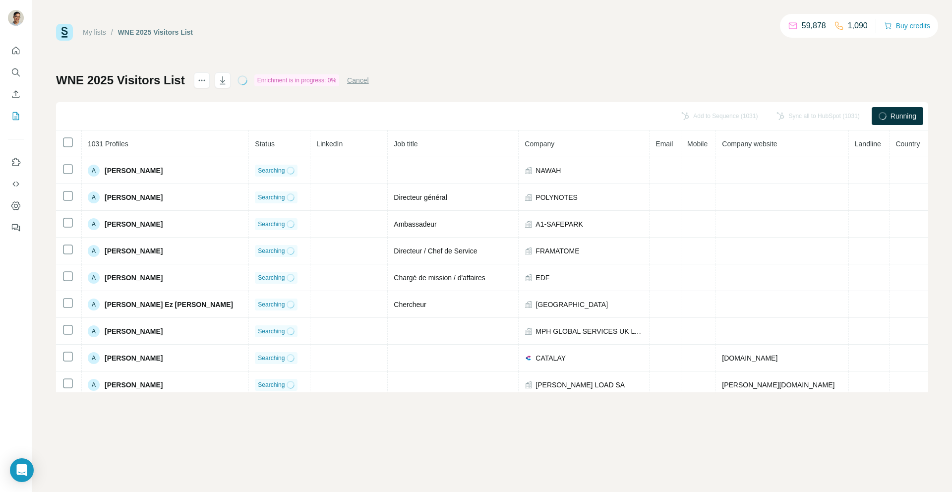
click at [36, 445] on div "My lists / WNE 2025 Visitors List 59,878 1,090 Buy credits WNE 2025 Visitors Li…" at bounding box center [492, 246] width 920 height 492
click at [27, 473] on icon "Open Intercom Messenger" at bounding box center [21, 469] width 13 height 13
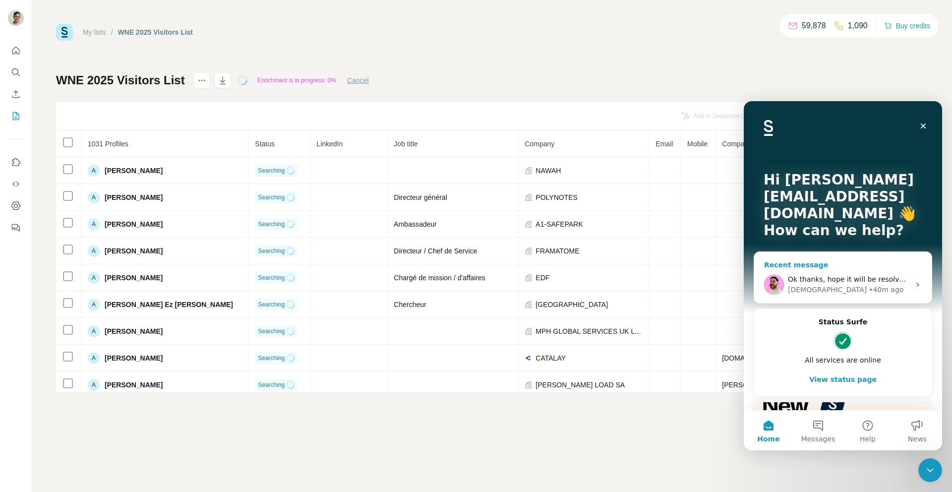
click at [873, 289] on div "Christian • 40m ago" at bounding box center [849, 290] width 122 height 10
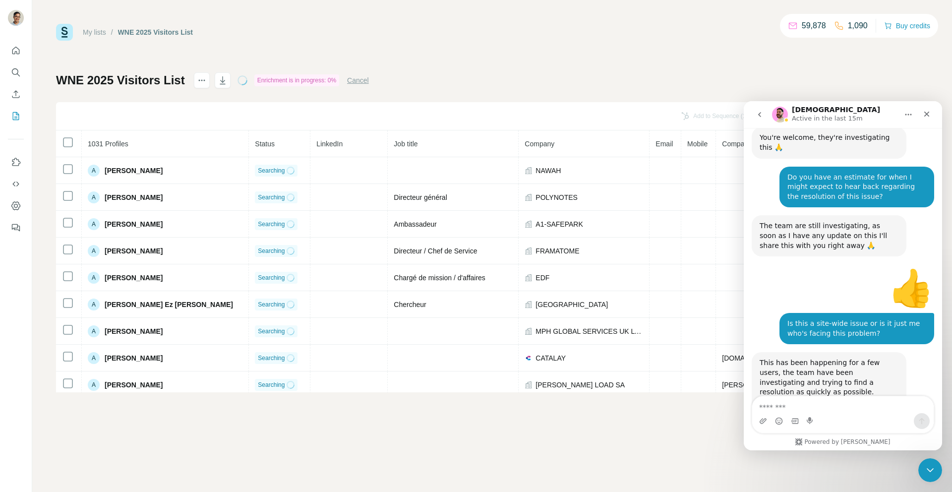
scroll to position [2764, 0]
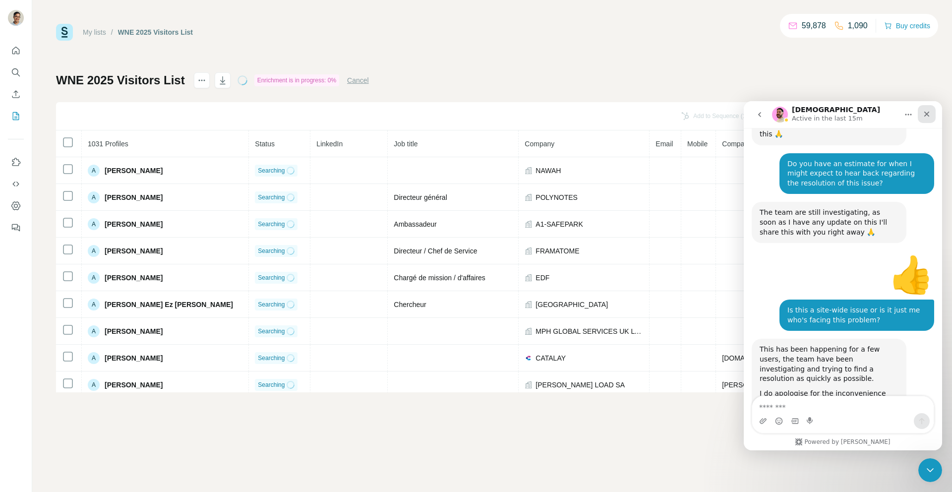
click at [927, 111] on icon "Close" at bounding box center [927, 114] width 8 height 8
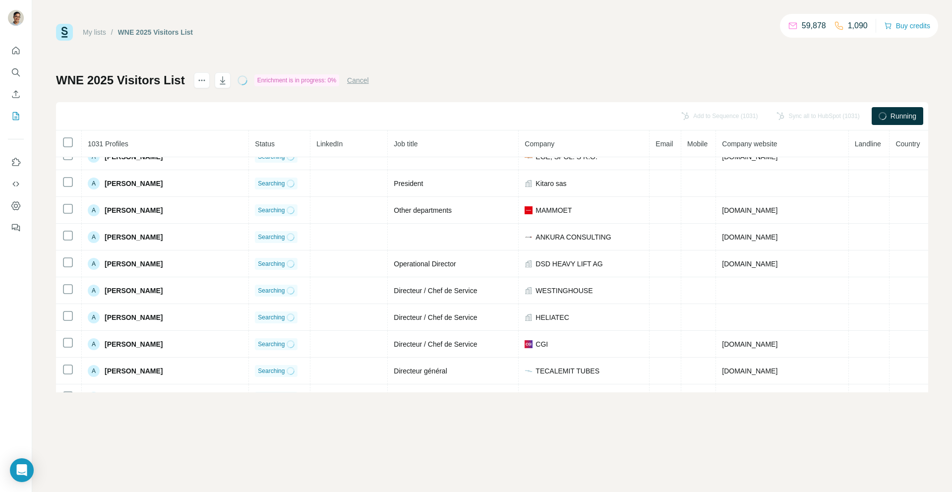
scroll to position [1103, 0]
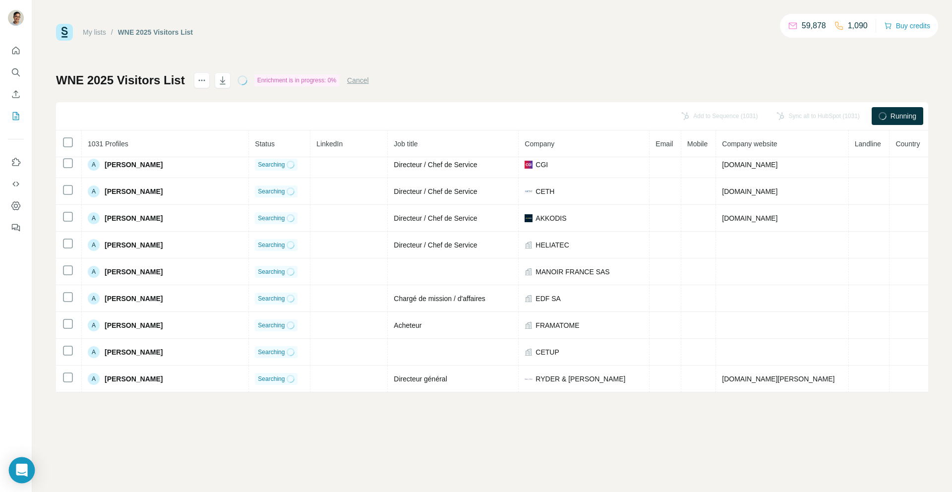
click at [16, 467] on icon "Open Intercom Messenger" at bounding box center [21, 469] width 13 height 13
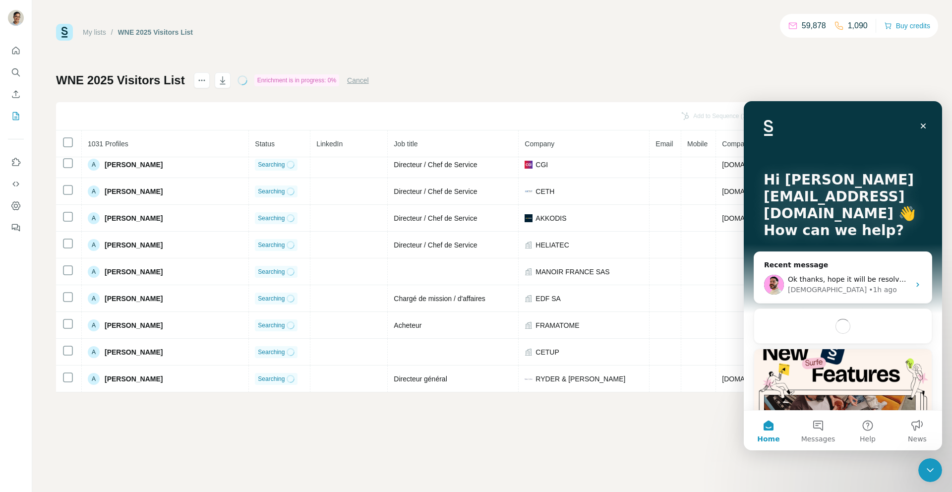
scroll to position [0, 0]
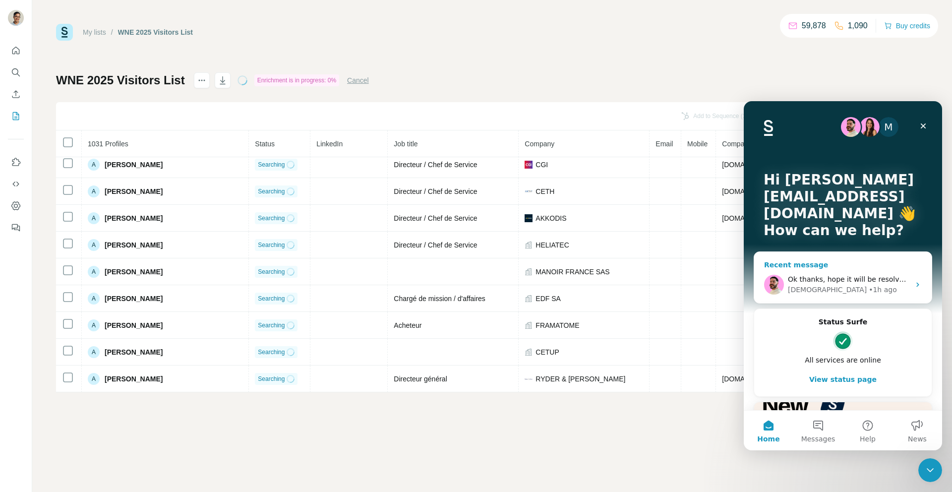
click at [851, 280] on span "Ok thanks, hope it will be resolved soon." at bounding box center [858, 279] width 141 height 8
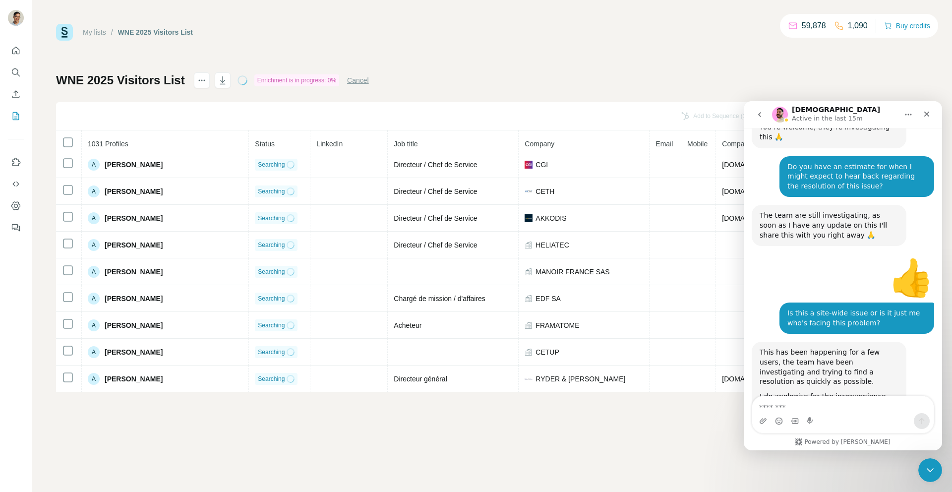
scroll to position [2764, 0]
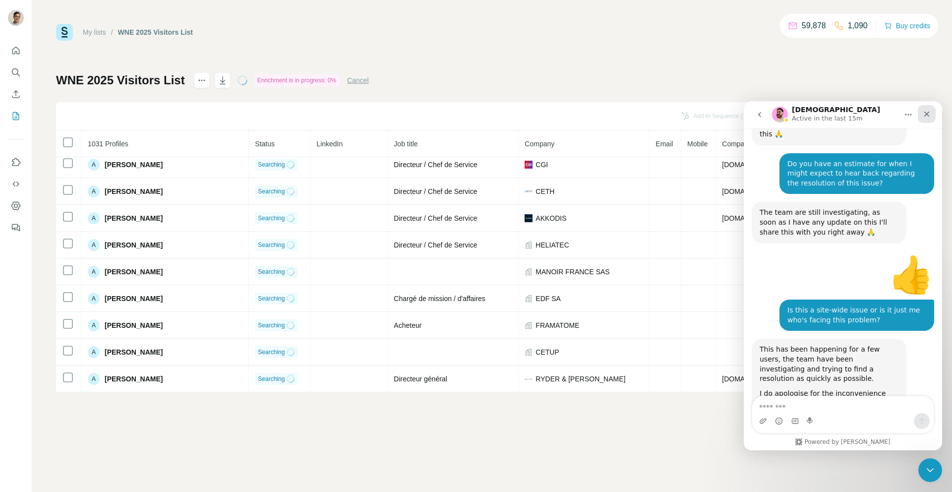
click at [924, 107] on div "Close" at bounding box center [927, 114] width 18 height 18
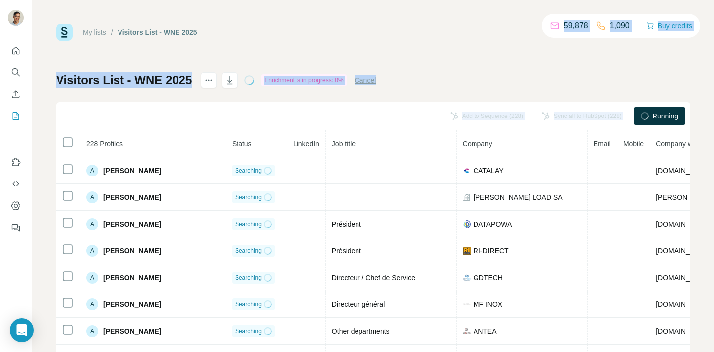
drag, startPoint x: 547, startPoint y: 27, endPoint x: 547, endPoint y: 41, distance: 13.9
click at [547, 41] on div "My lists / Visitors List - WNE 2025 59,878 1,090 Buy credits Visitors List - WN…" at bounding box center [373, 208] width 634 height 368
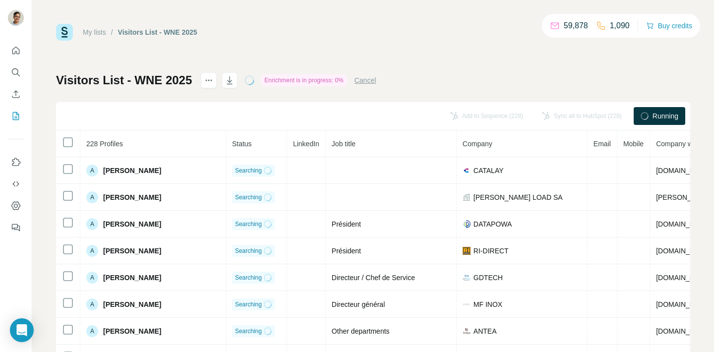
drag, startPoint x: 548, startPoint y: 28, endPoint x: 547, endPoint y: 17, distance: 10.9
click at [547, 17] on div "59,878 1,090 Buy credits" at bounding box center [621, 26] width 158 height 24
click at [346, 81] on div "Enrichment is in progress: 0%" at bounding box center [303, 80] width 85 height 12
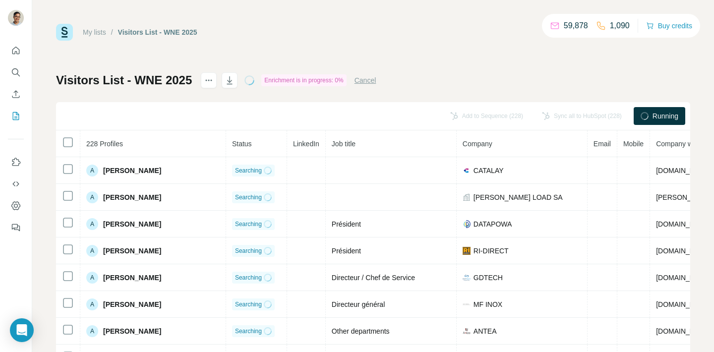
drag, startPoint x: 550, startPoint y: 29, endPoint x: 550, endPoint y: 39, distance: 9.4
click at [550, 39] on div "My lists / Visitors List - WNE 2025 59,878 1,090 Buy credits" at bounding box center [373, 32] width 634 height 17
click at [331, 77] on div "Enrichment is in progress: 0%" at bounding box center [303, 80] width 85 height 12
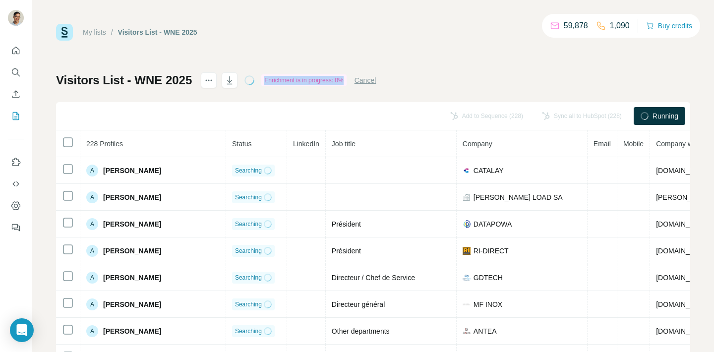
drag, startPoint x: 331, startPoint y: 78, endPoint x: 330, endPoint y: 64, distance: 13.4
click at [330, 64] on div "My lists / Visitors List - WNE 2025 59,878 1,090 Buy credits Visitors List - WN…" at bounding box center [373, 208] width 634 height 368
click at [376, 56] on div "My lists / Visitors List - WNE 2025 59,878 1,090 Buy credits Visitors List - WN…" at bounding box center [373, 208] width 634 height 368
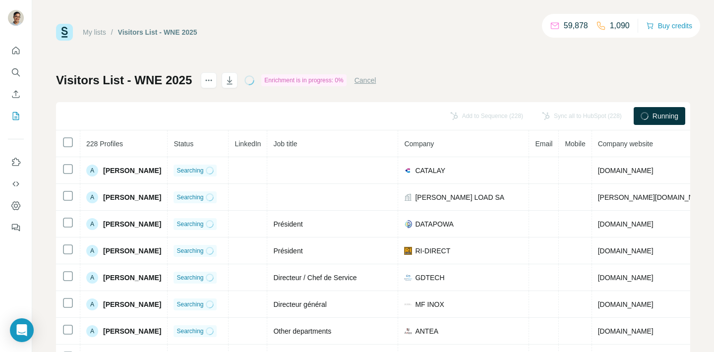
click at [373, 82] on button "Cancel" at bounding box center [365, 80] width 22 height 10
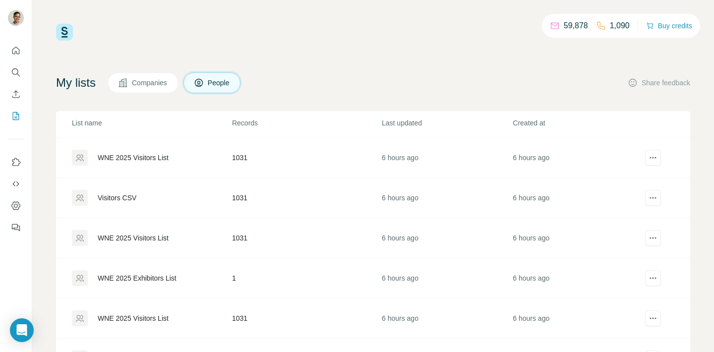
scroll to position [51, 0]
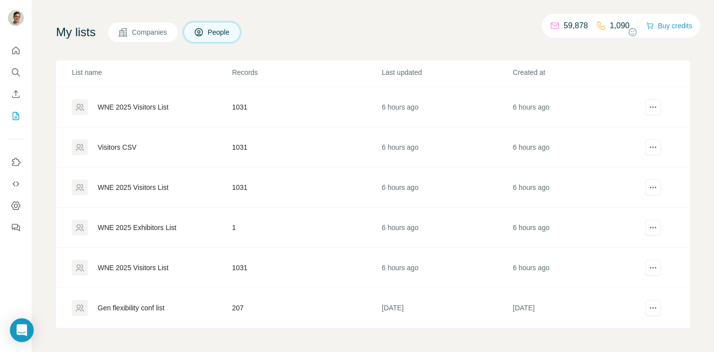
click at [138, 274] on div "WNE 2025 Visitors List" at bounding box center [151, 268] width 159 height 16
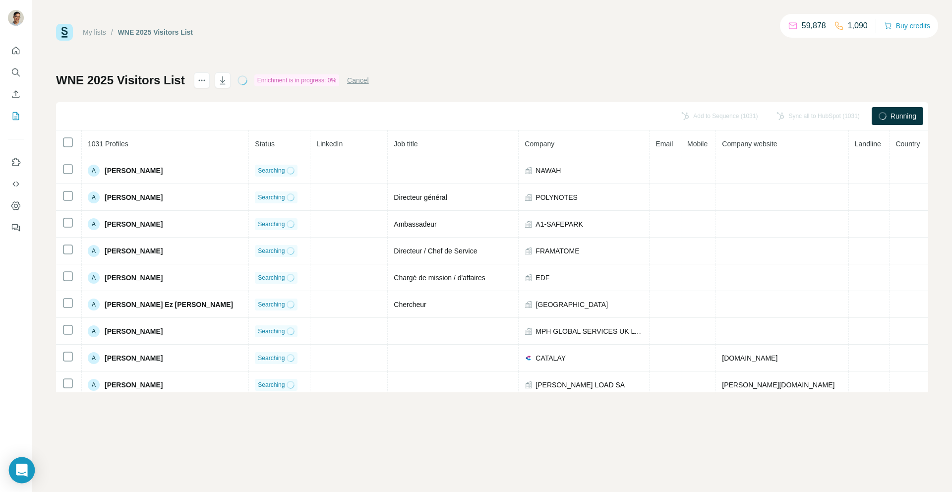
click at [24, 461] on div "Open Intercom Messenger" at bounding box center [22, 470] width 26 height 26
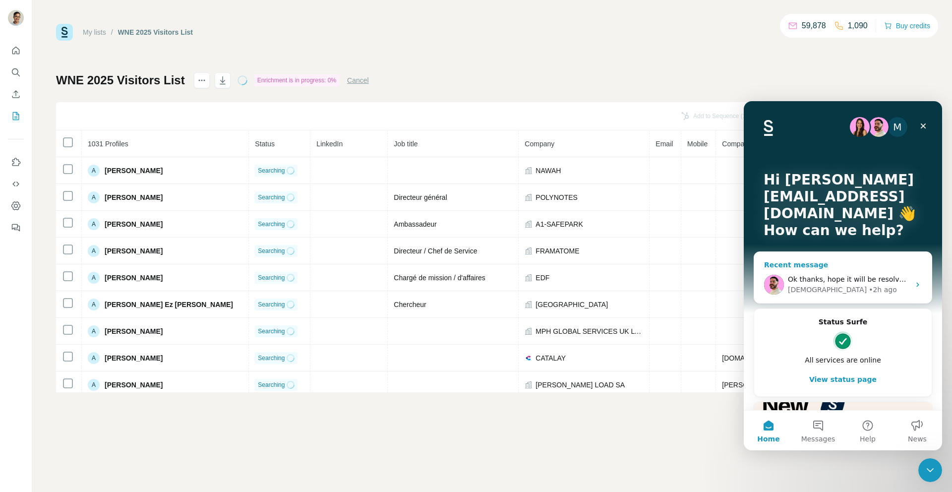
click at [801, 288] on div "Christian" at bounding box center [827, 290] width 79 height 10
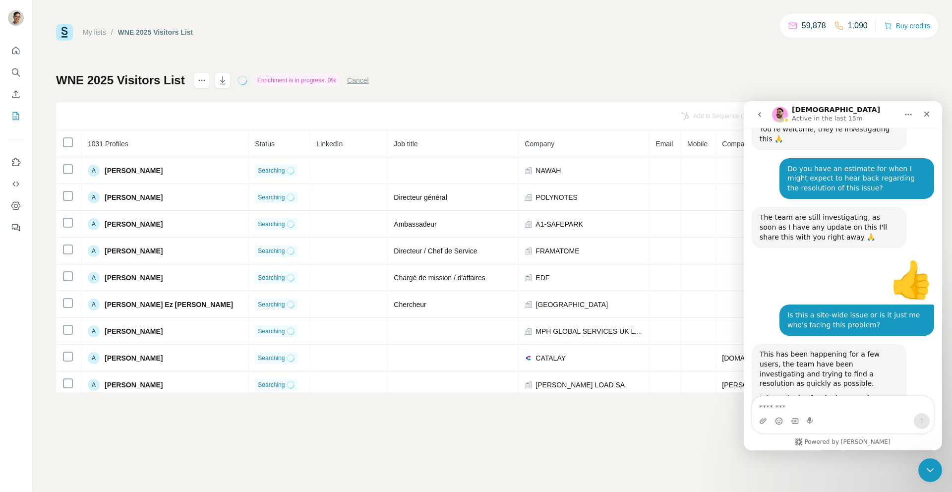
scroll to position [2764, 0]
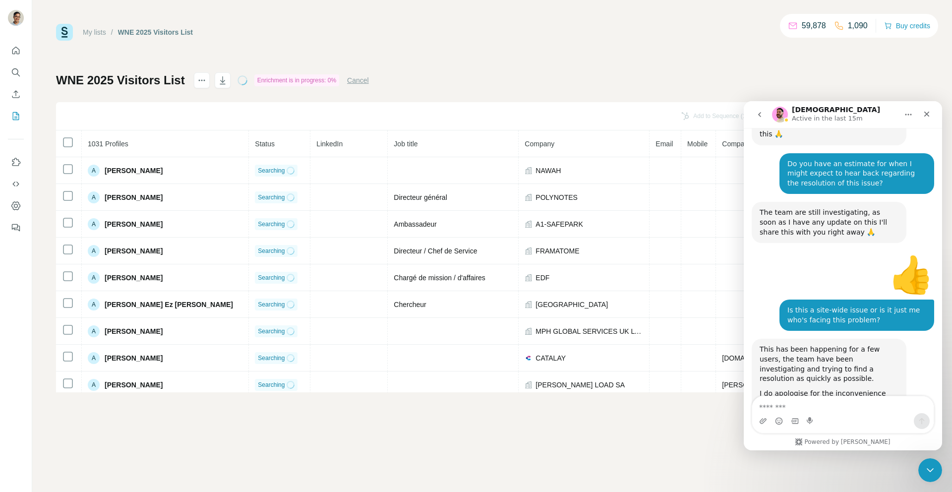
click at [786, 118] on div "Intercom messenger" at bounding box center [786, 119] width 5 height 5
click at [755, 120] on button "go back" at bounding box center [759, 114] width 19 height 19
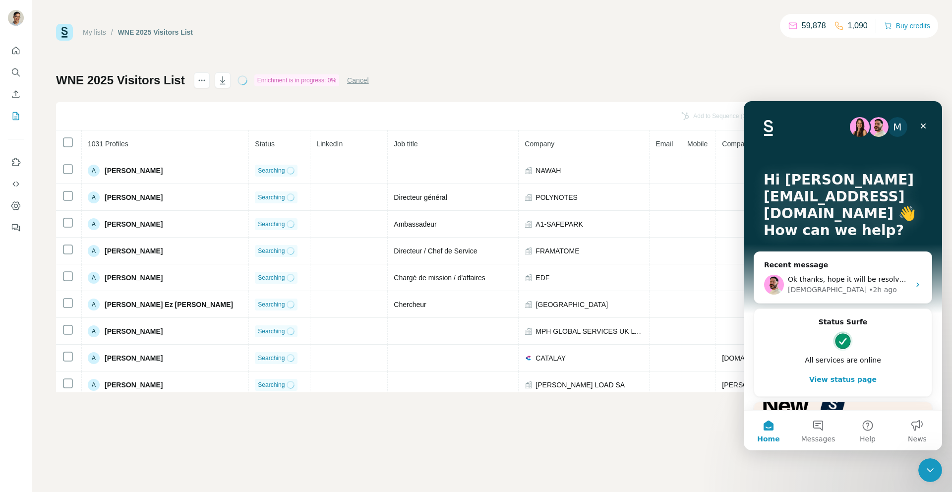
scroll to position [0, 0]
click at [923, 124] on icon "Close" at bounding box center [923, 126] width 8 height 8
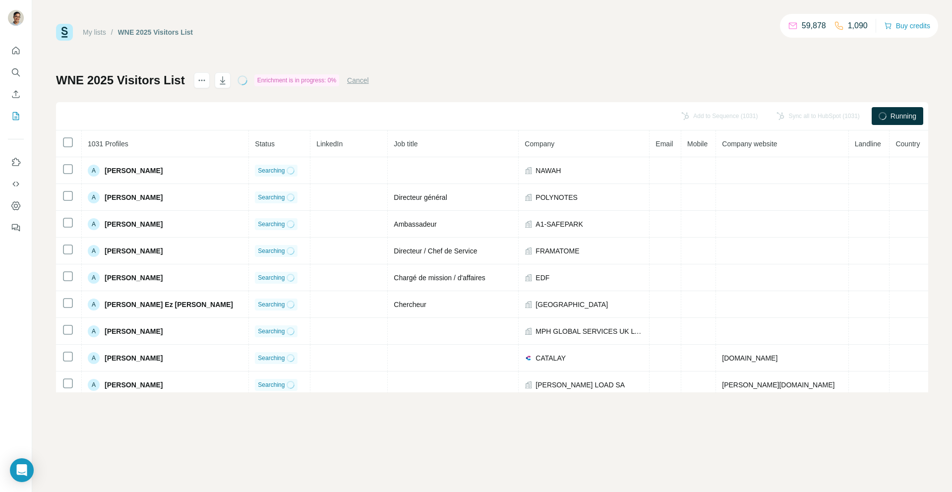
click at [360, 80] on button "Cancel" at bounding box center [358, 80] width 22 height 10
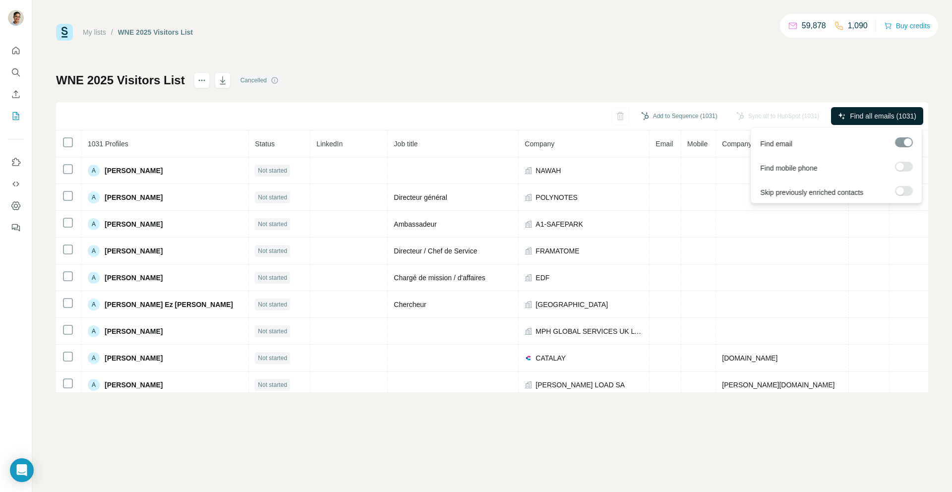
click at [899, 114] on span "Find all emails (1031)" at bounding box center [883, 116] width 66 height 10
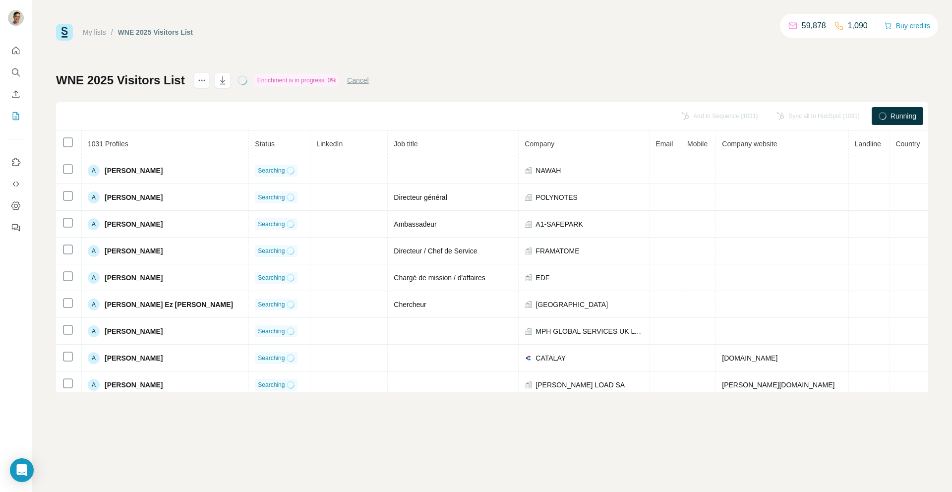
click at [357, 83] on button "Cancel" at bounding box center [358, 80] width 22 height 10
